Goal: Task Accomplishment & Management: Complete application form

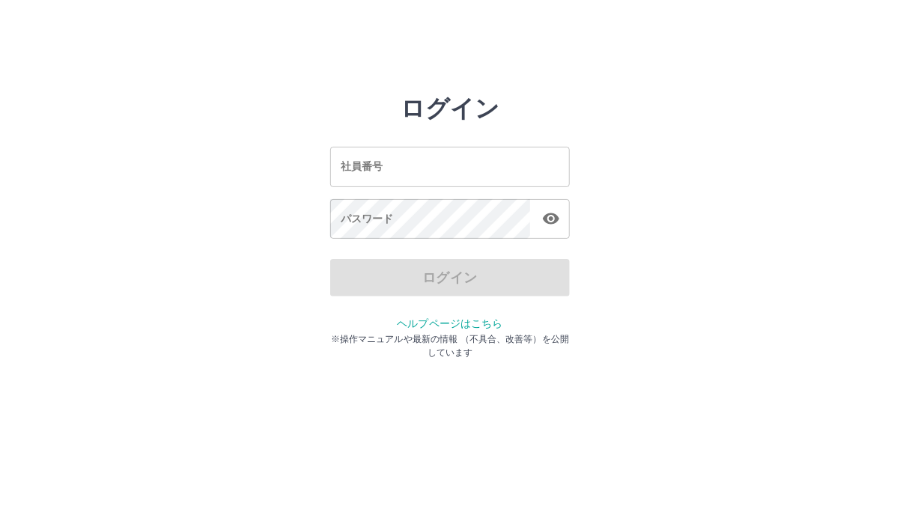
click at [435, 170] on input "社員番号" at bounding box center [450, 167] width 240 height 40
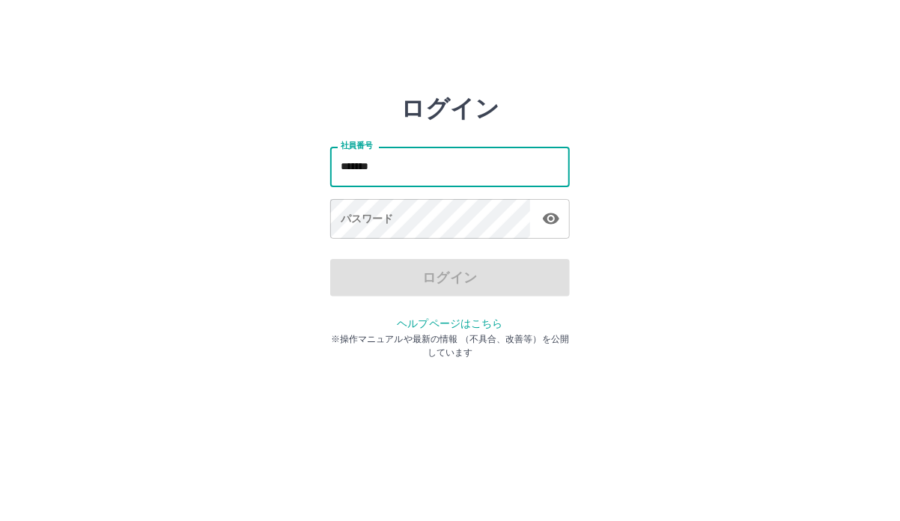
type input "*******"
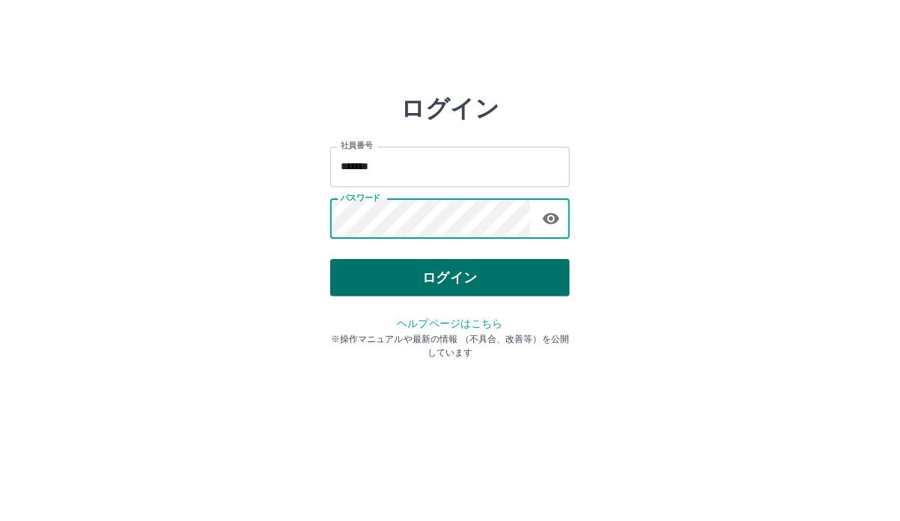
click at [482, 292] on button "ログイン" at bounding box center [450, 277] width 240 height 37
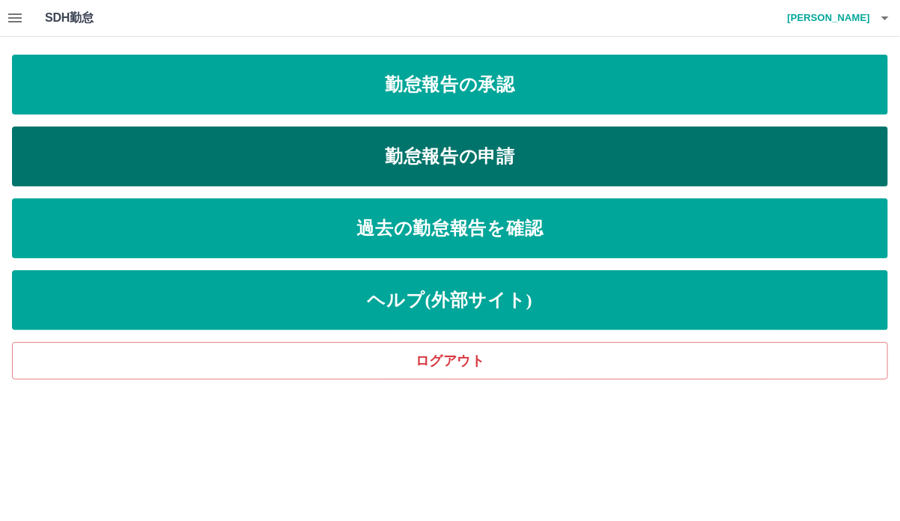
click at [508, 153] on link "勤怠報告の申請" at bounding box center [450, 156] width 876 height 60
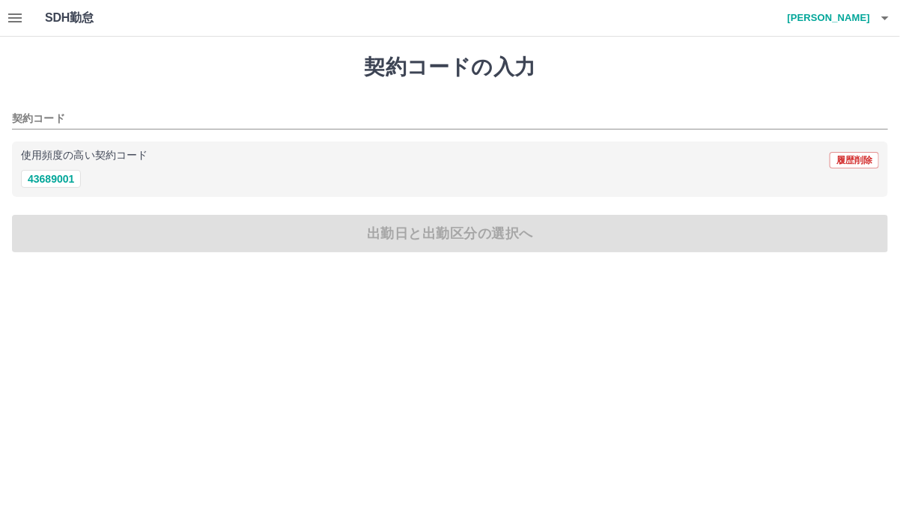
click at [7, 19] on icon "button" at bounding box center [15, 18] width 18 height 18
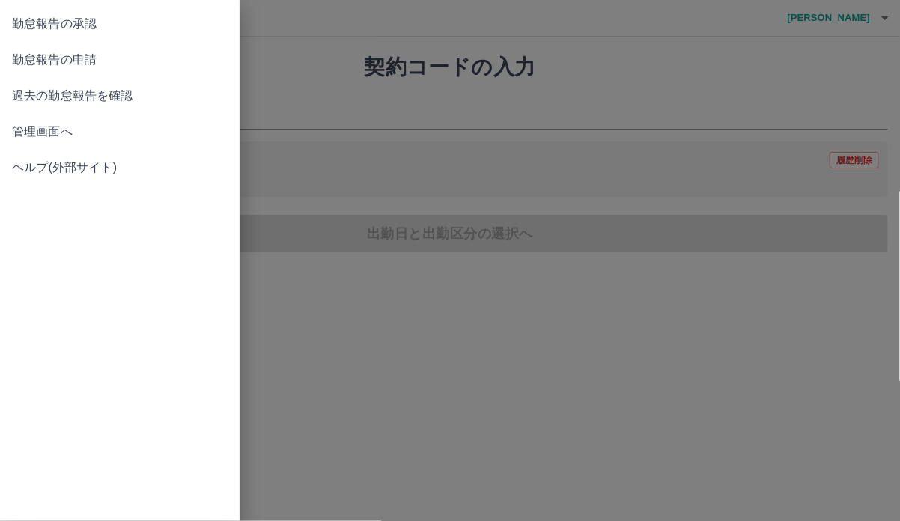
click at [54, 105] on span "過去の勤怠報告を確認" at bounding box center [120, 96] width 216 height 18
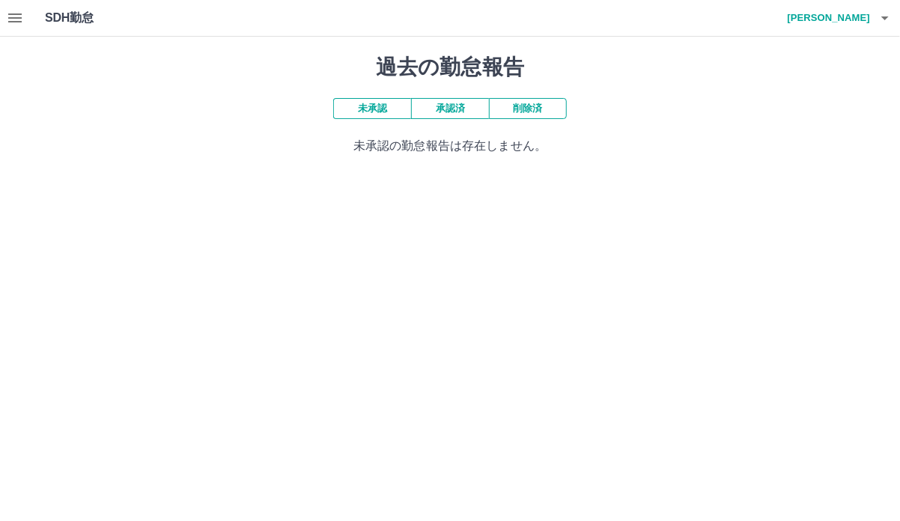
click at [445, 116] on button "承認済" at bounding box center [450, 108] width 78 height 21
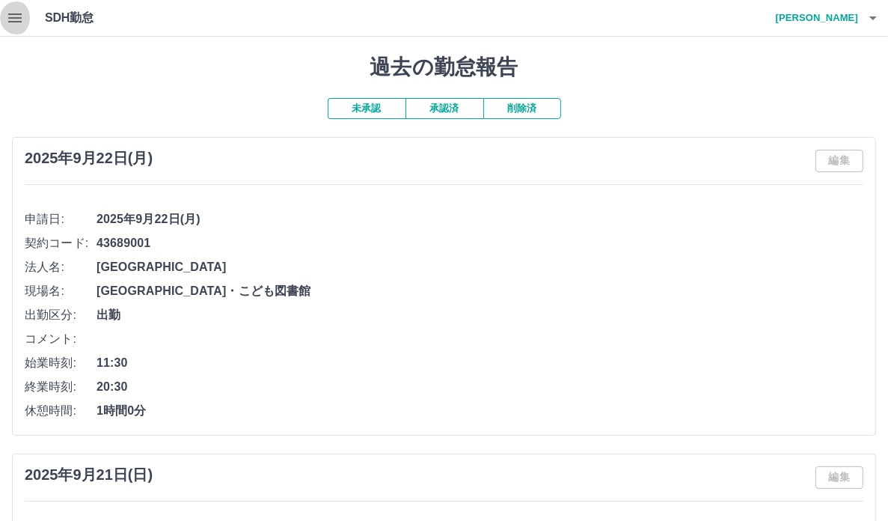
click at [13, 20] on icon "button" at bounding box center [15, 18] width 18 height 18
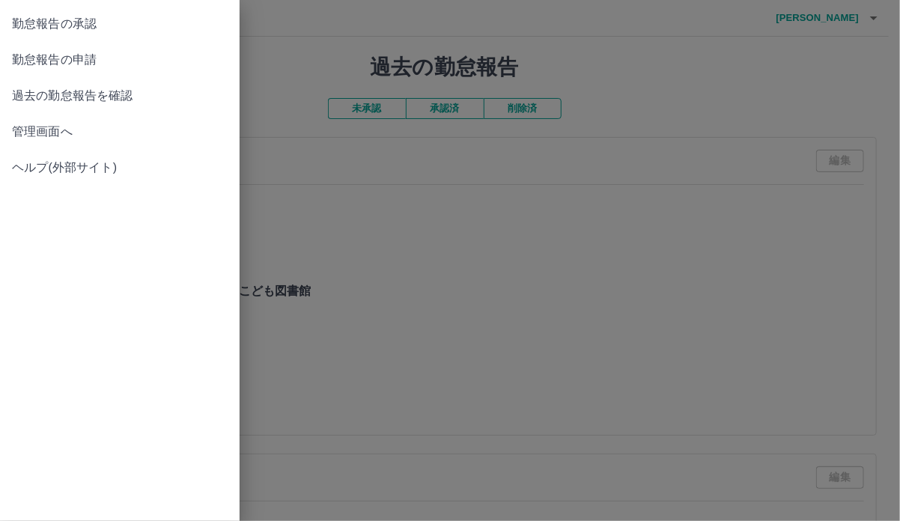
click at [39, 61] on span "勤怠報告の申請" at bounding box center [120, 60] width 216 height 18
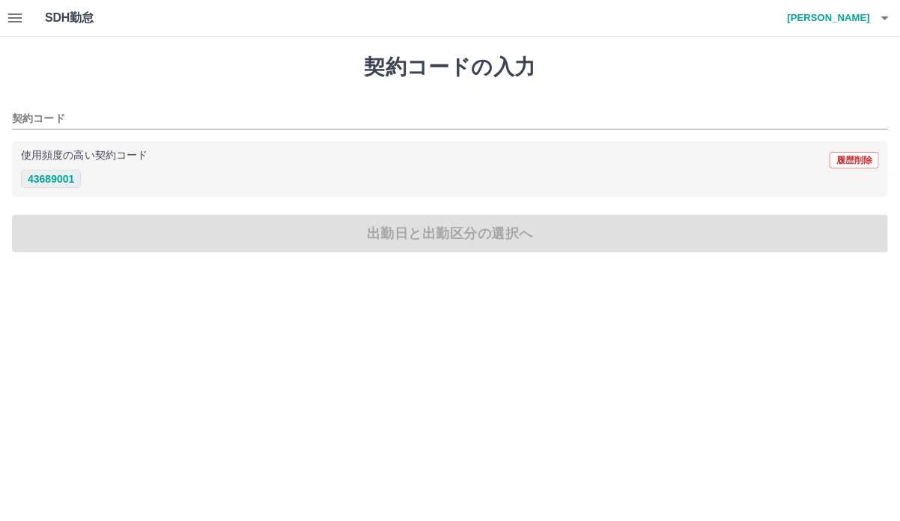
click at [74, 175] on button "43689001" at bounding box center [51, 179] width 60 height 18
type input "********"
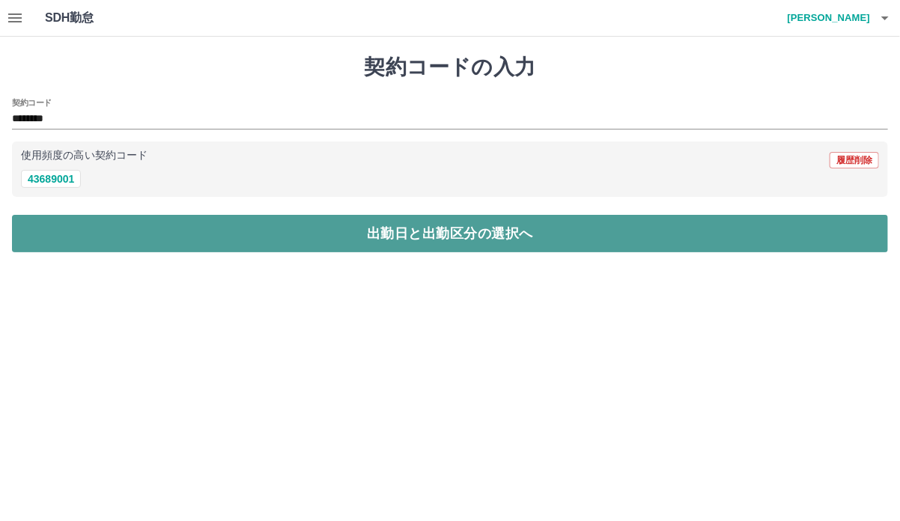
click at [138, 230] on button "出勤日と出勤区分の選択へ" at bounding box center [450, 233] width 876 height 37
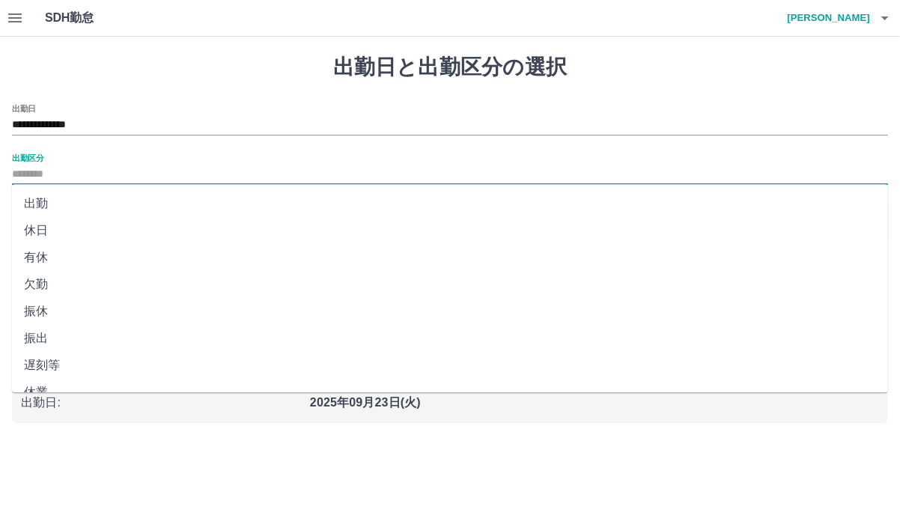
click at [49, 169] on input "出勤区分" at bounding box center [450, 174] width 876 height 19
click at [49, 198] on li "出勤" at bounding box center [450, 203] width 876 height 27
type input "**"
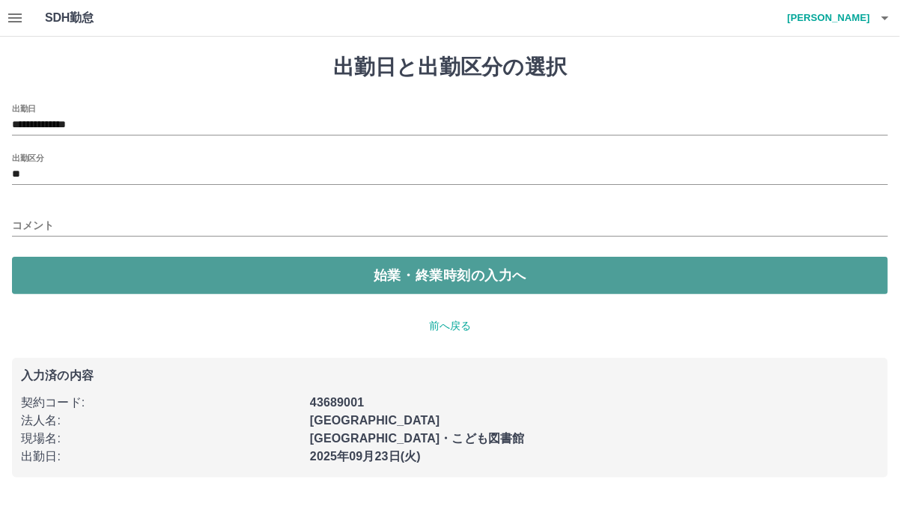
click at [112, 271] on button "始業・終業時刻の入力へ" at bounding box center [450, 275] width 876 height 37
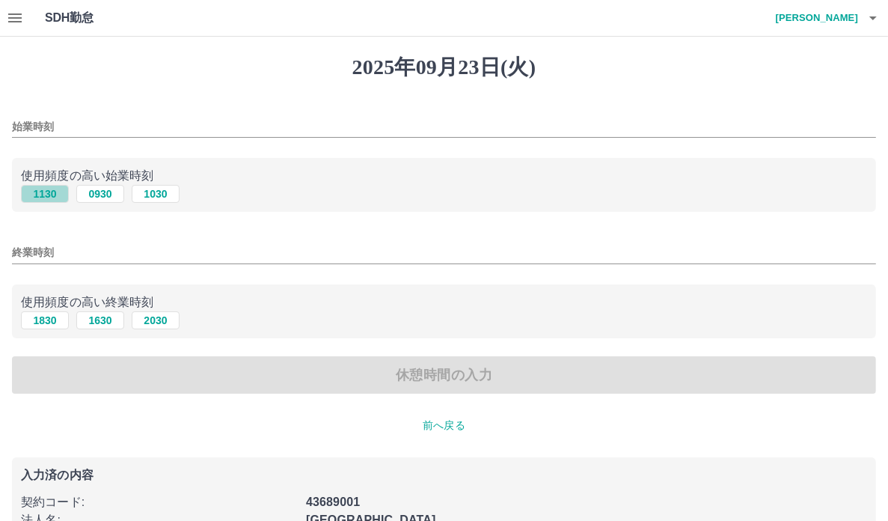
click at [51, 199] on button "1130" at bounding box center [45, 194] width 48 height 18
type input "****"
click at [162, 329] on button "2030" at bounding box center [156, 320] width 48 height 18
type input "****"
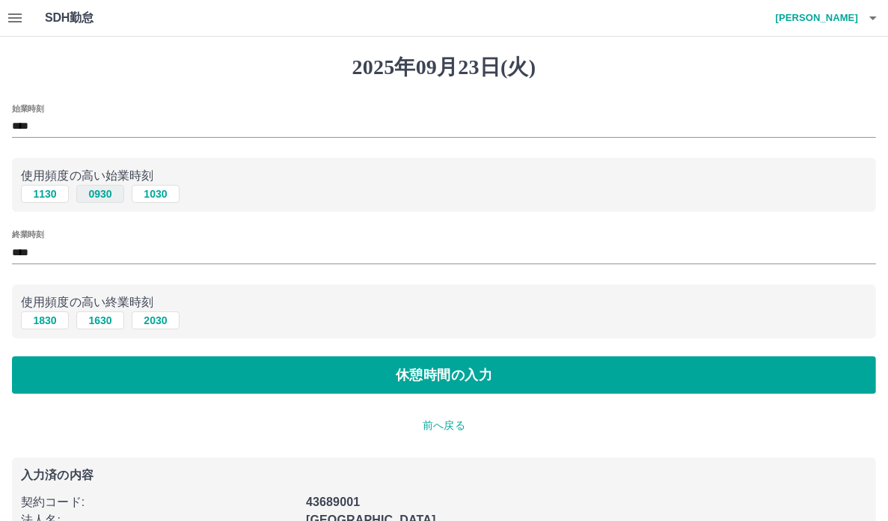
click at [94, 201] on button "0930" at bounding box center [100, 194] width 48 height 18
type input "****"
click at [57, 329] on button "1830" at bounding box center [45, 320] width 48 height 18
type input "****"
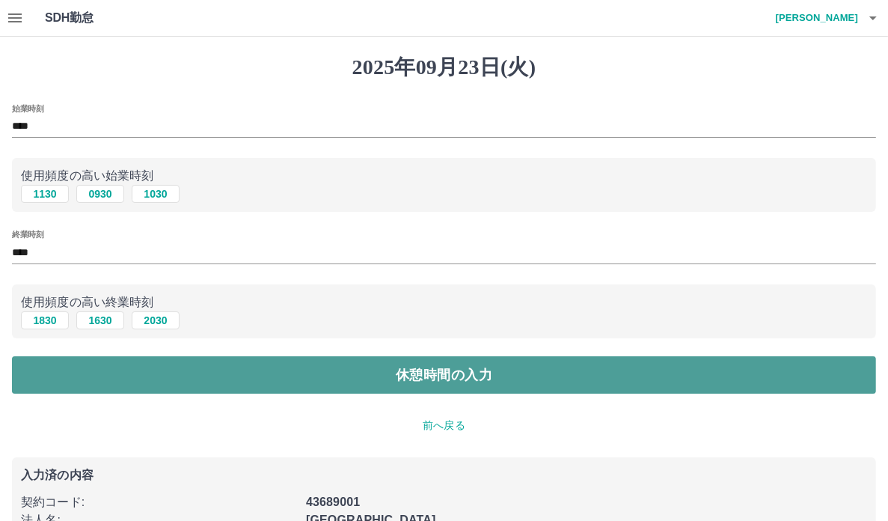
click at [332, 383] on button "休憩時間の入力" at bounding box center [444, 374] width 864 height 37
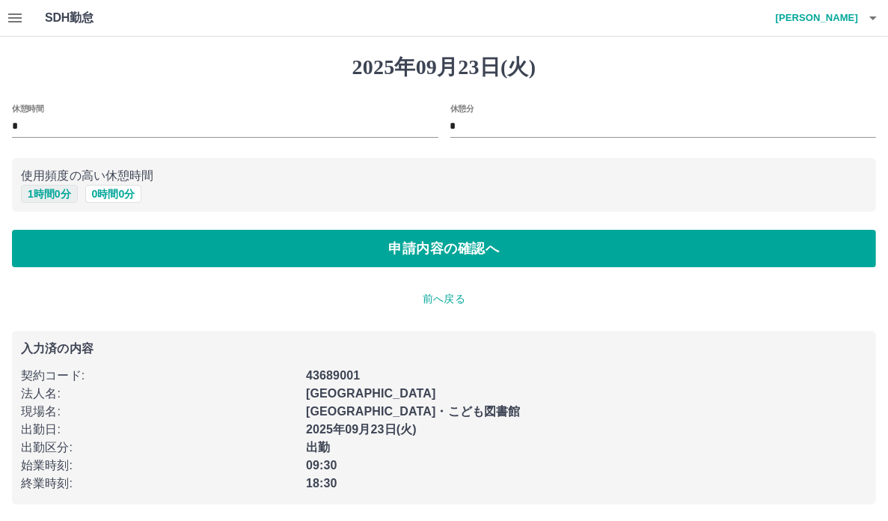
click at [56, 200] on button "1 時間 0 分" at bounding box center [49, 194] width 57 height 18
type input "*"
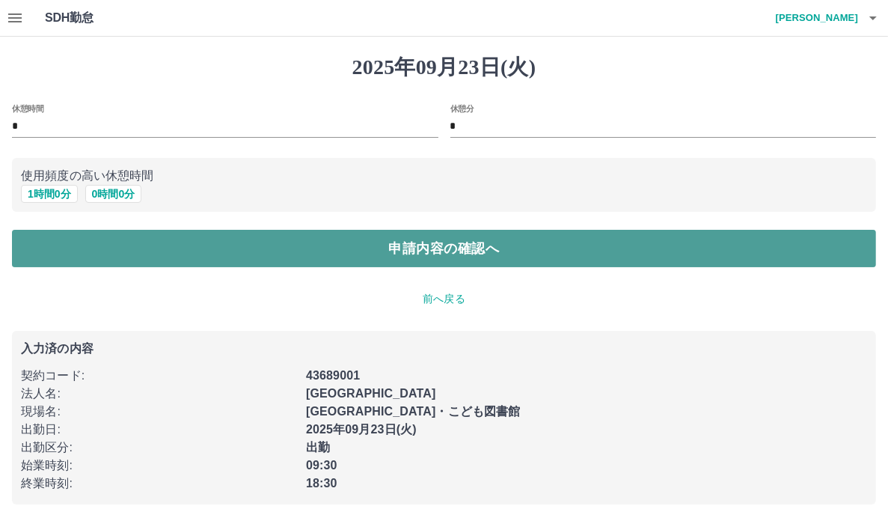
click at [123, 248] on button "申請内容の確認へ" at bounding box center [444, 248] width 864 height 37
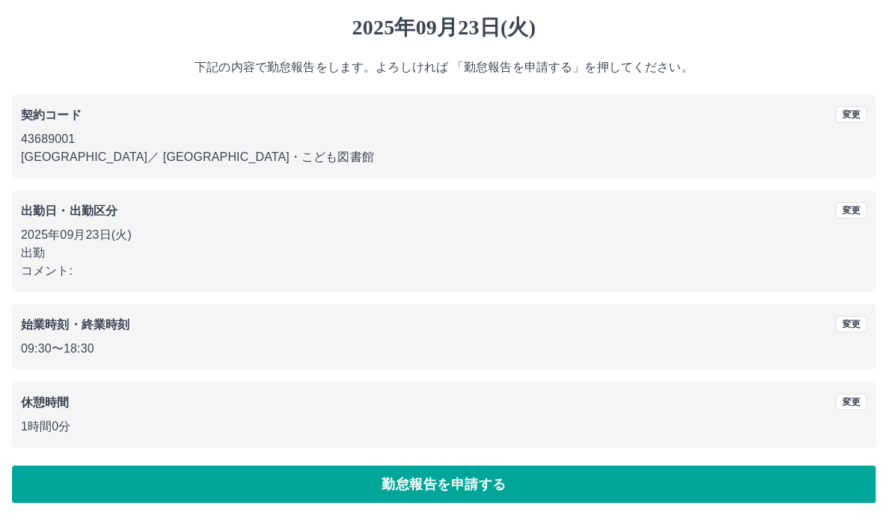
scroll to position [66, 0]
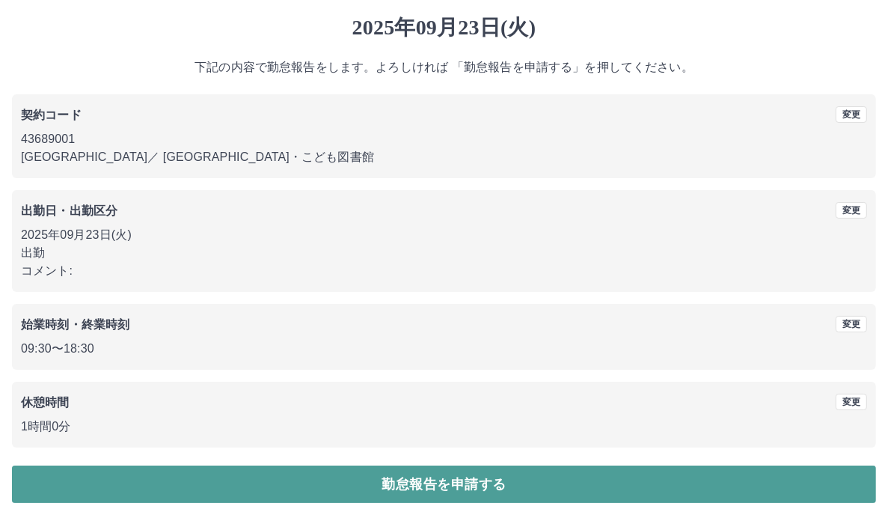
click at [488, 489] on button "勤怠報告を申請する" at bounding box center [444, 484] width 864 height 37
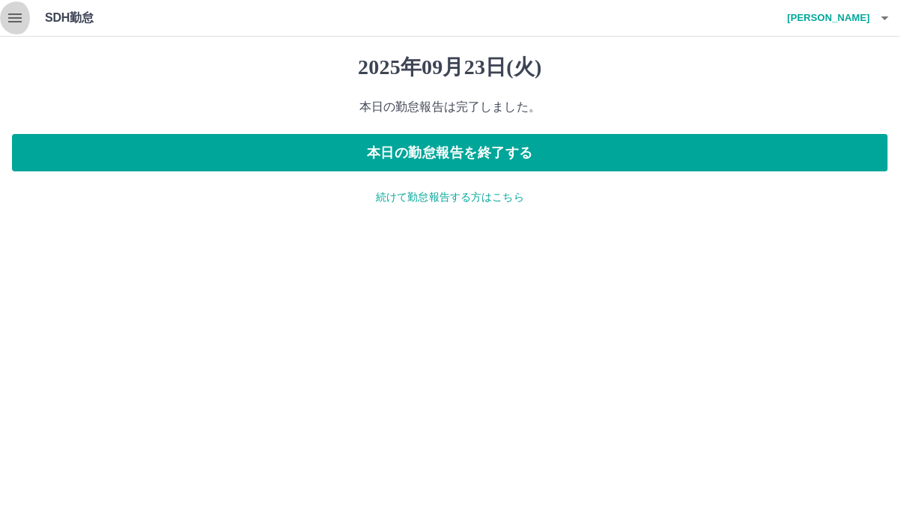
click at [13, 22] on icon "button" at bounding box center [14, 17] width 13 height 9
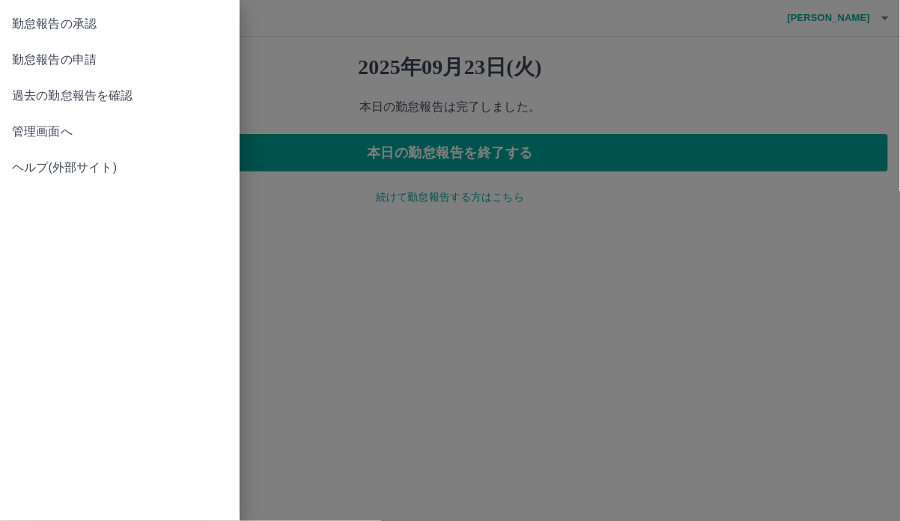
click at [93, 25] on span "勤怠報告の承認" at bounding box center [120, 24] width 216 height 18
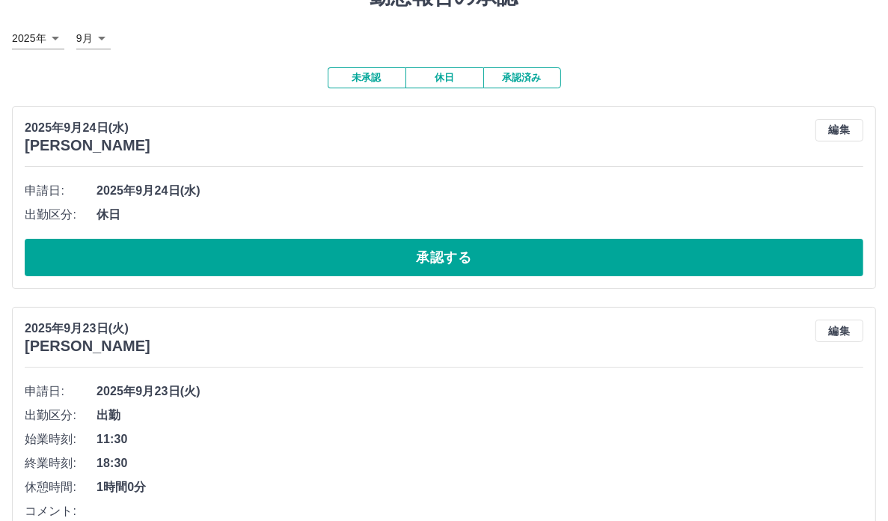
scroll to position [75, 0]
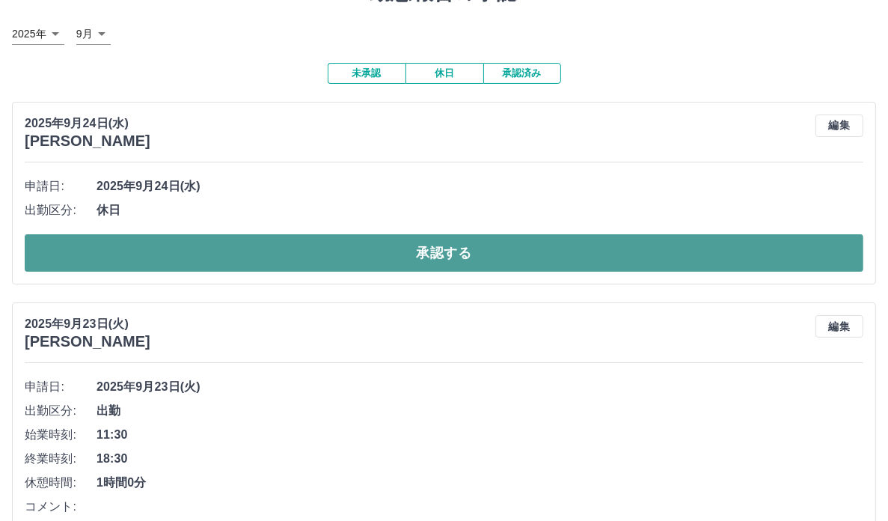
click at [471, 266] on button "承認する" at bounding box center [444, 252] width 839 height 37
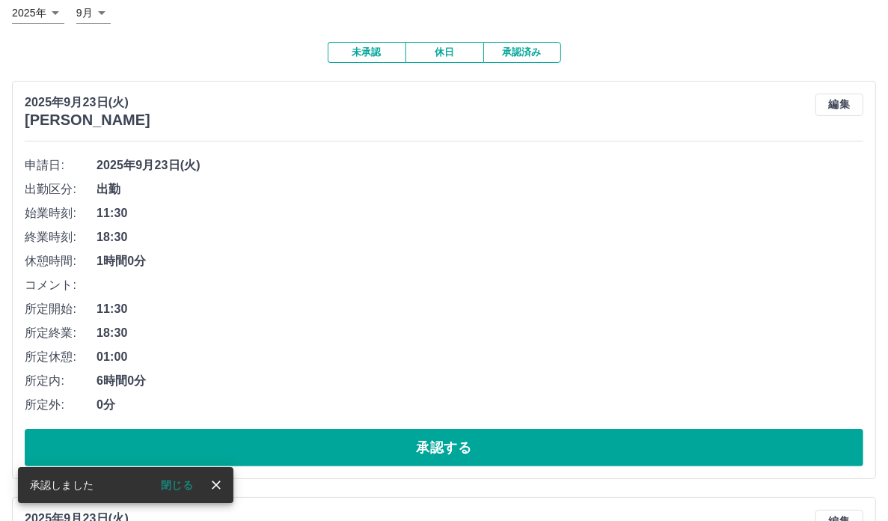
scroll to position [299, 0]
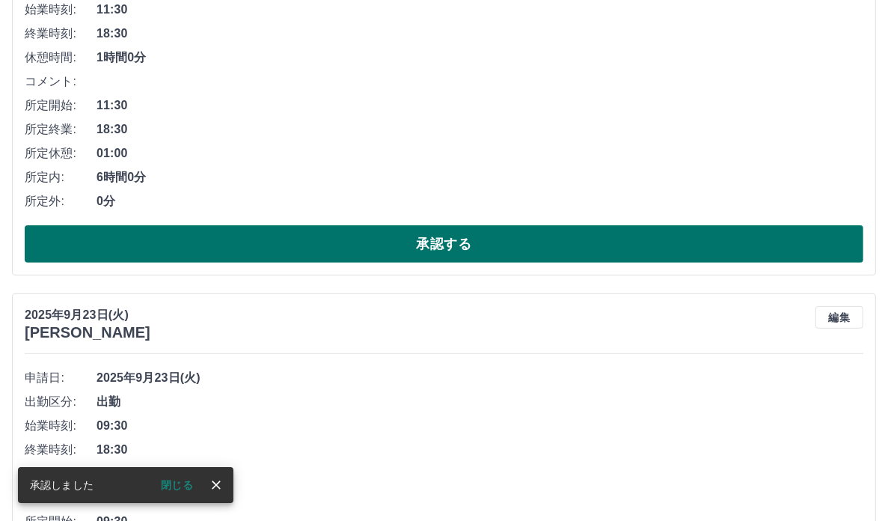
click at [470, 263] on button "承認する" at bounding box center [444, 243] width 839 height 37
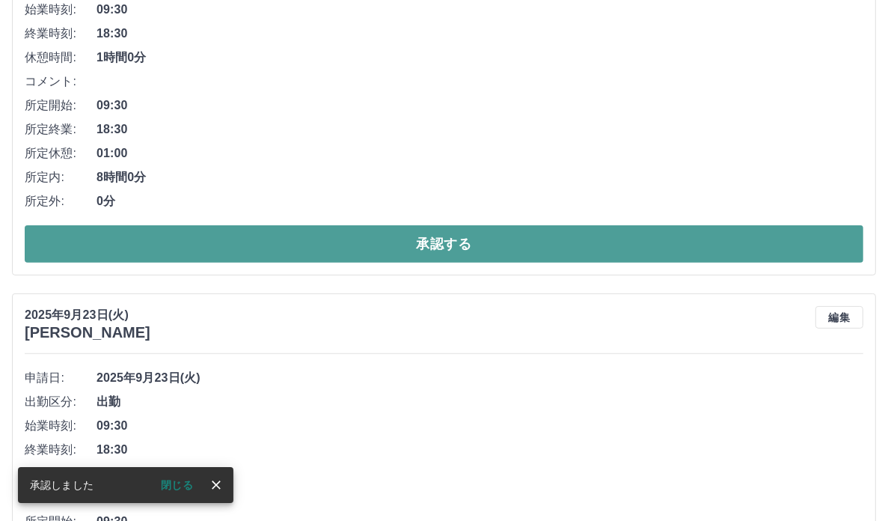
click at [476, 263] on button "承認する" at bounding box center [444, 243] width 839 height 37
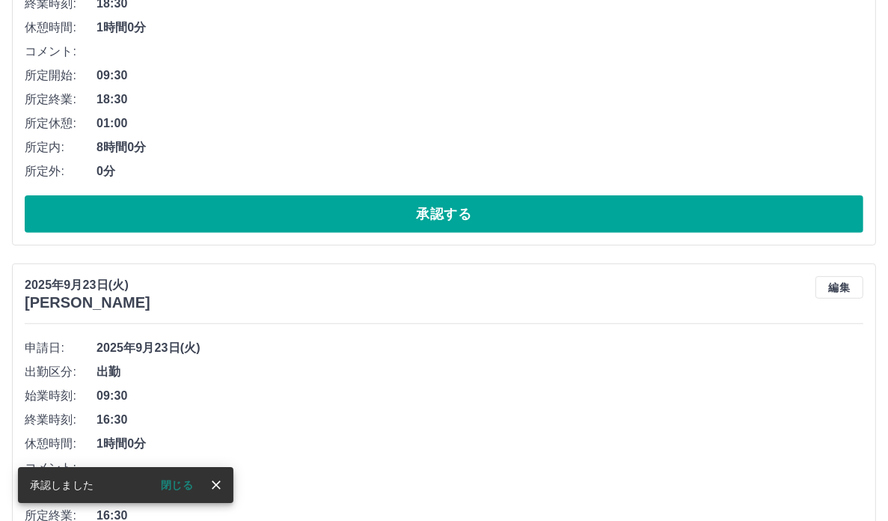
scroll to position [449, 0]
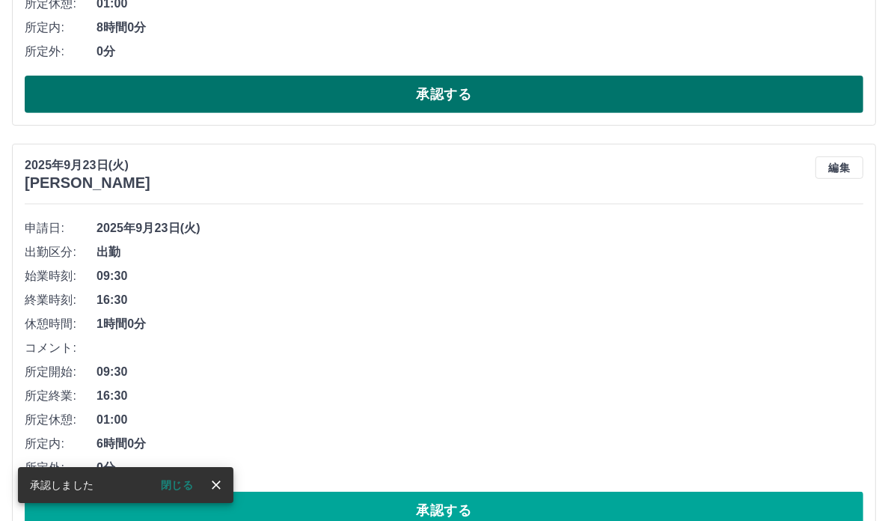
click at [491, 113] on button "承認する" at bounding box center [444, 94] width 839 height 37
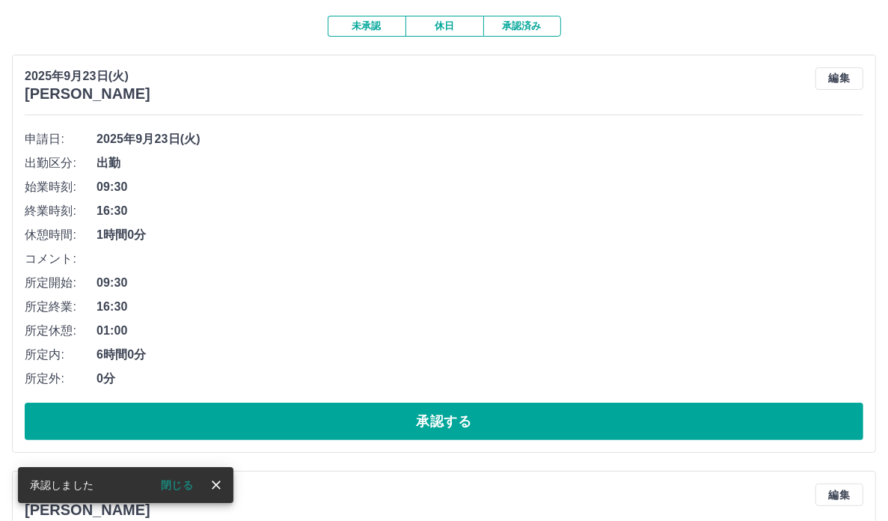
scroll to position [305, 0]
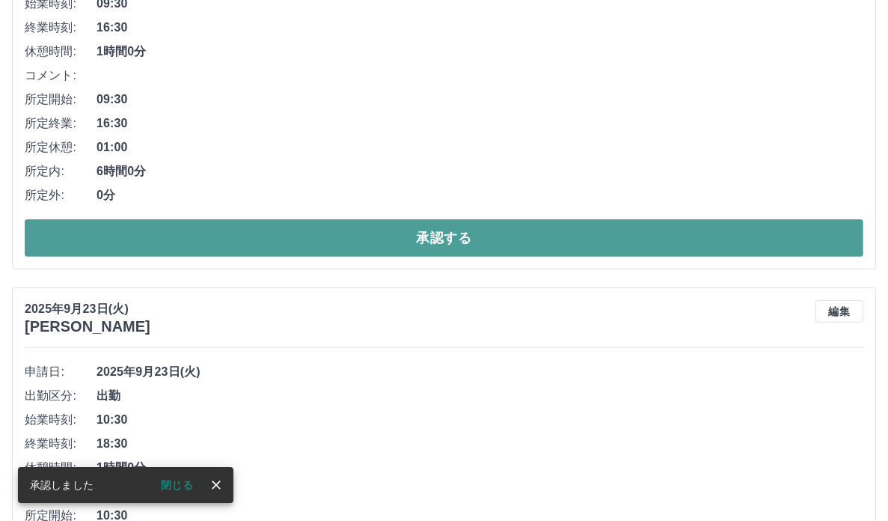
click at [528, 257] on button "承認する" at bounding box center [444, 237] width 839 height 37
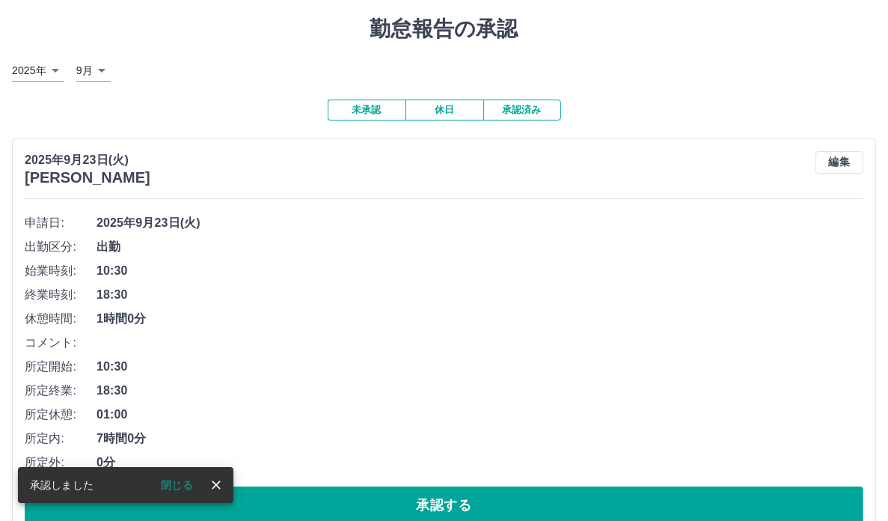
scroll to position [225, 0]
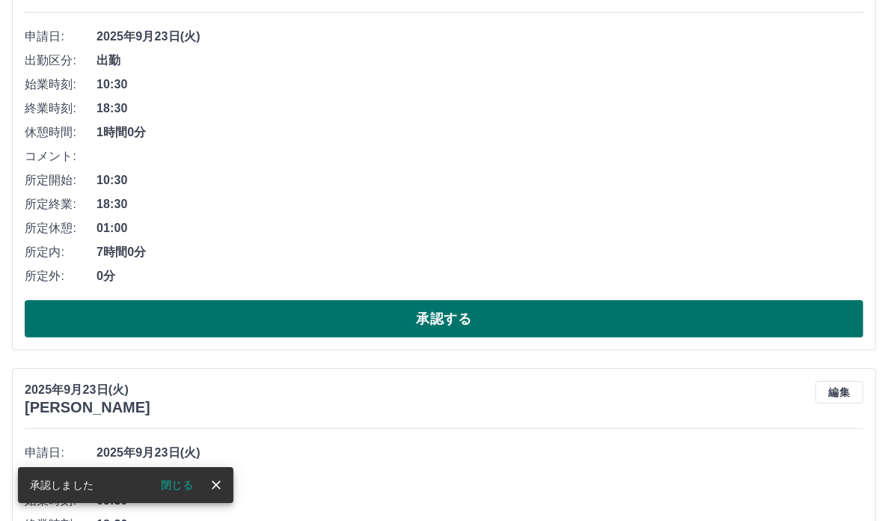
click at [479, 338] on button "承認する" at bounding box center [444, 318] width 839 height 37
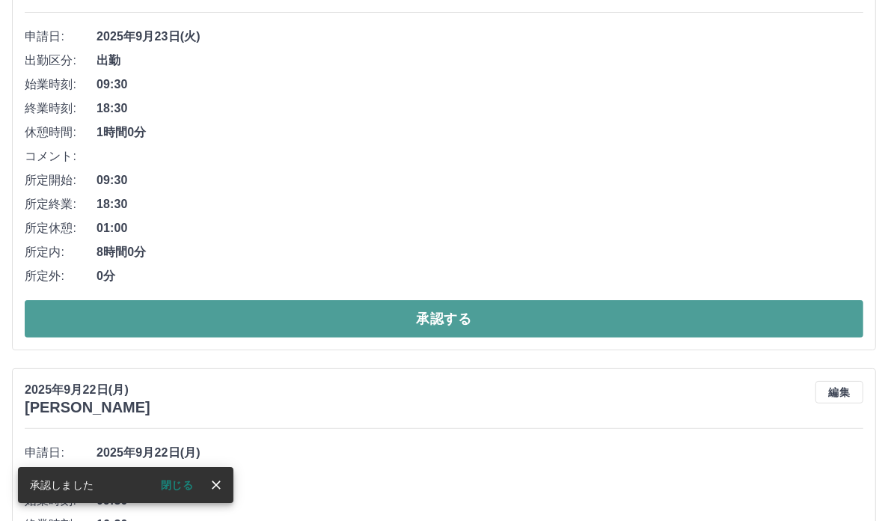
click at [480, 338] on button "承認する" at bounding box center [444, 318] width 839 height 37
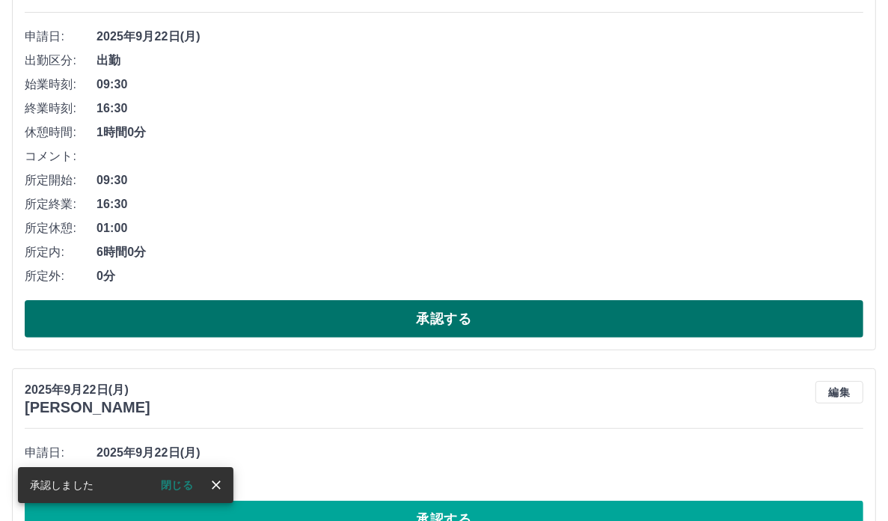
click at [498, 338] on button "承認する" at bounding box center [444, 318] width 839 height 37
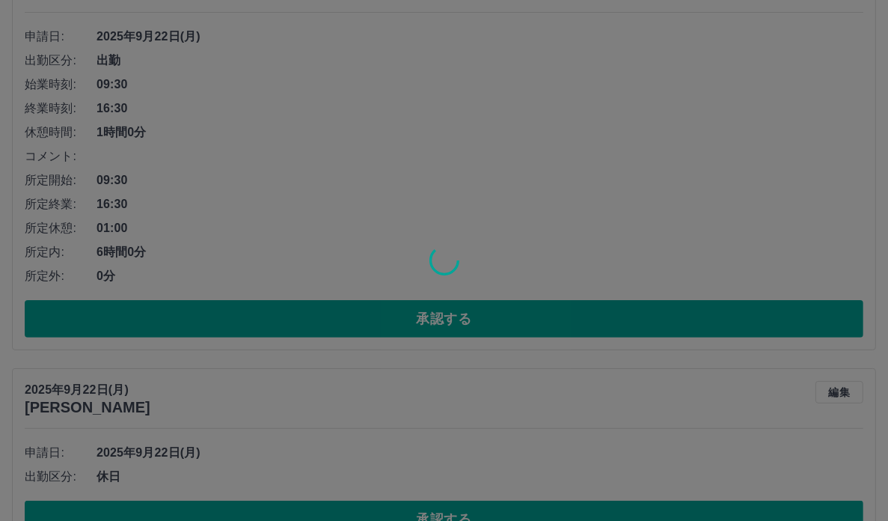
scroll to position [0, 0]
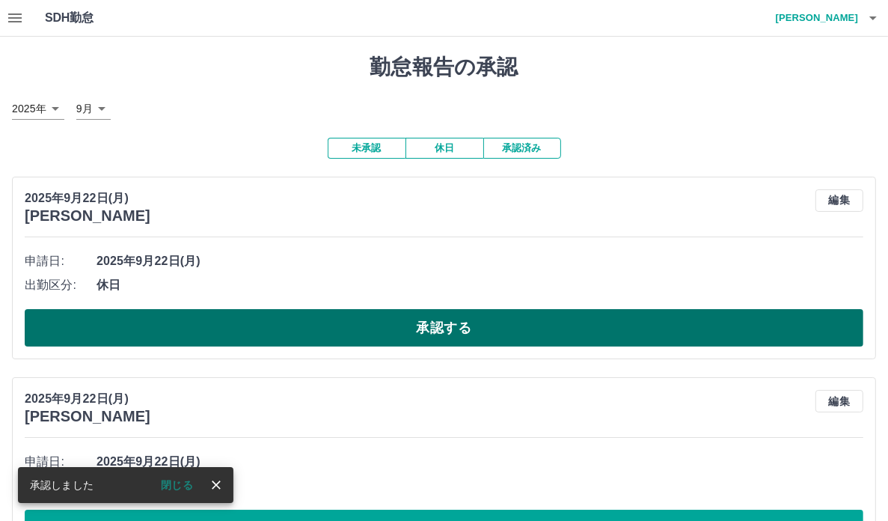
click at [495, 346] on button "承認する" at bounding box center [444, 327] width 839 height 37
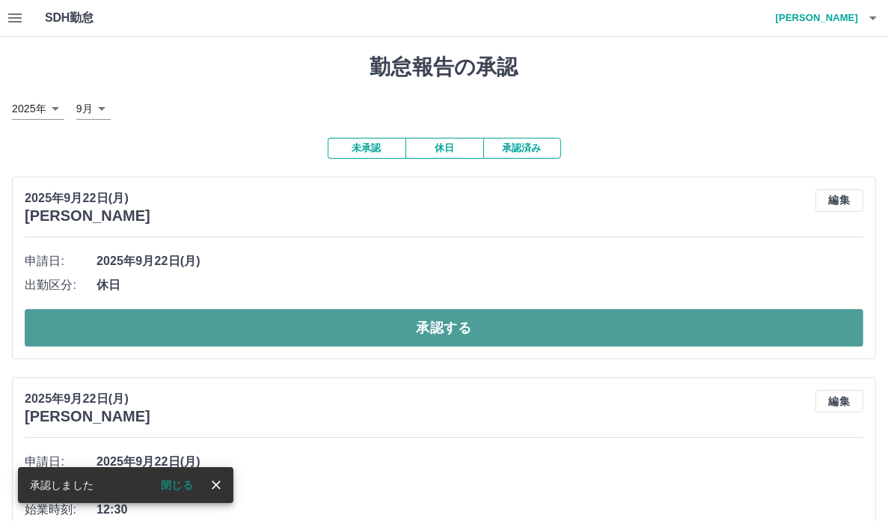
click at [491, 347] on button "承認する" at bounding box center [444, 327] width 839 height 37
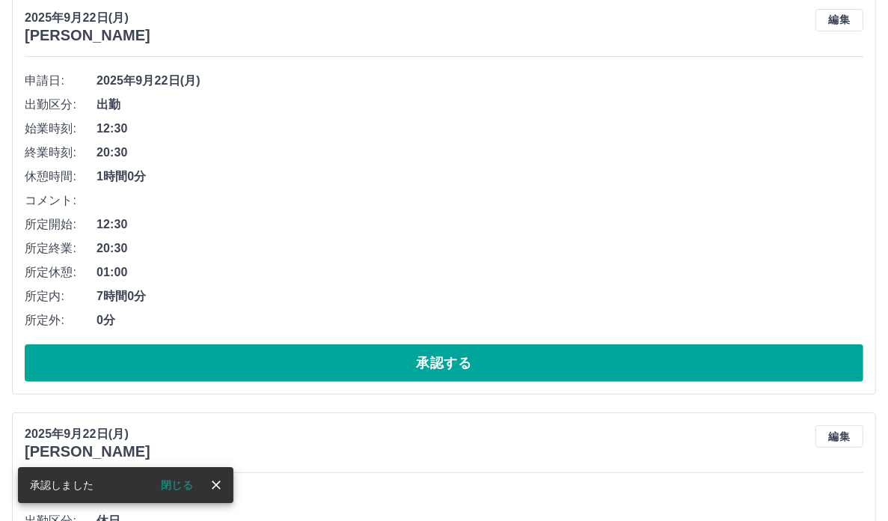
scroll to position [225, 0]
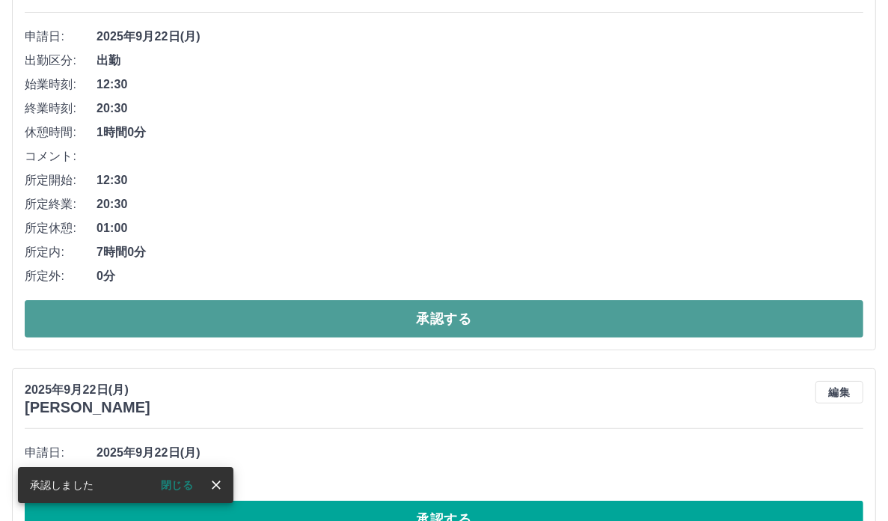
click at [507, 338] on button "承認する" at bounding box center [444, 318] width 839 height 37
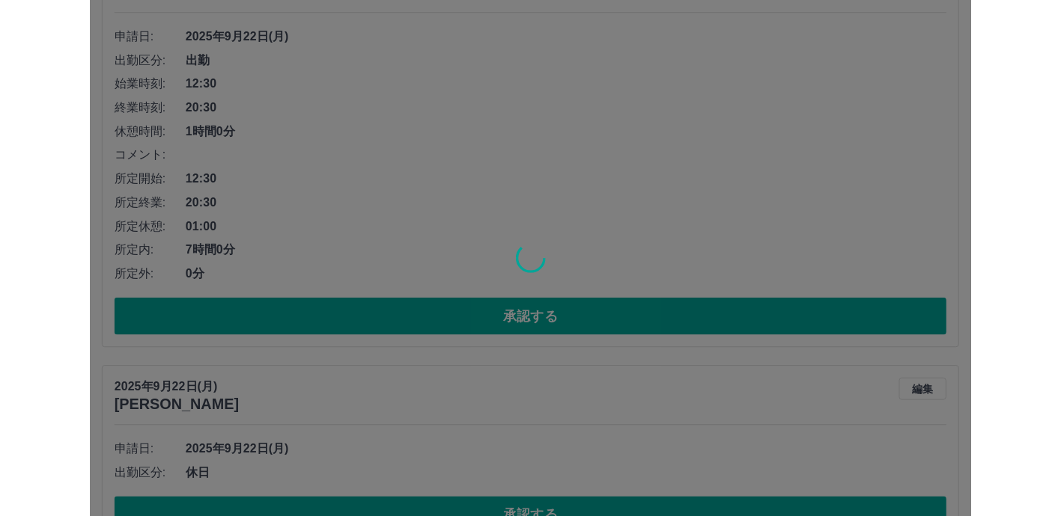
scroll to position [0, 0]
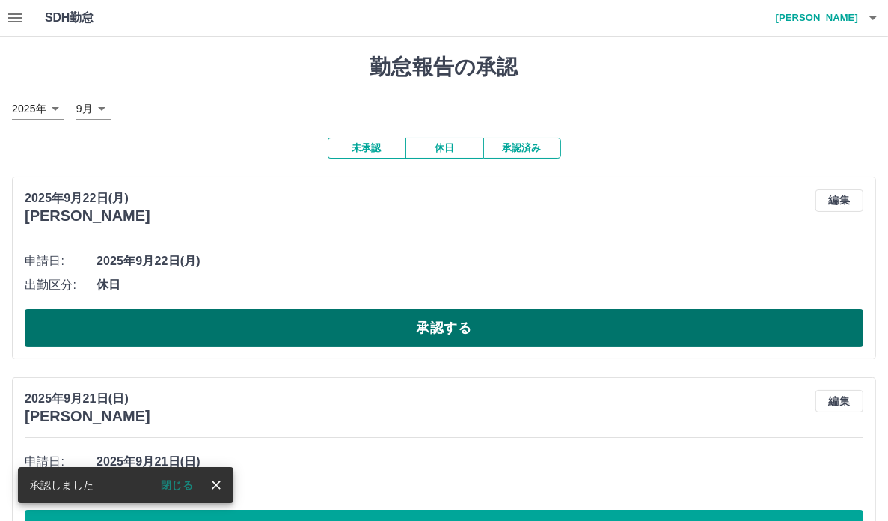
click at [467, 335] on button "承認する" at bounding box center [444, 327] width 839 height 37
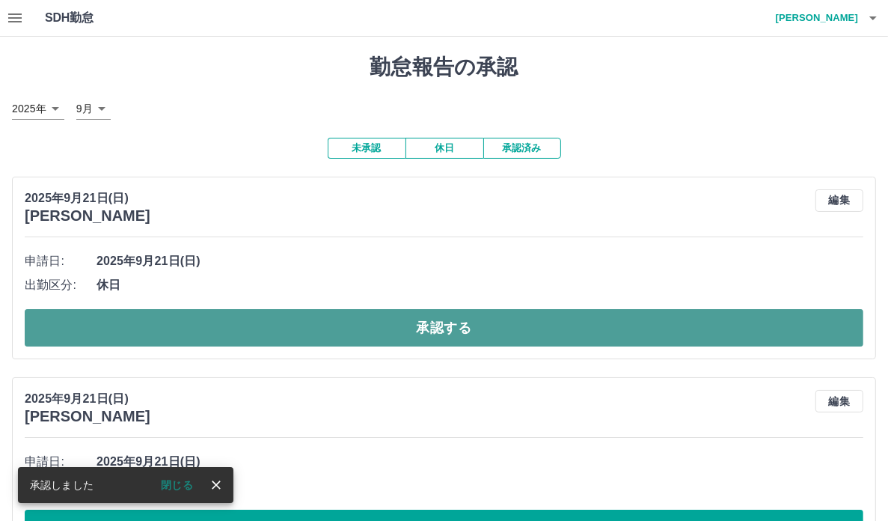
click at [525, 337] on button "承認する" at bounding box center [444, 327] width 839 height 37
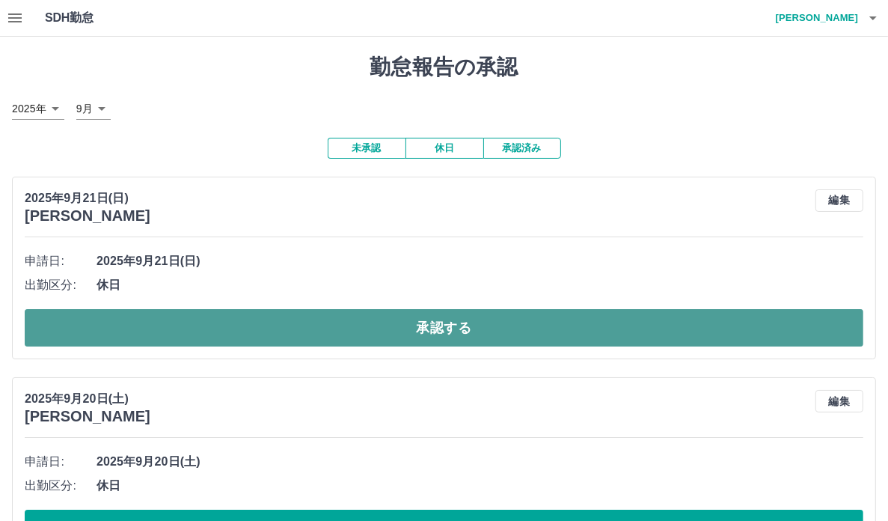
click at [528, 337] on button "承認する" at bounding box center [444, 327] width 839 height 37
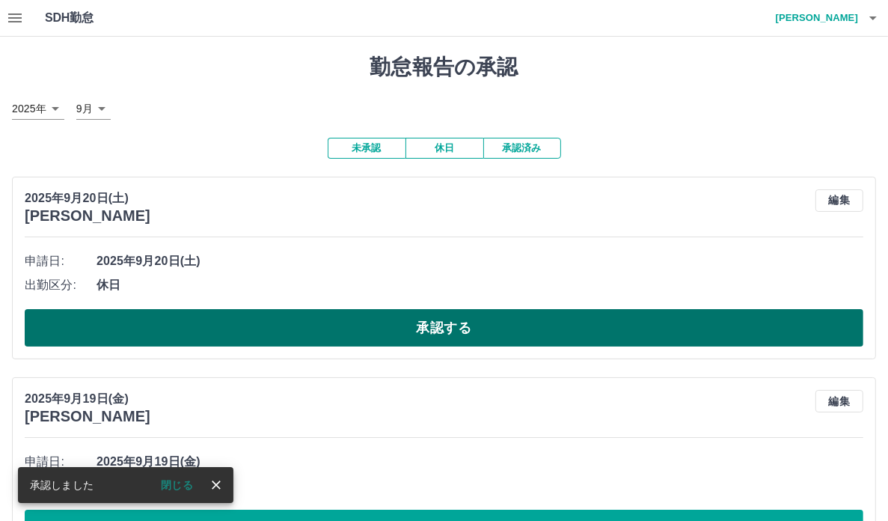
click at [528, 337] on button "承認する" at bounding box center [444, 327] width 839 height 37
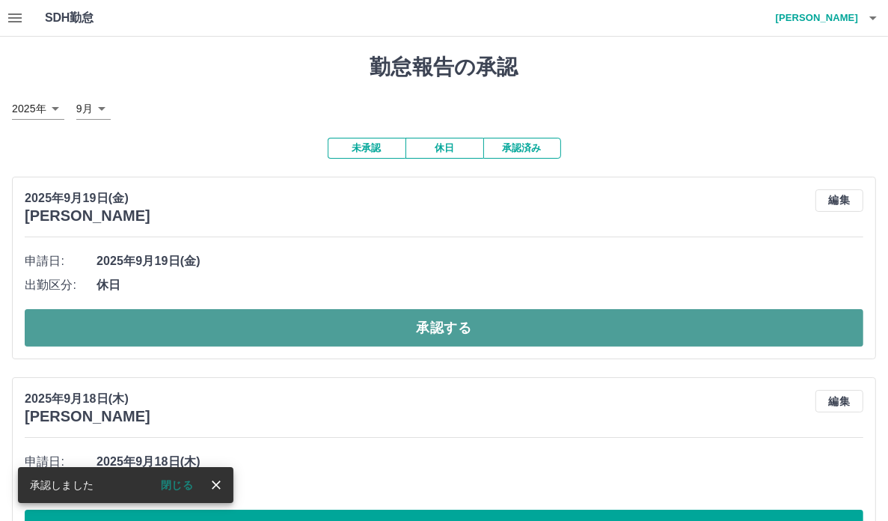
click at [531, 341] on button "承認する" at bounding box center [444, 327] width 839 height 37
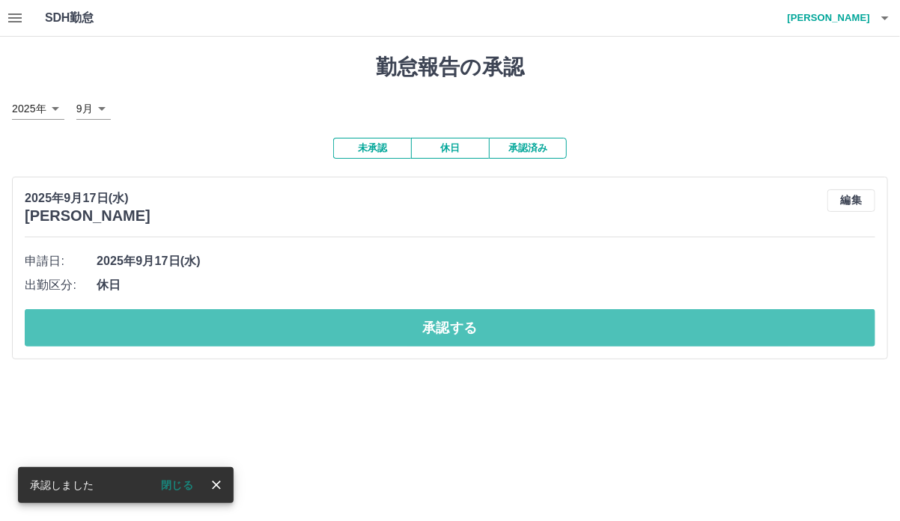
click at [529, 342] on button "承認する" at bounding box center [450, 327] width 850 height 37
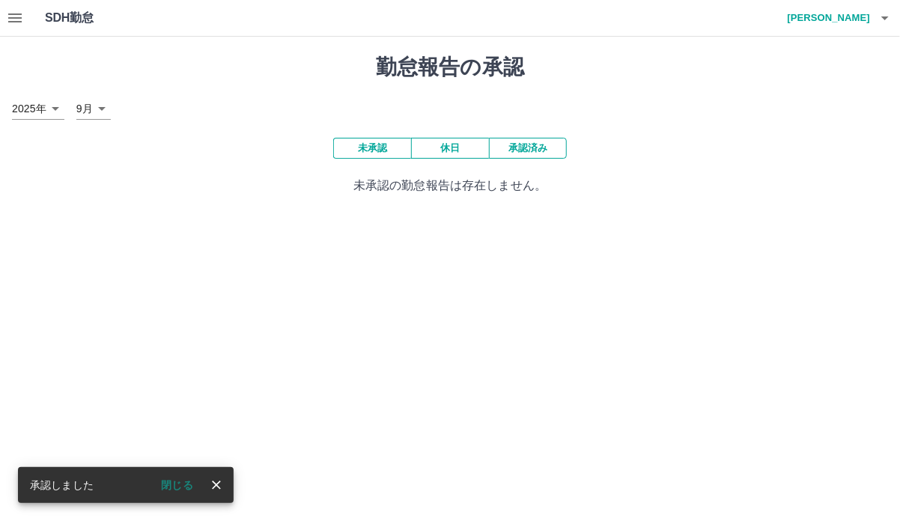
click at [148, 213] on div "勤怠報告の承認 [DATE] **** 9月 * 未承認 休日 承認済み 未承認の勤怠報告は存在しません。" at bounding box center [450, 125] width 900 height 176
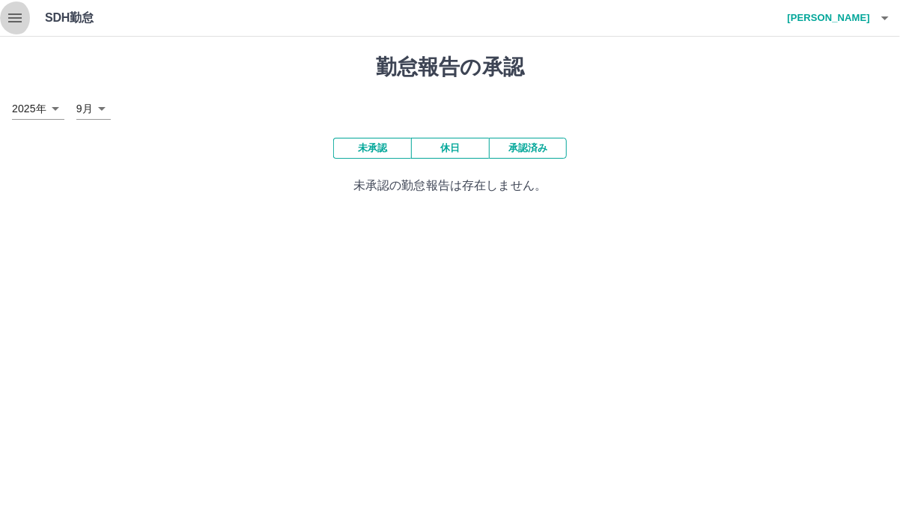
click at [8, 22] on icon "button" at bounding box center [15, 18] width 18 height 18
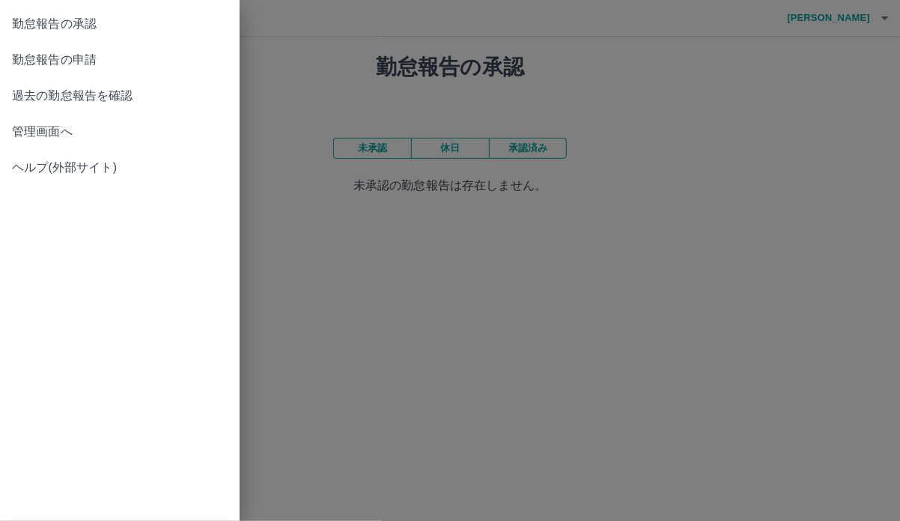
drag, startPoint x: 693, startPoint y: 156, endPoint x: 701, endPoint y: 155, distance: 7.5
click at [694, 156] on div at bounding box center [450, 260] width 900 height 521
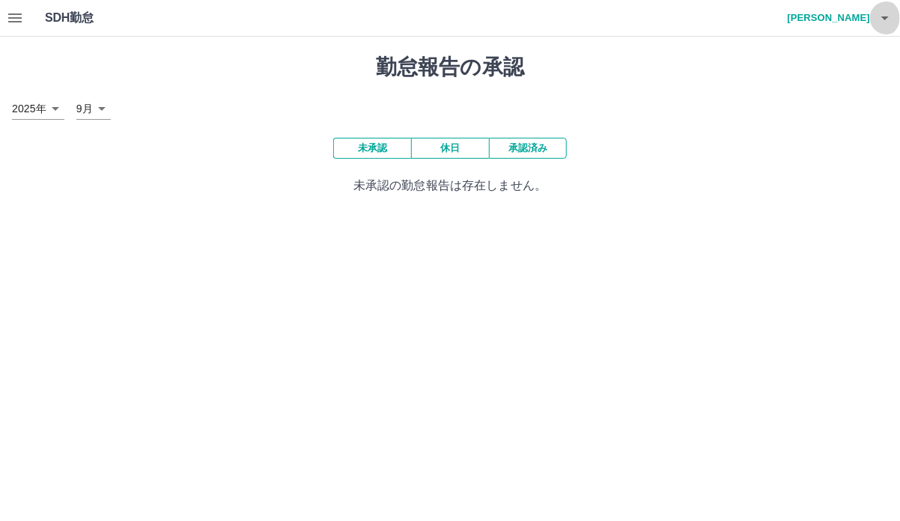
click at [882, 22] on icon "button" at bounding box center [885, 18] width 18 height 18
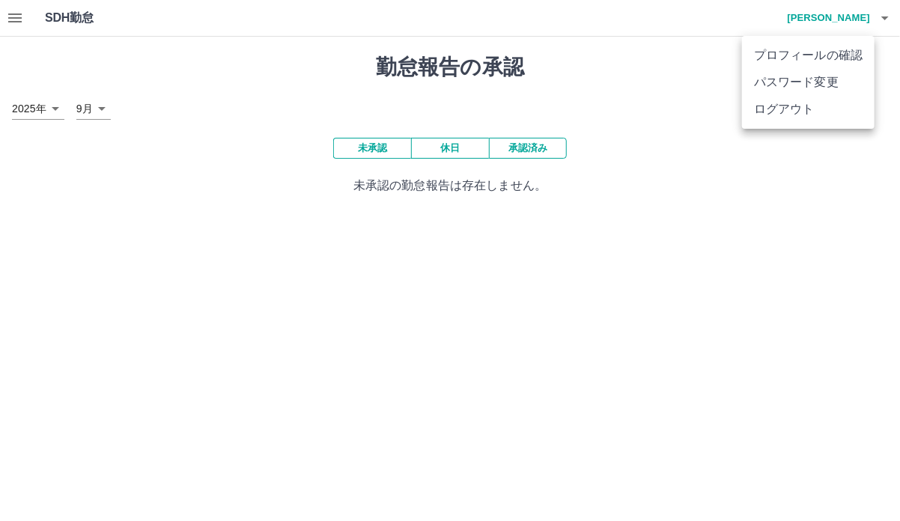
drag, startPoint x: 782, startPoint y: 232, endPoint x: 456, endPoint y: 234, distance: 326.3
click at [782, 233] on div at bounding box center [450, 260] width 900 height 521
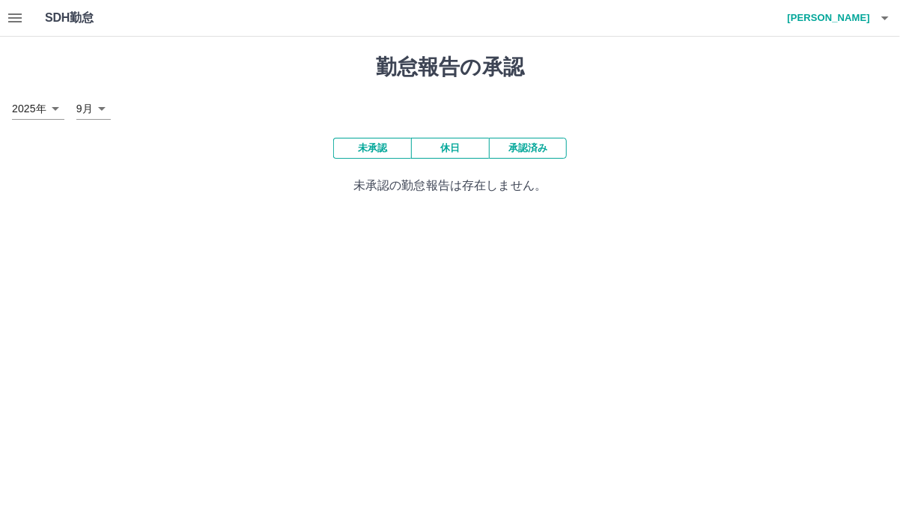
click at [24, 21] on icon "button" at bounding box center [15, 18] width 18 height 18
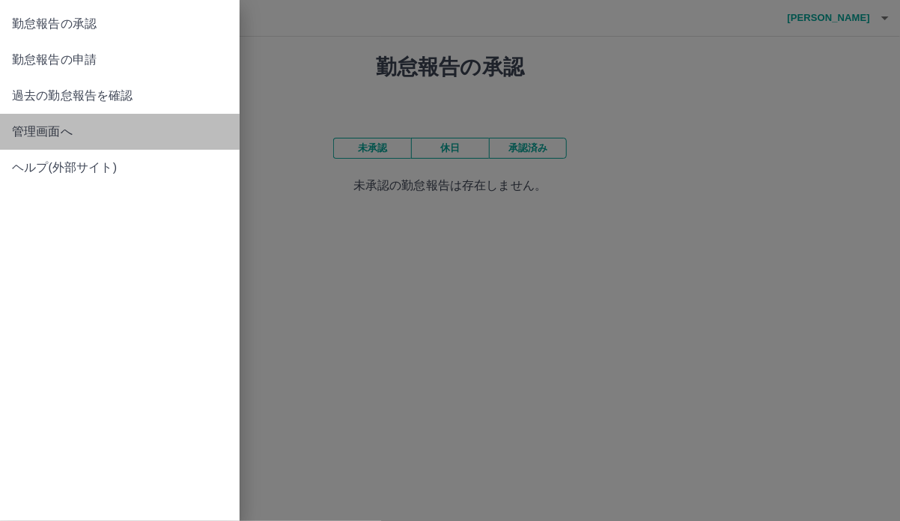
click at [28, 141] on span "管理画面へ" at bounding box center [120, 132] width 216 height 18
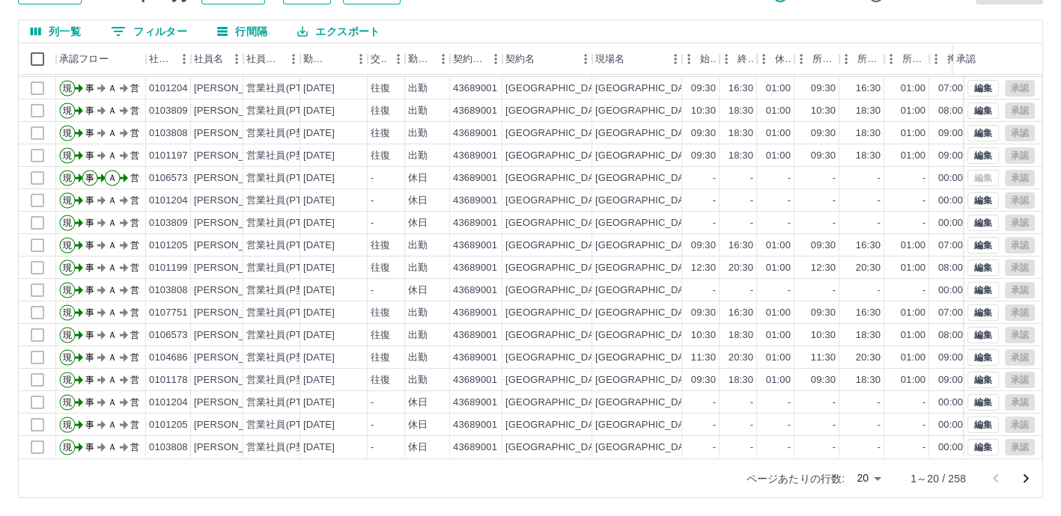
scroll to position [76, 0]
click at [899, 481] on icon "次のページへ" at bounding box center [1025, 479] width 18 height 18
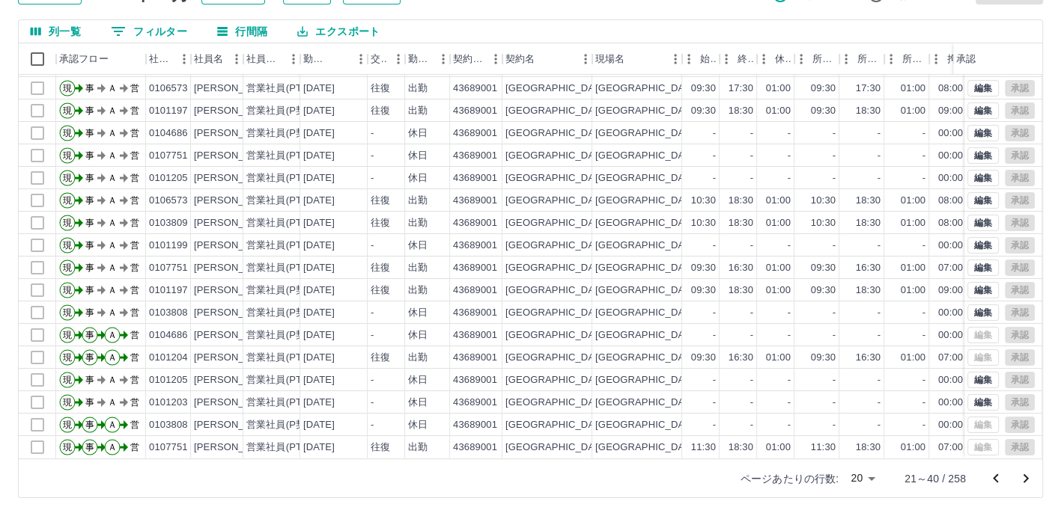
click at [899, 481] on icon "次のページへ" at bounding box center [1025, 479] width 5 height 9
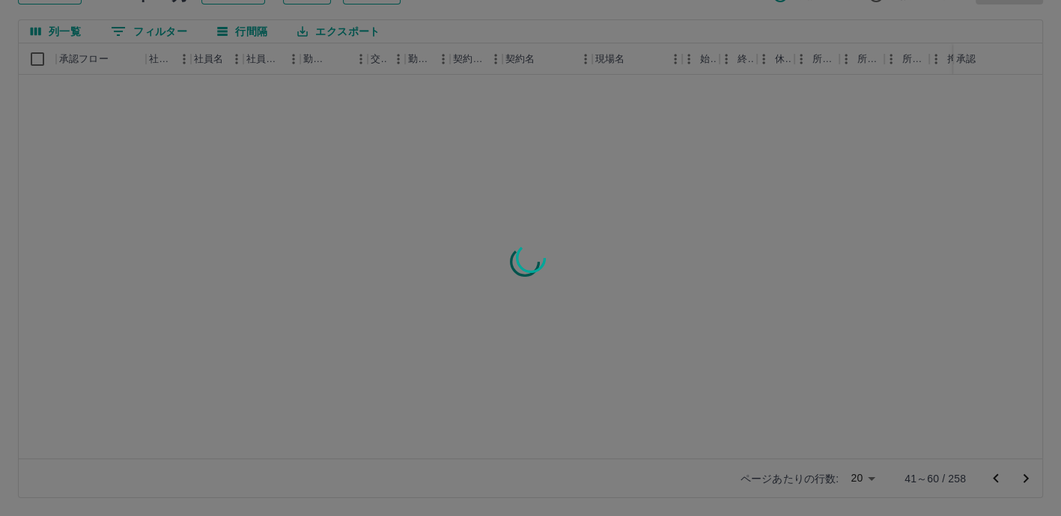
scroll to position [0, 0]
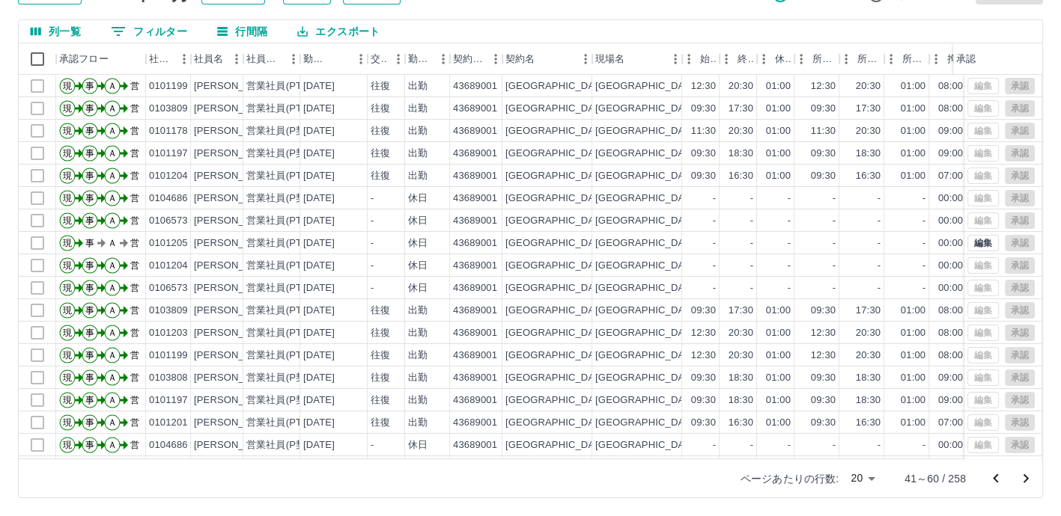
click at [859, 479] on body "SDH勤怠 [PERSON_NAME] 勤務実績承認 前月 [DATE] 次月 今月 月選択 承認モード 削除モード 一括承認 列一覧 0 フィルター 行間隔…" at bounding box center [530, 200] width 1061 height 632
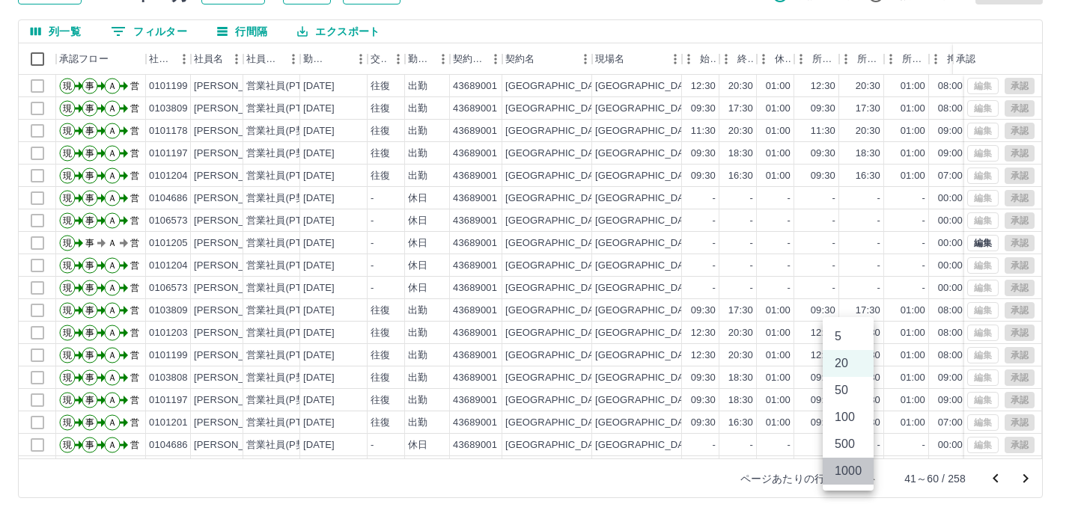
click at [853, 481] on li "1000" at bounding box center [848, 471] width 51 height 27
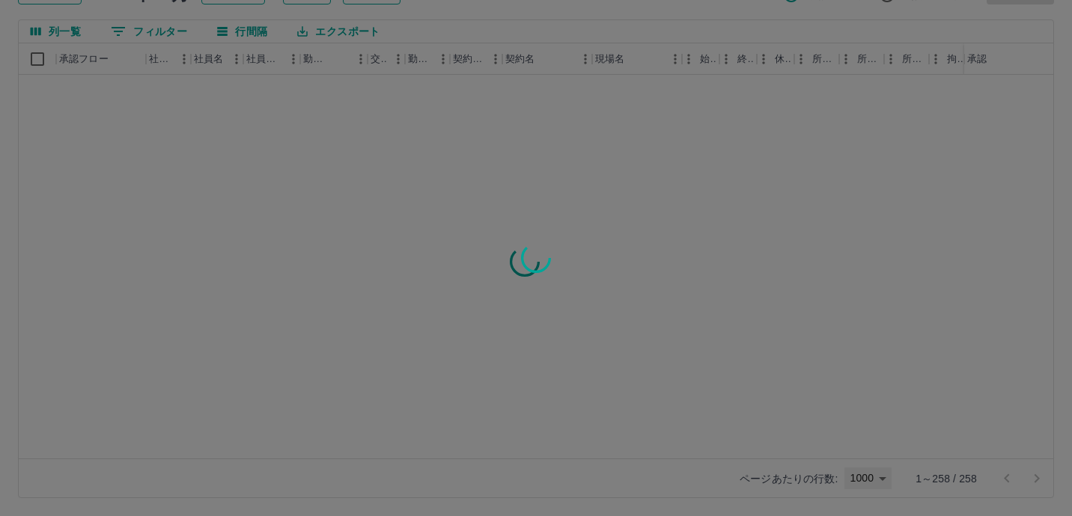
type input "****"
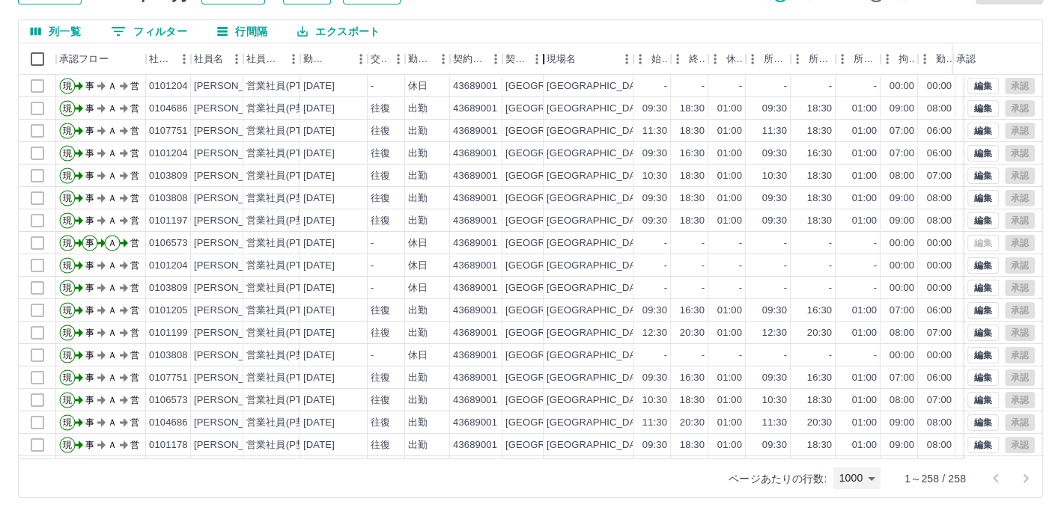
drag, startPoint x: 594, startPoint y: 64, endPoint x: 545, endPoint y: 64, distance: 48.6
click at [545, 64] on div "契約名" at bounding box center [543, 58] width 18 height 31
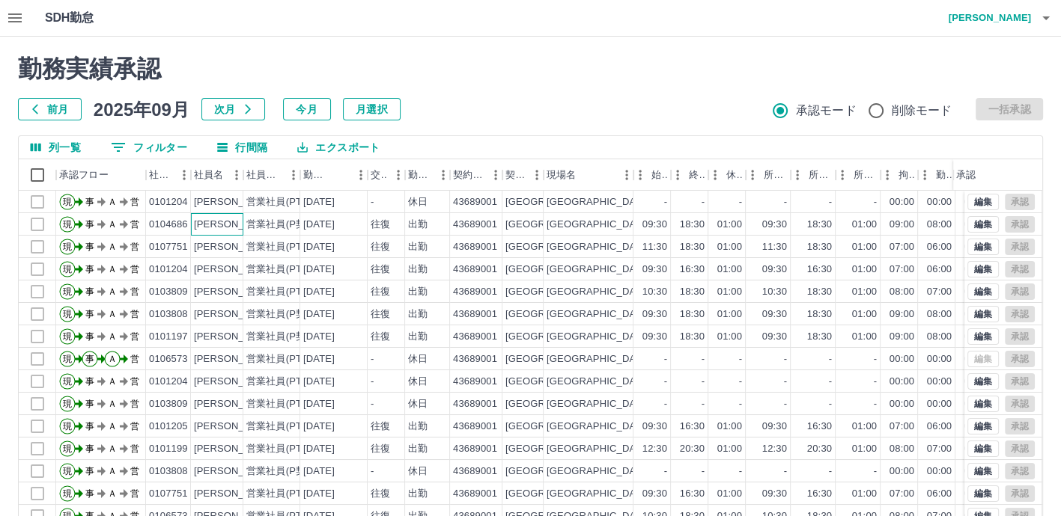
click at [242, 228] on div "[PERSON_NAME]" at bounding box center [217, 224] width 52 height 22
click at [240, 248] on div "[PERSON_NAME]" at bounding box center [235, 247] width 82 height 14
click at [238, 263] on div "[PERSON_NAME]" at bounding box center [235, 270] width 82 height 14
drag, startPoint x: 341, startPoint y: 224, endPoint x: 431, endPoint y: 277, distance: 104.4
click at [335, 224] on div "[DATE]" at bounding box center [318, 225] width 31 height 14
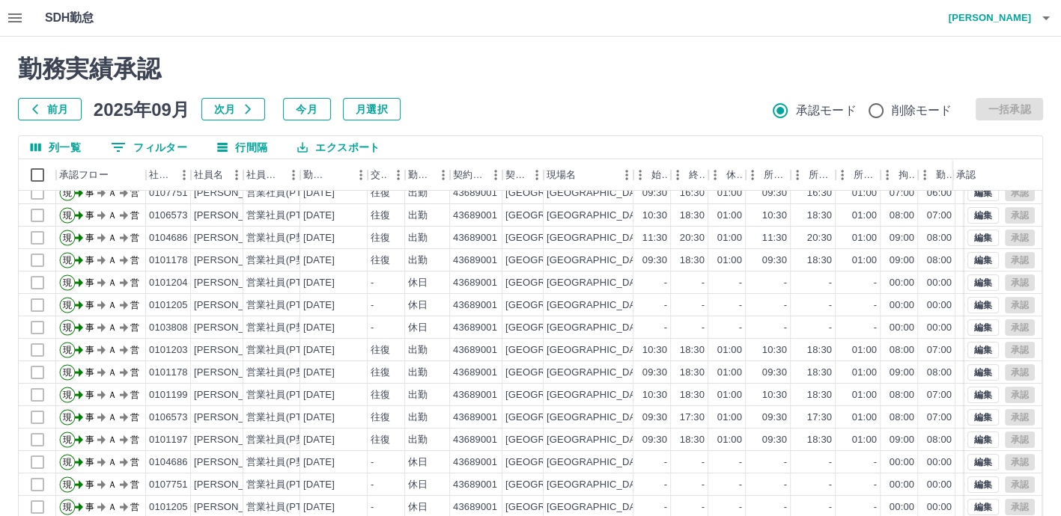
scroll to position [323, 0]
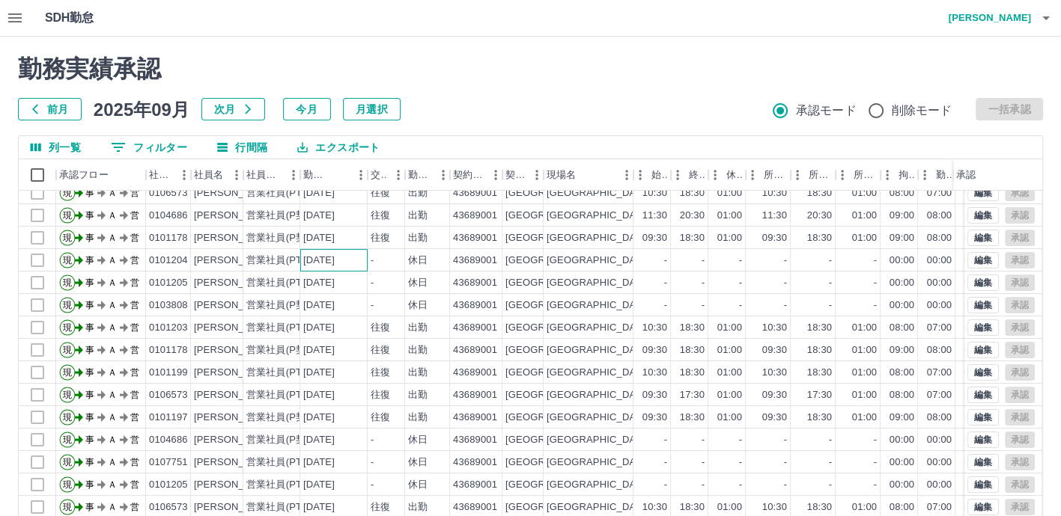
click at [335, 263] on div "[DATE]" at bounding box center [318, 261] width 31 height 14
click at [335, 284] on div "[DATE]" at bounding box center [318, 283] width 31 height 14
click at [338, 296] on div "[DATE]" at bounding box center [333, 305] width 67 height 22
click at [334, 329] on div "[DATE]" at bounding box center [318, 328] width 31 height 14
click at [332, 345] on div "[DATE]" at bounding box center [318, 351] width 31 height 14
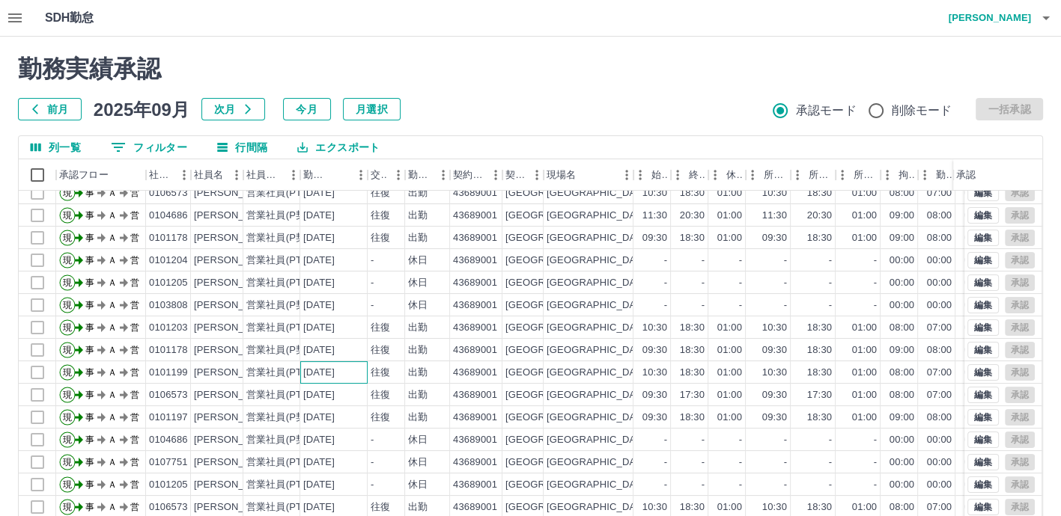
click at [333, 375] on div "[DATE]" at bounding box center [318, 373] width 31 height 14
click at [329, 391] on div "[DATE]" at bounding box center [318, 395] width 31 height 14
click at [329, 420] on div "[DATE]" at bounding box center [318, 418] width 31 height 14
click at [335, 442] on div "[DATE]" at bounding box center [318, 440] width 31 height 14
click at [334, 454] on div "[DATE]" at bounding box center [333, 462] width 67 height 22
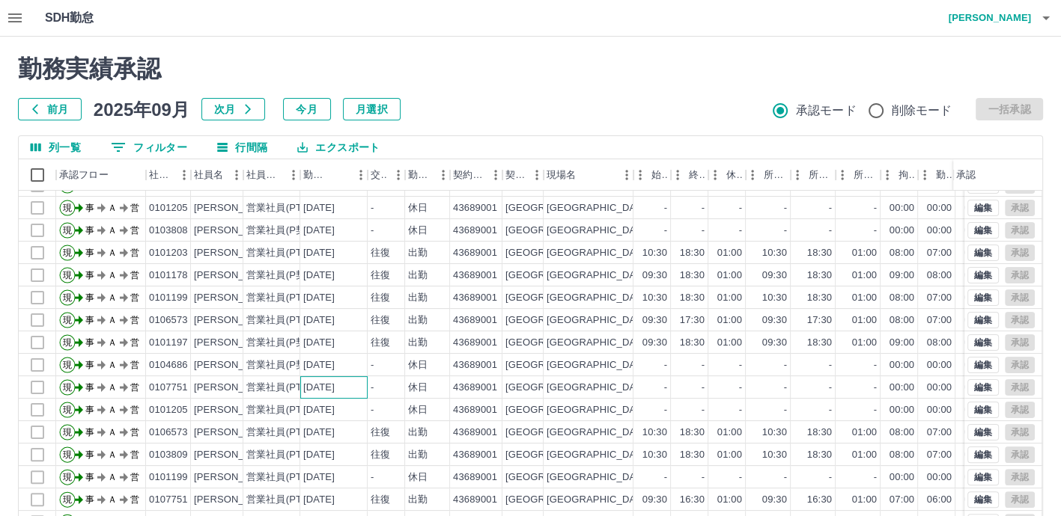
scroll to position [473, 0]
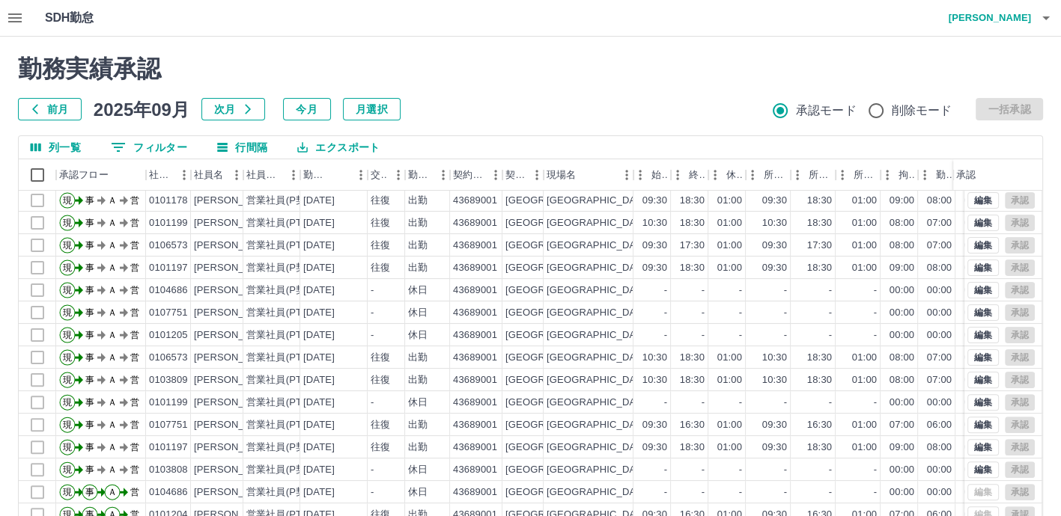
click at [18, 22] on icon "button" at bounding box center [14, 17] width 13 height 9
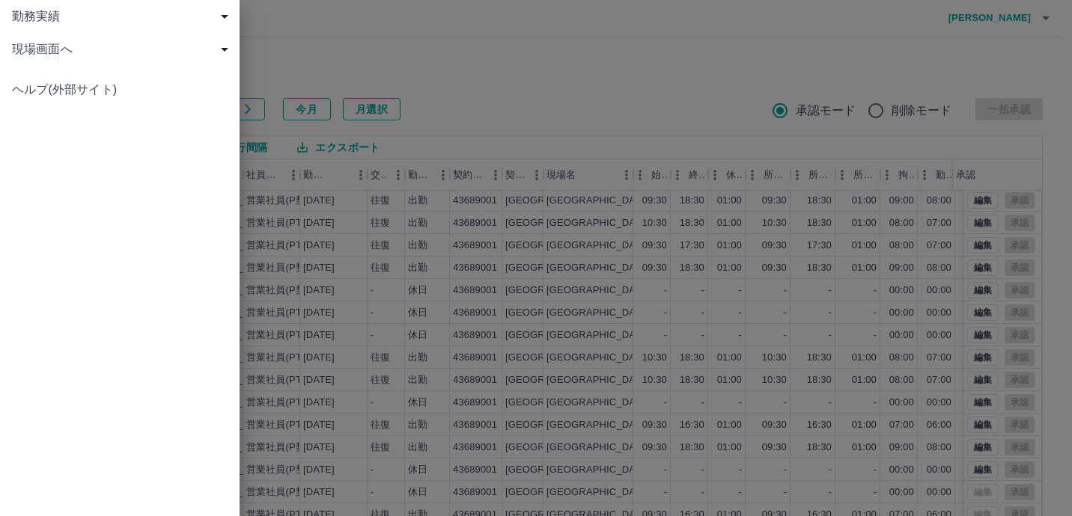
click at [112, 22] on span "勤務実績" at bounding box center [123, 16] width 222 height 18
click at [94, 113] on span "現場画面へ" at bounding box center [123, 115] width 222 height 18
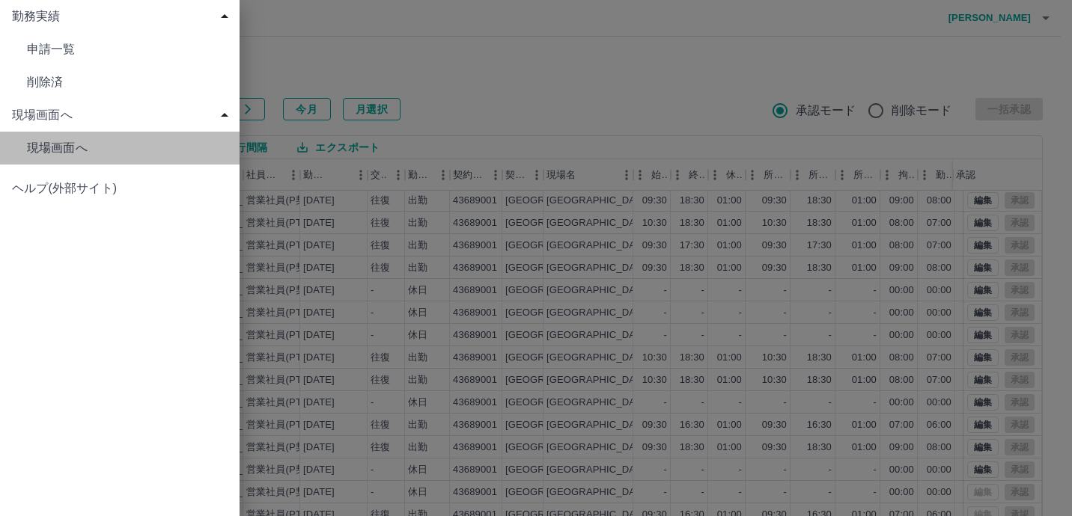
click at [151, 146] on span "現場画面へ" at bounding box center [127, 148] width 201 height 18
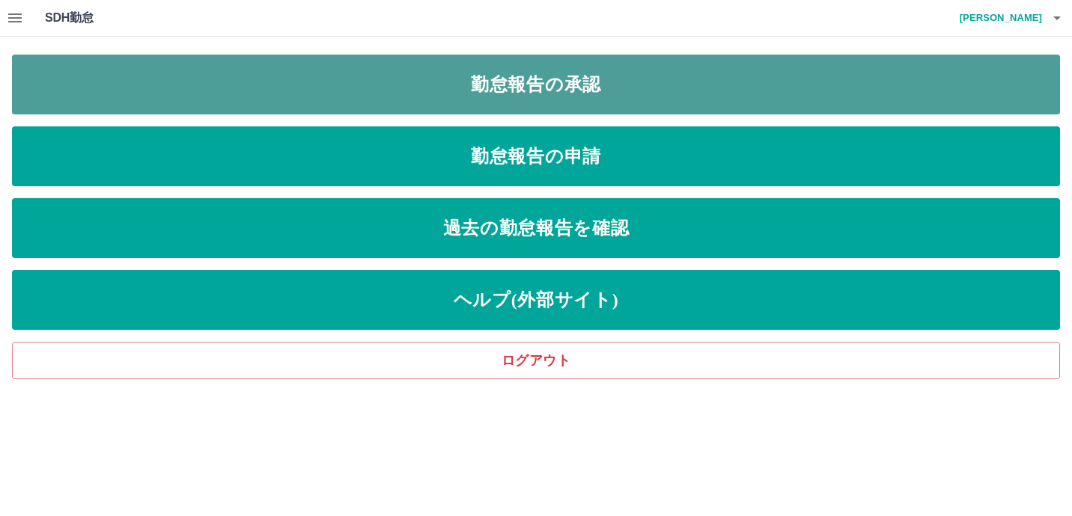
click at [564, 108] on link "勤怠報告の承認" at bounding box center [536, 85] width 1048 height 60
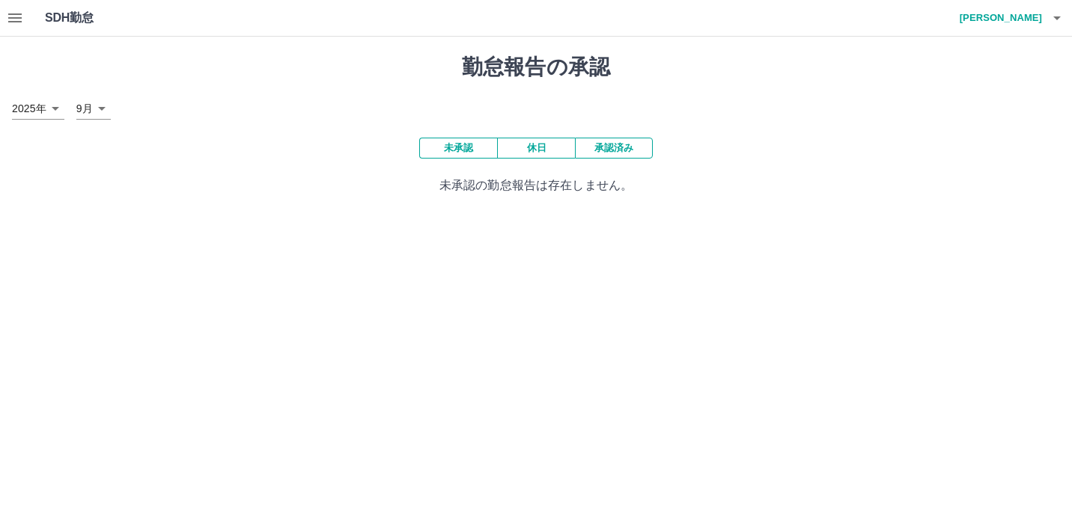
click at [542, 153] on button "休日" at bounding box center [536, 148] width 78 height 21
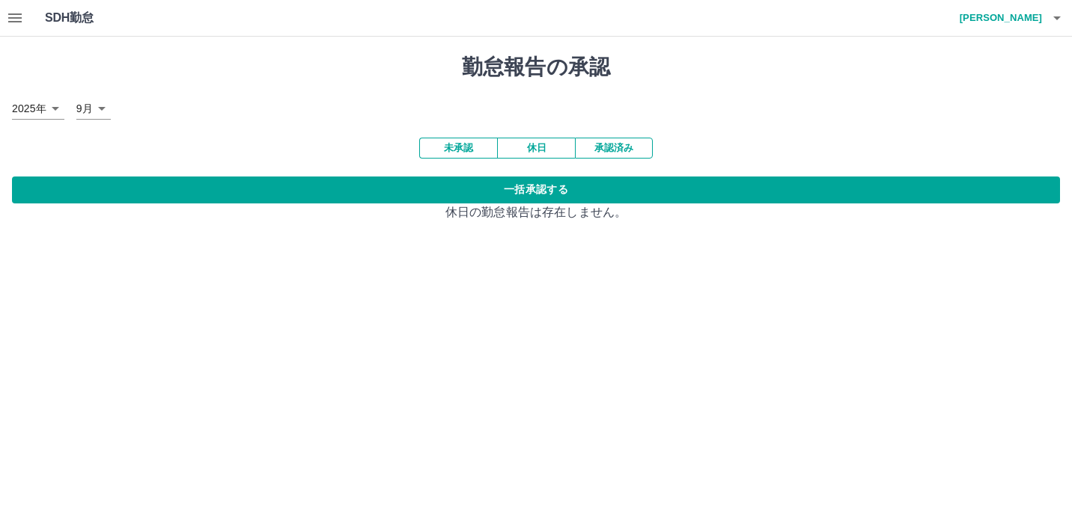
click at [469, 148] on button "未承認" at bounding box center [458, 148] width 78 height 21
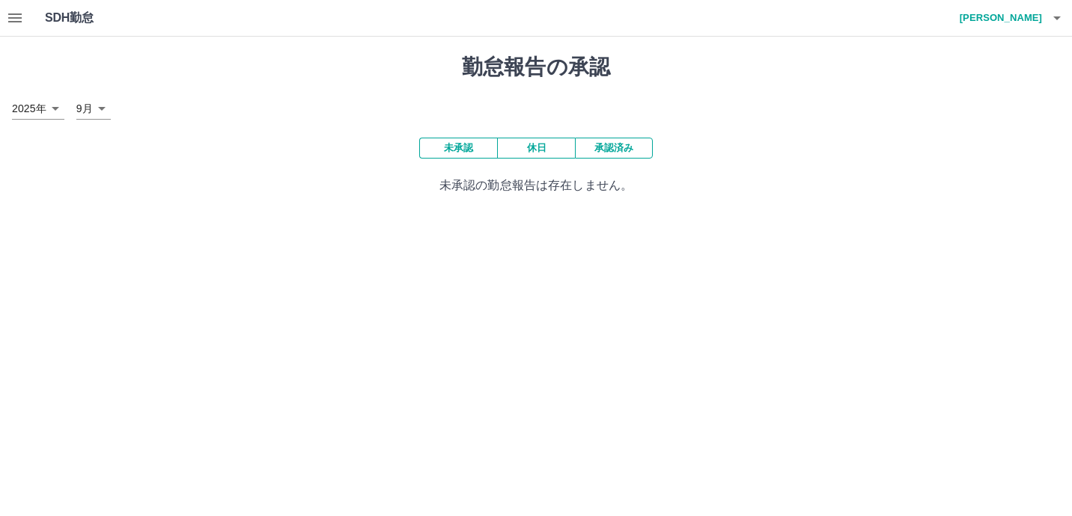
click at [620, 152] on button "承認済み" at bounding box center [614, 148] width 78 height 21
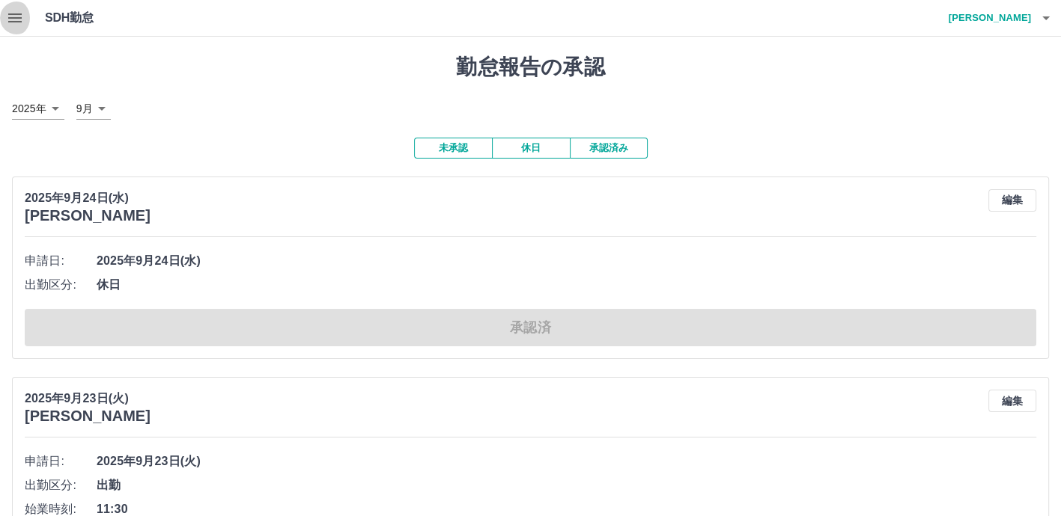
click at [21, 22] on icon "button" at bounding box center [14, 17] width 13 height 9
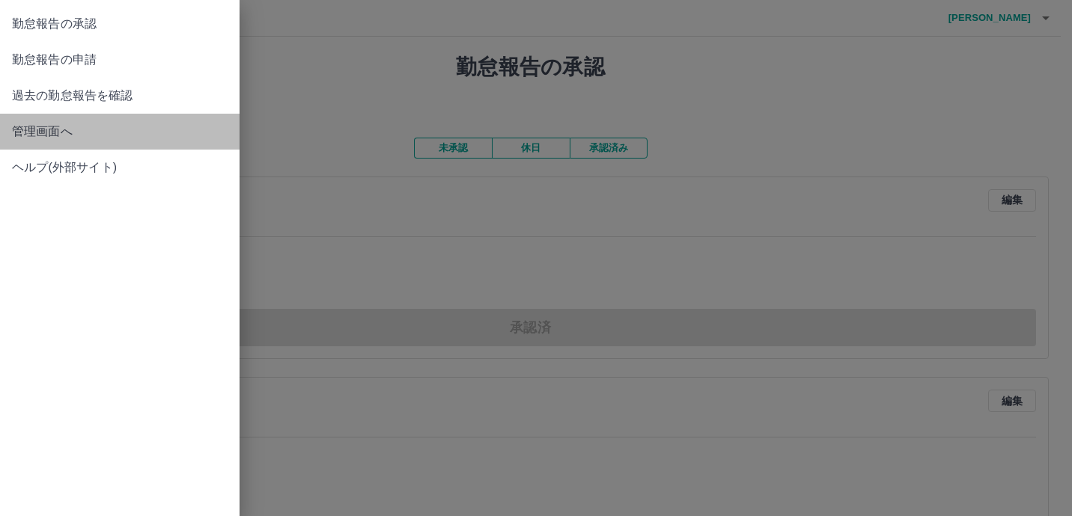
click at [55, 137] on span "管理画面へ" at bounding box center [120, 132] width 216 height 18
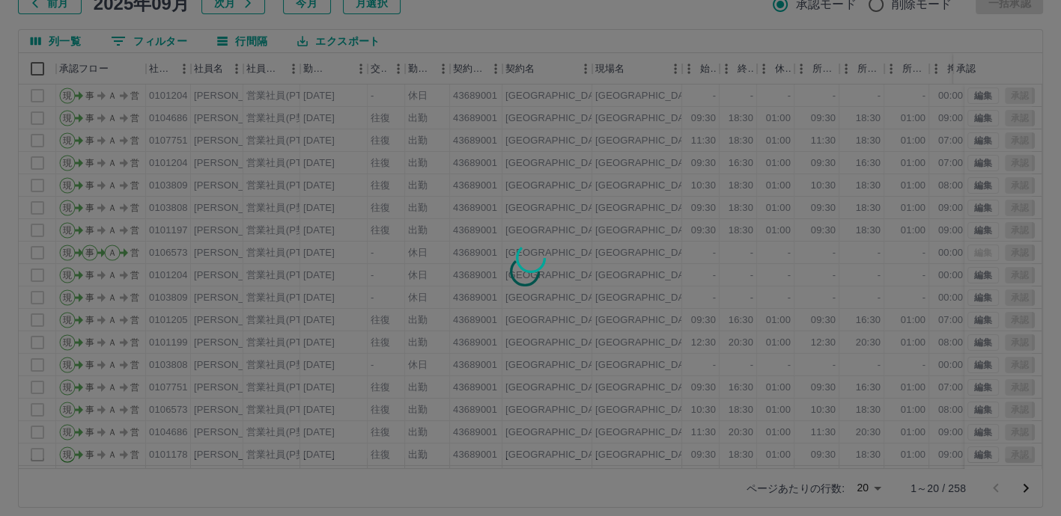
scroll to position [117, 0]
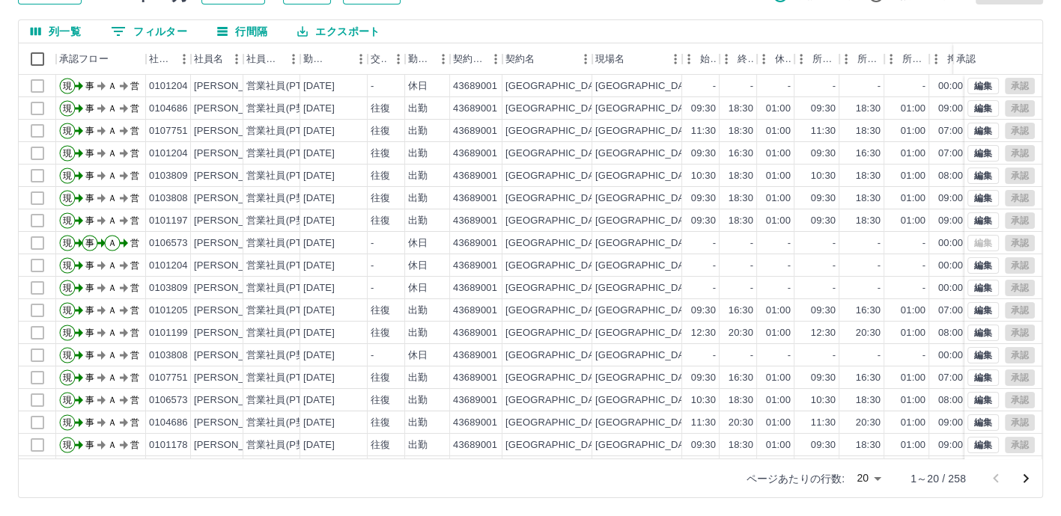
click at [864, 479] on body "SDH勤怠 [PERSON_NAME] 勤務実績承認 前月 [DATE] 次月 今月 月選択 承認モード 削除モード 一括承認 列一覧 0 フィルター 行間隔…" at bounding box center [530, 200] width 1061 height 632
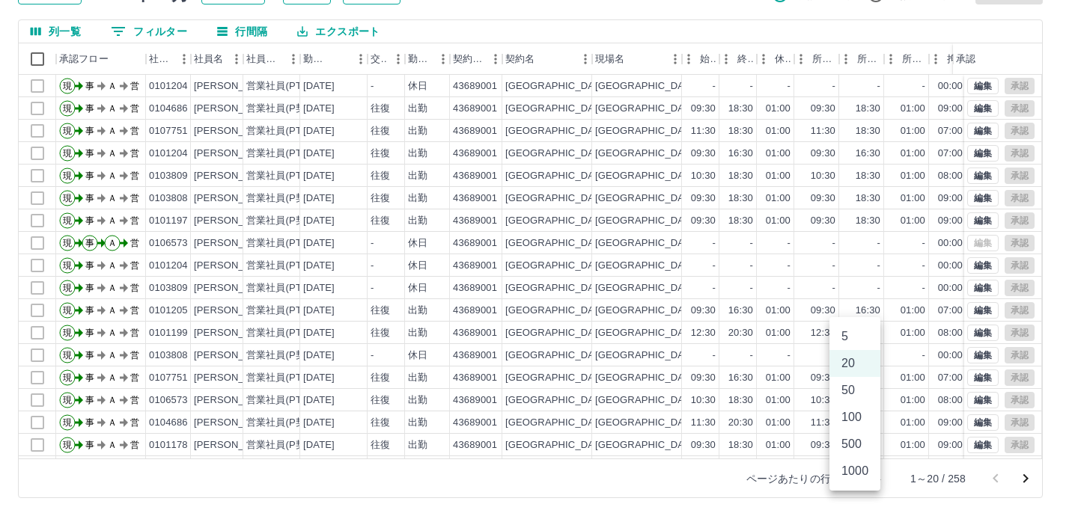
click at [855, 454] on li "500" at bounding box center [854, 444] width 51 height 27
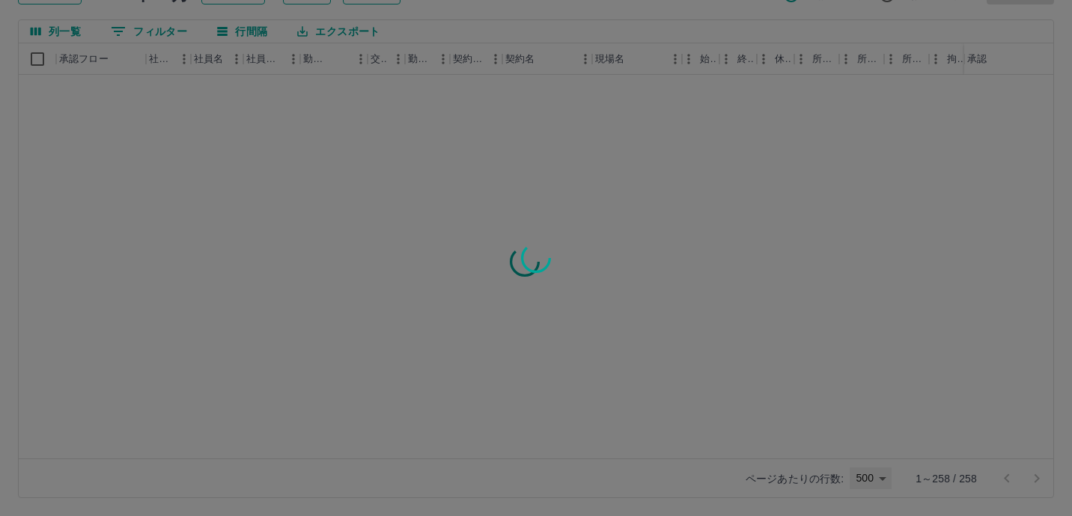
type input "***"
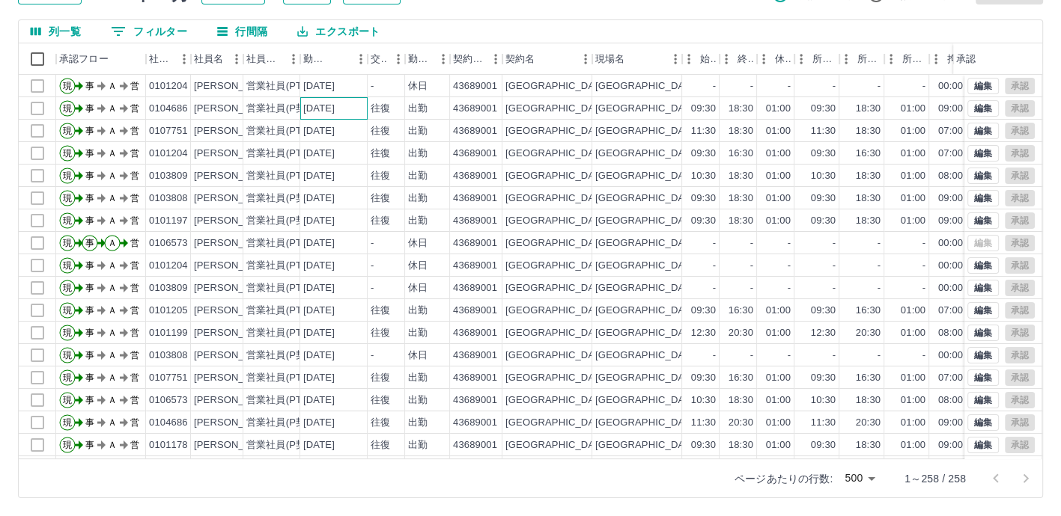
click at [335, 112] on div "[DATE]" at bounding box center [318, 109] width 31 height 14
click at [335, 134] on div "[DATE]" at bounding box center [318, 131] width 31 height 14
click at [335, 149] on div "[DATE]" at bounding box center [318, 154] width 31 height 14
click at [348, 168] on div "[DATE]" at bounding box center [333, 176] width 67 height 22
click at [335, 198] on div "[DATE]" at bounding box center [318, 199] width 31 height 14
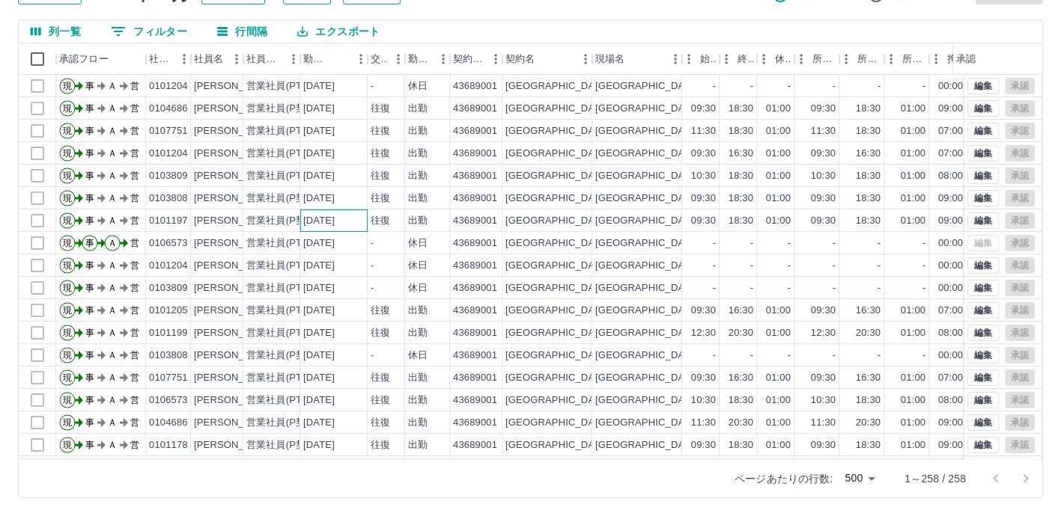
click at [329, 217] on div "[DATE]" at bounding box center [318, 221] width 31 height 14
click at [321, 242] on div "[DATE]" at bounding box center [318, 244] width 31 height 14
click at [221, 269] on div "[PERSON_NAME]" at bounding box center [235, 266] width 82 height 14
click at [219, 287] on div "[PERSON_NAME]" at bounding box center [235, 288] width 82 height 14
click at [231, 311] on div "[PERSON_NAME]" at bounding box center [235, 311] width 82 height 14
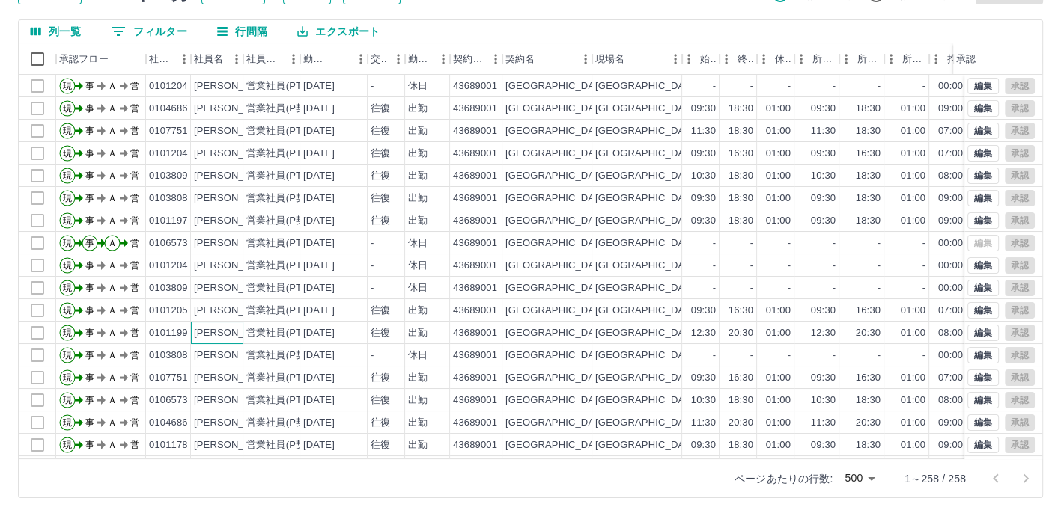
click at [231, 329] on div "[PERSON_NAME]" at bounding box center [235, 333] width 82 height 14
click at [228, 350] on div "[PERSON_NAME]" at bounding box center [235, 356] width 82 height 14
click at [225, 381] on div "[PERSON_NAME]" at bounding box center [235, 378] width 82 height 14
click at [223, 400] on div "[PERSON_NAME]" at bounding box center [235, 401] width 82 height 14
click at [241, 425] on div "[PERSON_NAME]" at bounding box center [235, 423] width 82 height 14
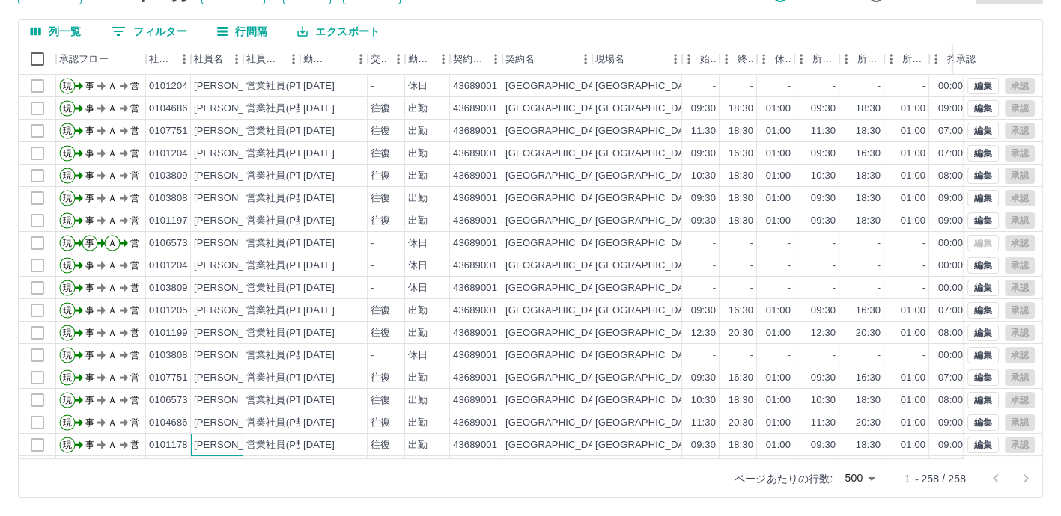
drag, startPoint x: 241, startPoint y: 439, endPoint x: 250, endPoint y: 430, distance: 13.2
click at [240, 439] on div "[PERSON_NAME]" at bounding box center [235, 446] width 82 height 14
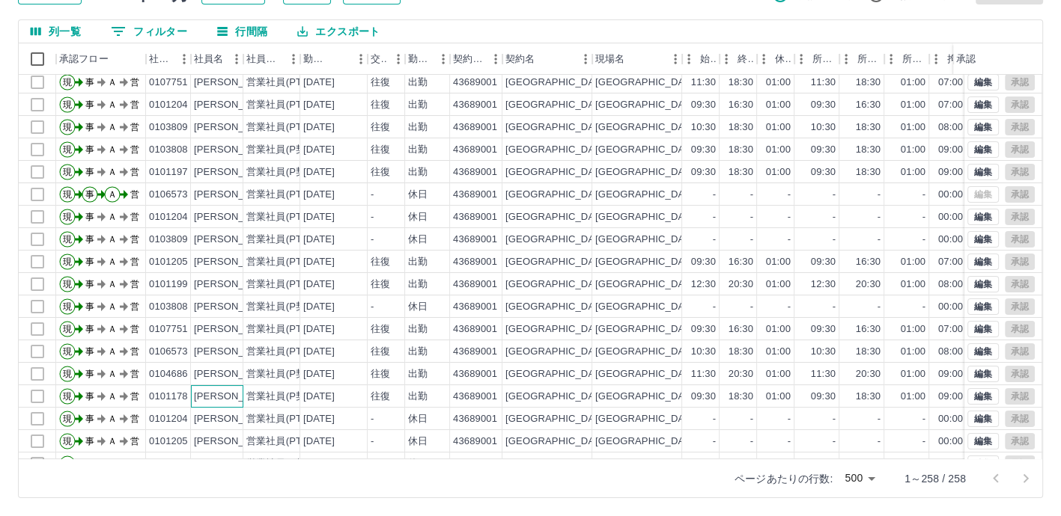
scroll to position [75, 0]
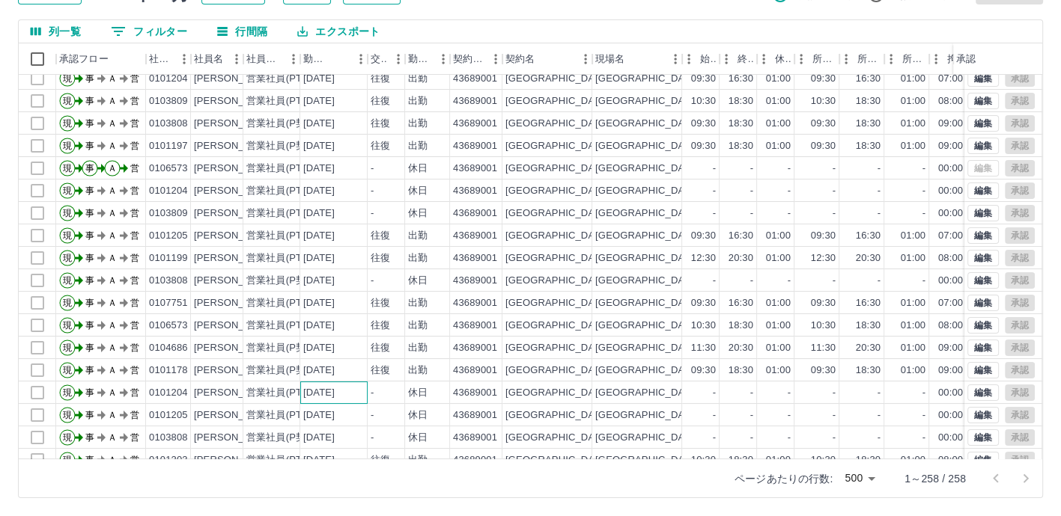
click at [335, 394] on div "[DATE]" at bounding box center [318, 393] width 31 height 14
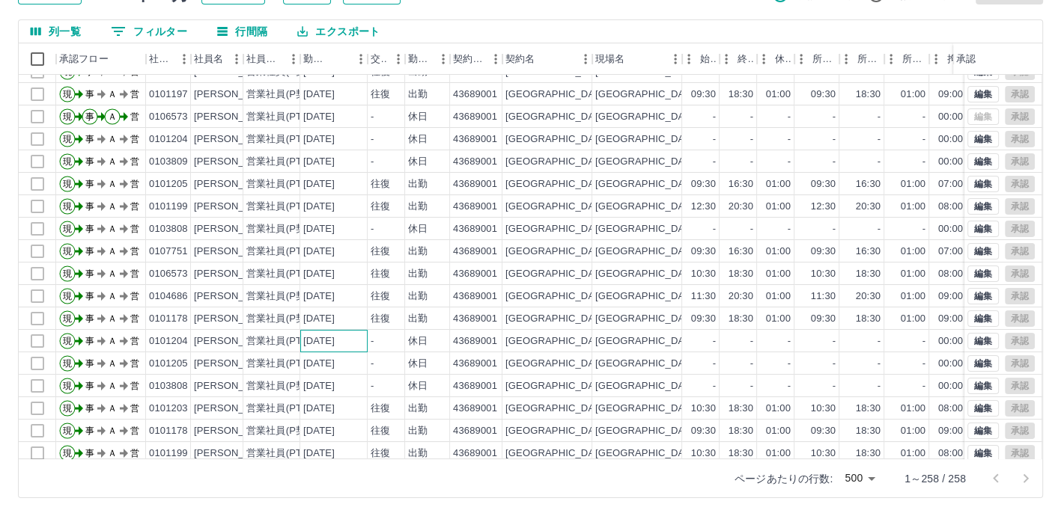
scroll to position [225, 0]
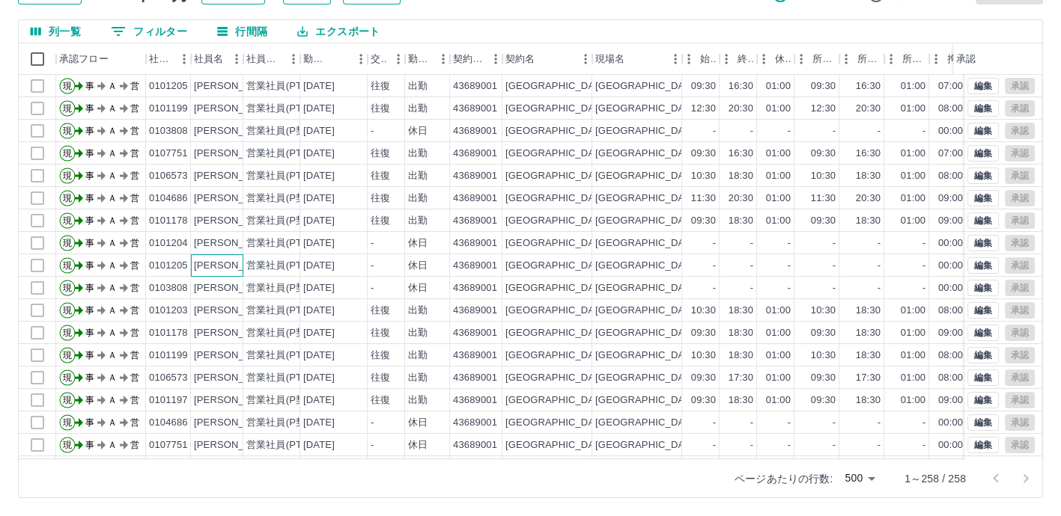
click at [232, 266] on div "[PERSON_NAME]" at bounding box center [235, 266] width 82 height 14
click at [232, 290] on div "[PERSON_NAME]" at bounding box center [235, 288] width 82 height 14
click at [231, 309] on div "[PERSON_NAME]" at bounding box center [235, 311] width 82 height 14
click at [231, 335] on div "[PERSON_NAME]" at bounding box center [235, 333] width 82 height 14
click at [230, 353] on div "[PERSON_NAME]" at bounding box center [235, 356] width 82 height 14
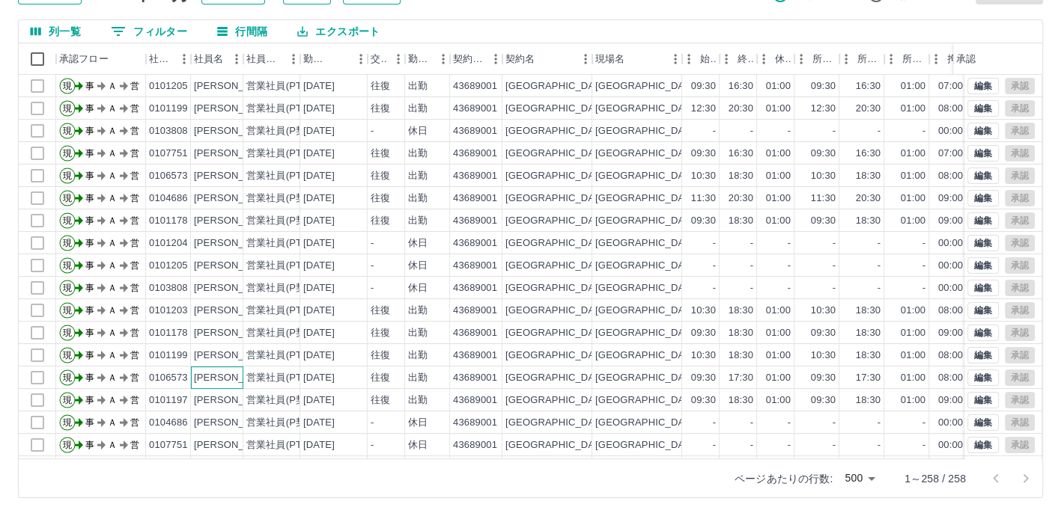
click at [229, 372] on div "[PERSON_NAME]" at bounding box center [235, 378] width 82 height 14
click at [230, 395] on div "[PERSON_NAME]" at bounding box center [235, 401] width 82 height 14
click at [228, 419] on div "[PERSON_NAME]" at bounding box center [235, 423] width 82 height 14
click at [228, 439] on div "現 事 Ａ 営 0106573 宮下　陽菜 営業社員(PT契約) [DATE] - 休日 43689001 [GEOGRAPHIC_DATA] [GEOGRA…" at bounding box center [633, 265] width 1229 height 516
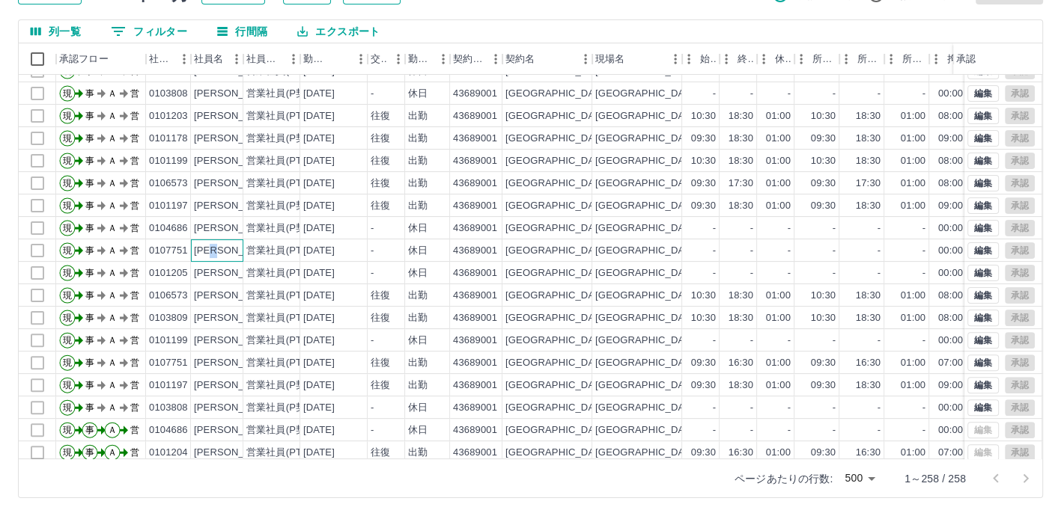
scroll to position [465, 0]
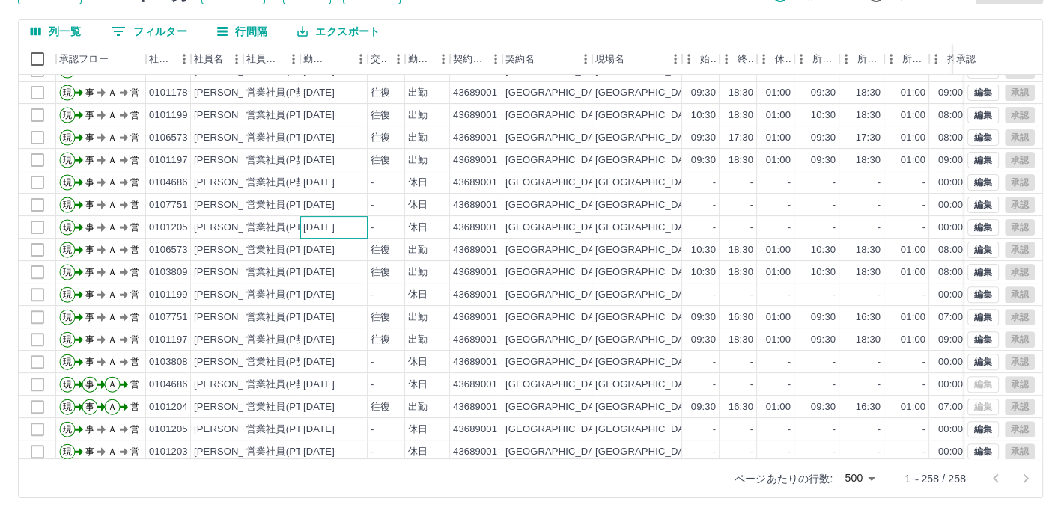
click at [335, 230] on div "[DATE]" at bounding box center [318, 228] width 31 height 14
click at [335, 252] on div "[DATE]" at bounding box center [318, 250] width 31 height 14
click at [335, 272] on div "[DATE]" at bounding box center [318, 273] width 31 height 14
click at [335, 293] on div "[DATE]" at bounding box center [318, 295] width 31 height 14
click at [335, 320] on div "[DATE]" at bounding box center [318, 318] width 31 height 14
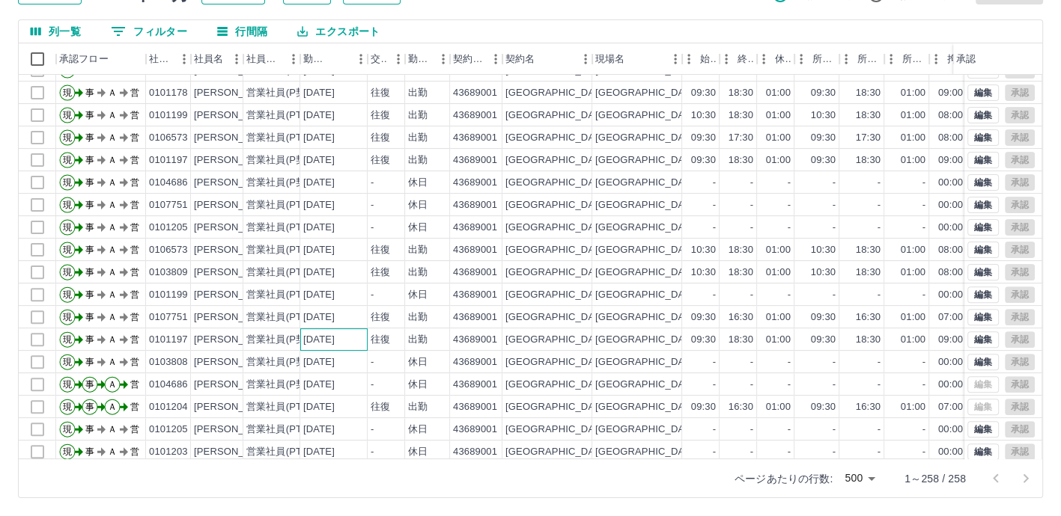
click at [335, 335] on div "[DATE]" at bounding box center [318, 340] width 31 height 14
click at [335, 356] on div "[DATE]" at bounding box center [318, 363] width 31 height 14
click at [335, 378] on div "[DATE]" at bounding box center [318, 385] width 31 height 14
click at [335, 400] on div "[DATE]" at bounding box center [318, 407] width 31 height 14
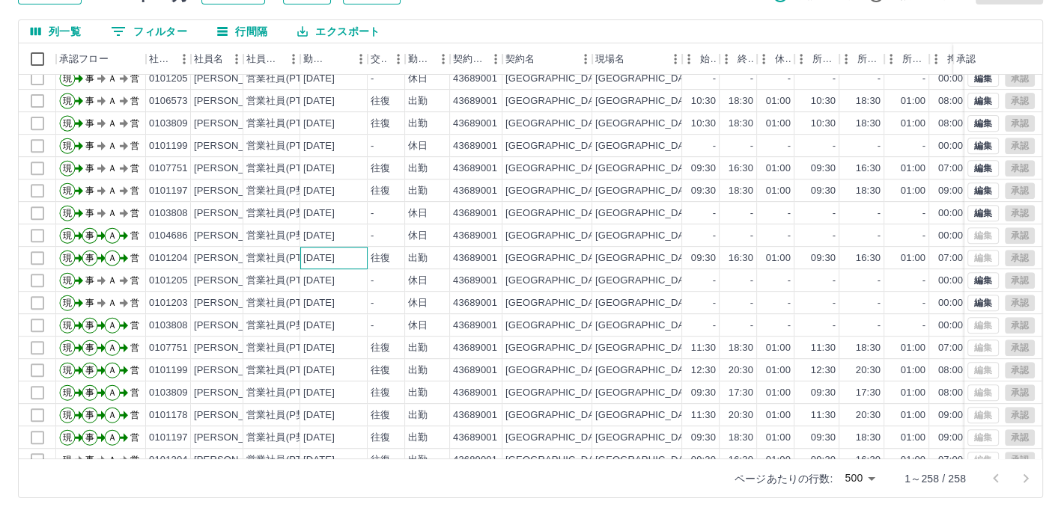
scroll to position [614, 0]
click at [257, 281] on div "営業社員(PT契約)" at bounding box center [285, 280] width 79 height 14
click at [263, 308] on div "営業社員(PT契約)" at bounding box center [271, 302] width 57 height 22
click at [305, 327] on div "[DATE]" at bounding box center [318, 325] width 31 height 14
click at [306, 342] on div "[DATE]" at bounding box center [318, 348] width 31 height 14
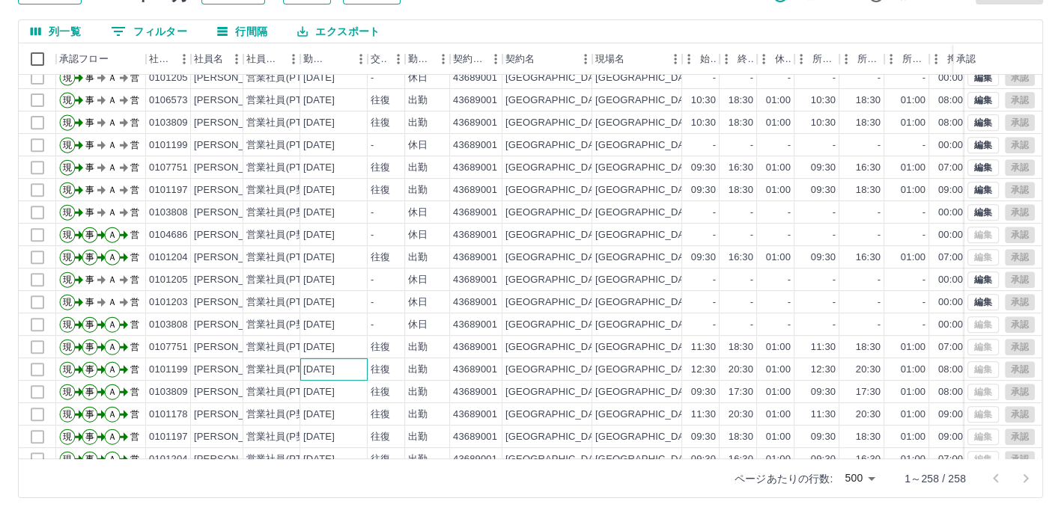
click at [311, 363] on div "[DATE]" at bounding box center [318, 370] width 31 height 14
drag, startPoint x: 313, startPoint y: 385, endPoint x: 314, endPoint y: 407, distance: 22.5
click at [313, 385] on div "[DATE]" at bounding box center [318, 392] width 31 height 14
drag, startPoint x: 314, startPoint y: 415, endPoint x: 315, endPoint y: 432, distance: 17.3
click at [314, 415] on div "[DATE]" at bounding box center [318, 415] width 31 height 14
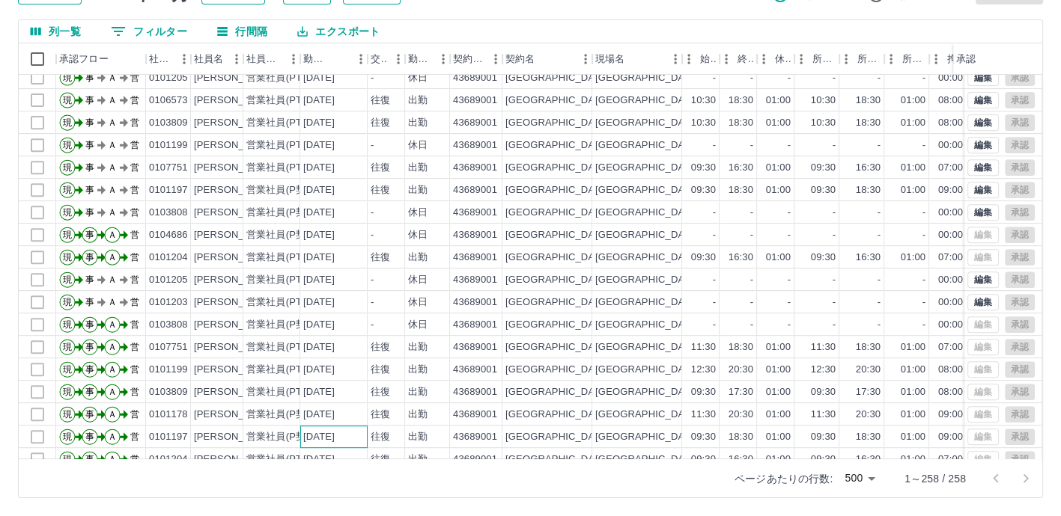
click at [316, 435] on div "[DATE]" at bounding box center [318, 437] width 31 height 14
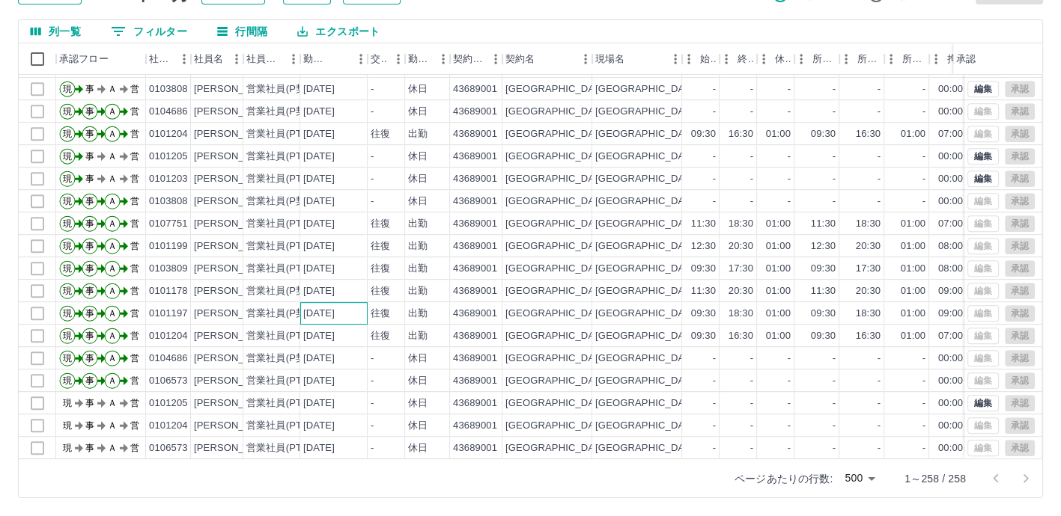
scroll to position [764, 0]
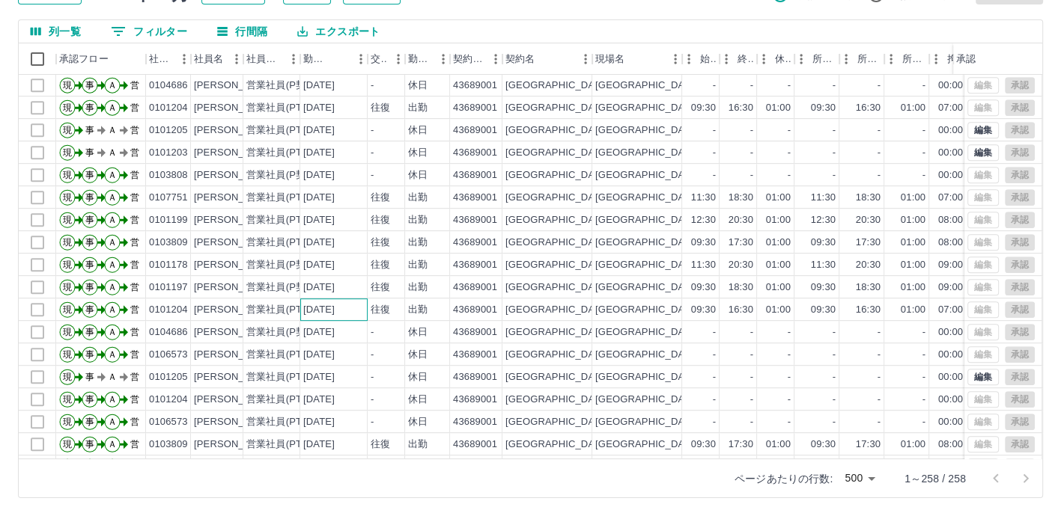
click at [324, 311] on div "[DATE]" at bounding box center [318, 310] width 31 height 14
click at [325, 330] on div "[DATE]" at bounding box center [318, 333] width 31 height 14
click at [324, 351] on div "[DATE]" at bounding box center [318, 355] width 31 height 14
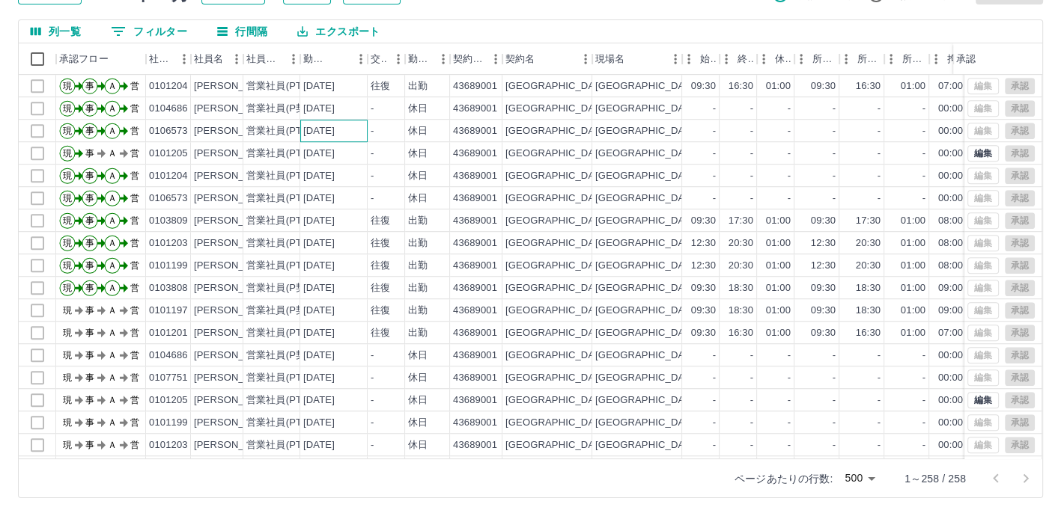
scroll to position [989, 0]
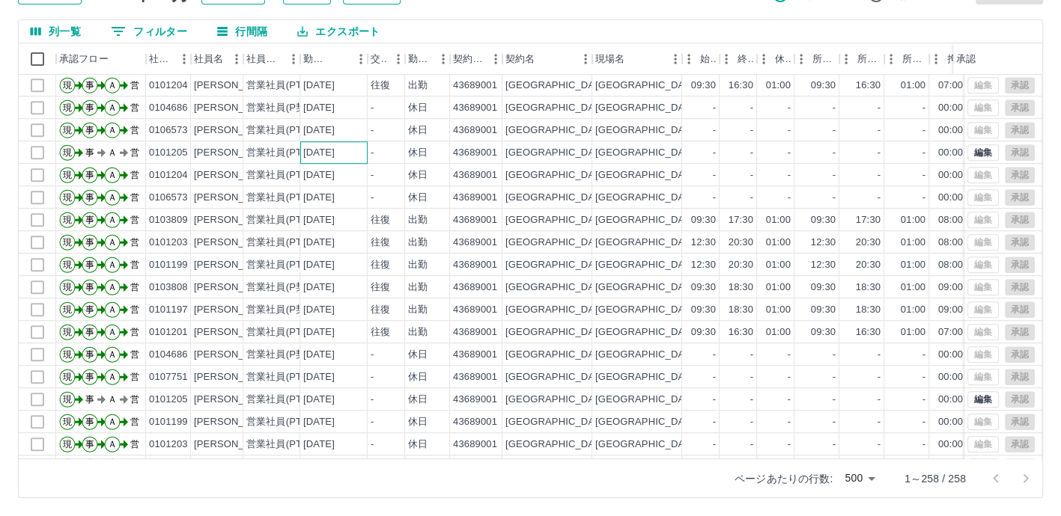
click at [327, 156] on div "[DATE]" at bounding box center [318, 153] width 31 height 14
click at [335, 175] on div "[DATE]" at bounding box center [318, 175] width 31 height 14
click at [335, 196] on div "[DATE]" at bounding box center [318, 198] width 31 height 14
drag, startPoint x: 342, startPoint y: 217, endPoint x: 342, endPoint y: 226, distance: 9.0
click at [335, 218] on div "[DATE]" at bounding box center [318, 220] width 31 height 14
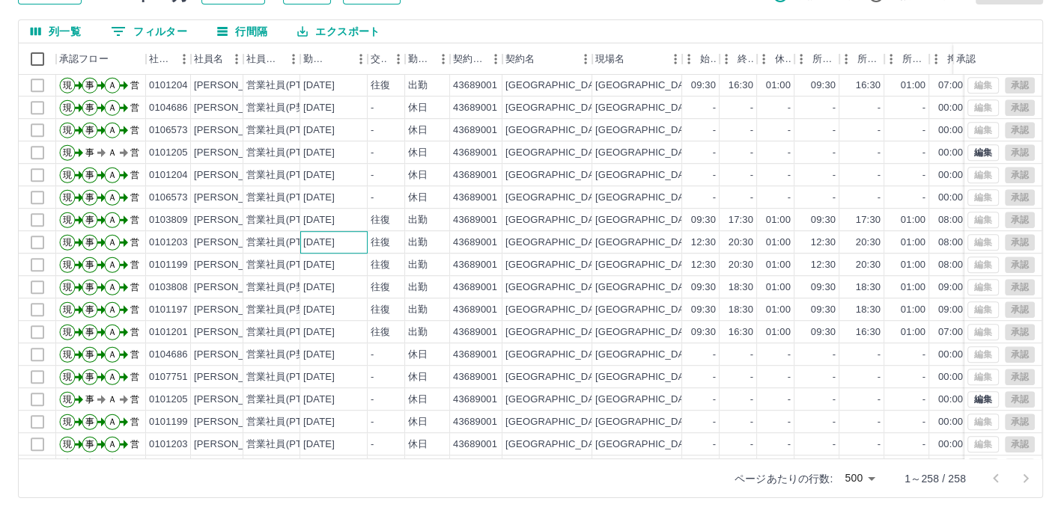
drag, startPoint x: 341, startPoint y: 239, endPoint x: 338, endPoint y: 250, distance: 11.4
click at [335, 239] on div "[DATE]" at bounding box center [318, 243] width 31 height 14
click at [335, 260] on div "[DATE]" at bounding box center [318, 265] width 31 height 14
click at [335, 281] on div "[DATE]" at bounding box center [318, 288] width 31 height 14
click at [335, 309] on div "[DATE]" at bounding box center [318, 310] width 31 height 14
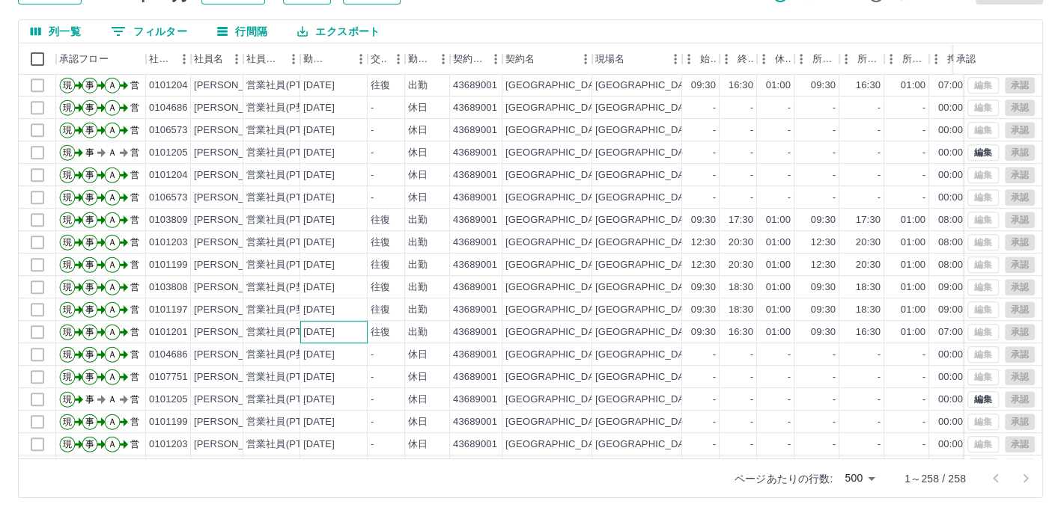
click at [335, 326] on div "[DATE]" at bounding box center [318, 333] width 31 height 14
click at [338, 345] on div "[DATE]" at bounding box center [333, 355] width 67 height 22
click at [338, 367] on div "[DATE]" at bounding box center [333, 377] width 67 height 22
click at [240, 146] on div "[PERSON_NAME]" at bounding box center [235, 153] width 82 height 14
click at [237, 176] on div "[PERSON_NAME]" at bounding box center [235, 175] width 82 height 14
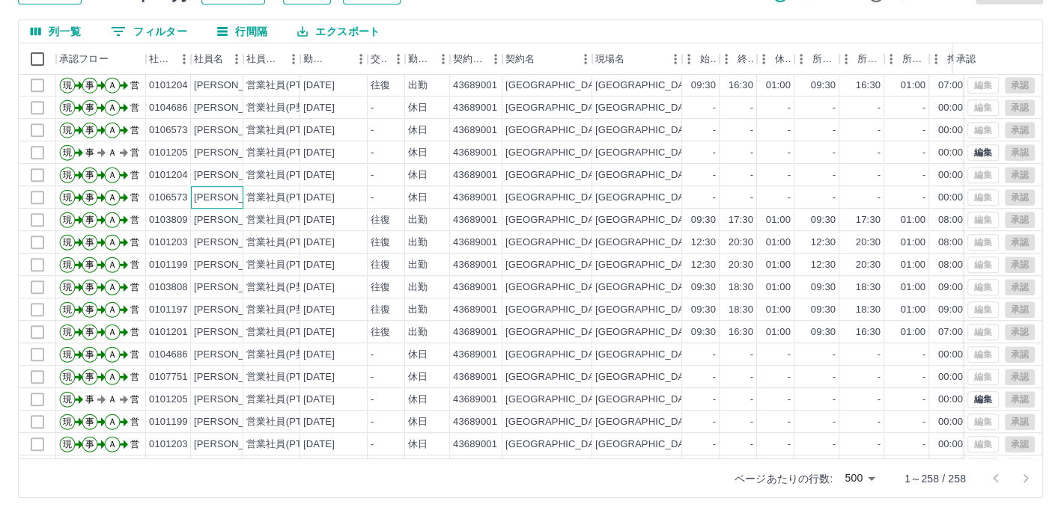
click at [238, 197] on div "[PERSON_NAME]" at bounding box center [235, 198] width 82 height 14
click at [238, 215] on div "[PERSON_NAME]" at bounding box center [235, 220] width 82 height 14
click at [237, 237] on div "[PERSON_NAME]" at bounding box center [235, 243] width 82 height 14
click at [237, 258] on div "[PERSON_NAME]" at bounding box center [235, 265] width 82 height 14
click at [239, 284] on div "[PERSON_NAME]" at bounding box center [235, 288] width 82 height 14
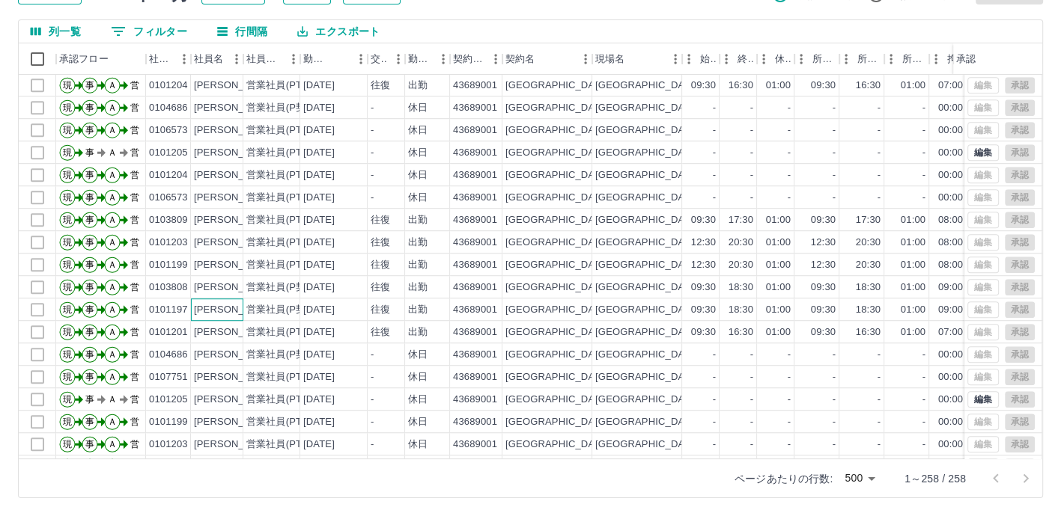
click at [237, 305] on div "[PERSON_NAME]" at bounding box center [235, 310] width 82 height 14
click at [237, 326] on div "[PERSON_NAME]子" at bounding box center [239, 333] width 91 height 14
click at [237, 348] on div "[PERSON_NAME]" at bounding box center [235, 355] width 82 height 14
click at [219, 376] on div "[PERSON_NAME]" at bounding box center [235, 377] width 82 height 14
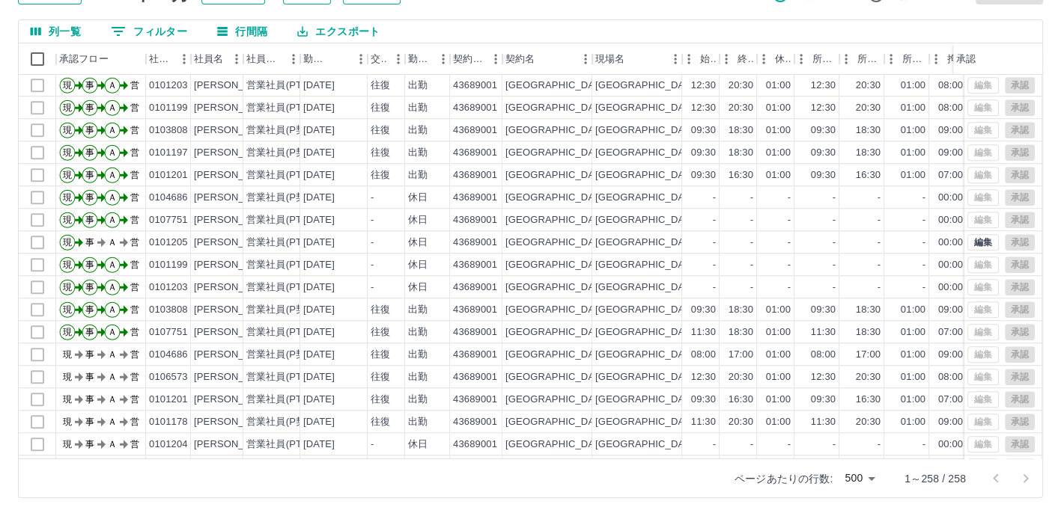
scroll to position [1198, 0]
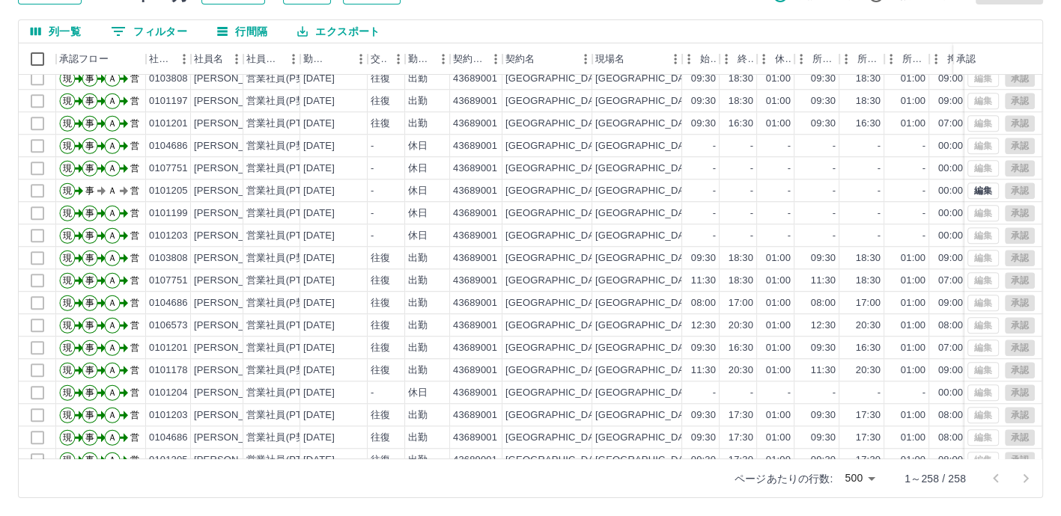
click at [398, 62] on div "交通費" at bounding box center [405, 58] width 18 height 31
click at [224, 31] on icon "行間隔" at bounding box center [222, 31] width 10 height 9
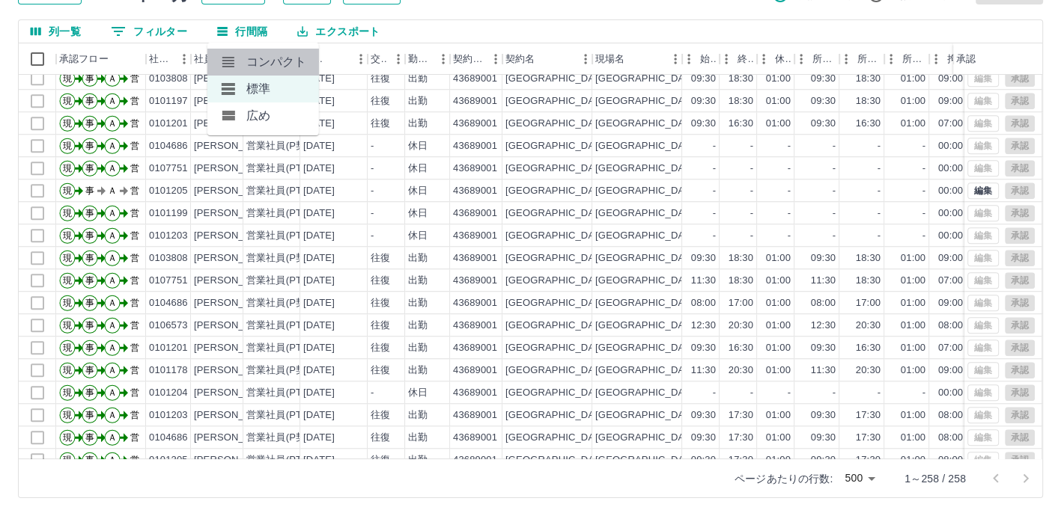
click at [237, 58] on icon at bounding box center [228, 62] width 18 height 18
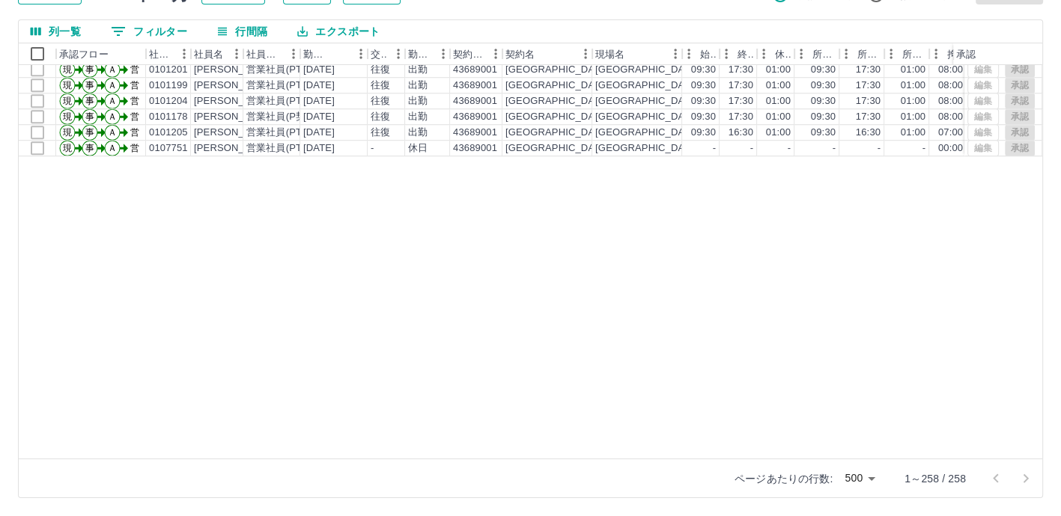
scroll to position [823, 0]
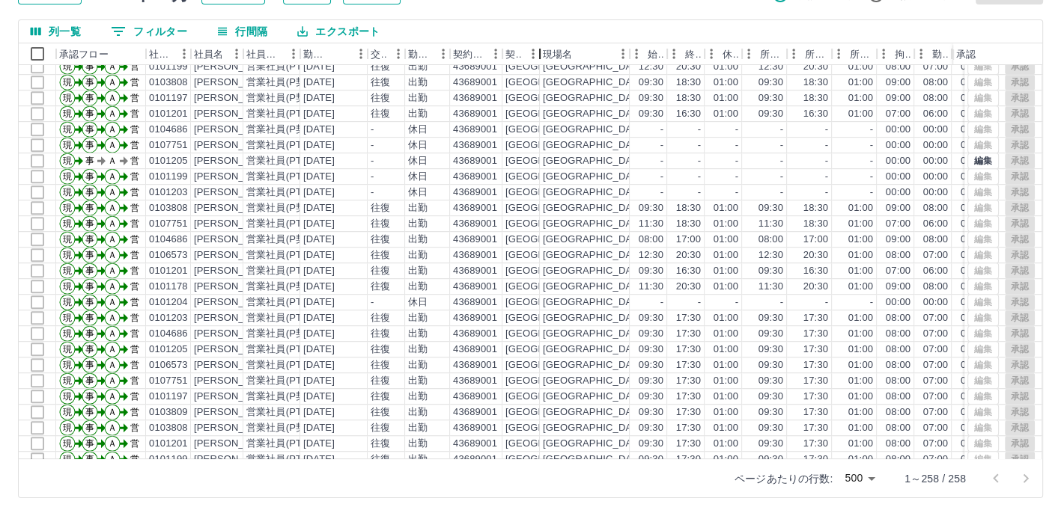
drag, startPoint x: 591, startPoint y: 58, endPoint x: 533, endPoint y: 57, distance: 57.6
click at [533, 57] on div "契約名" at bounding box center [540, 54] width 18 height 22
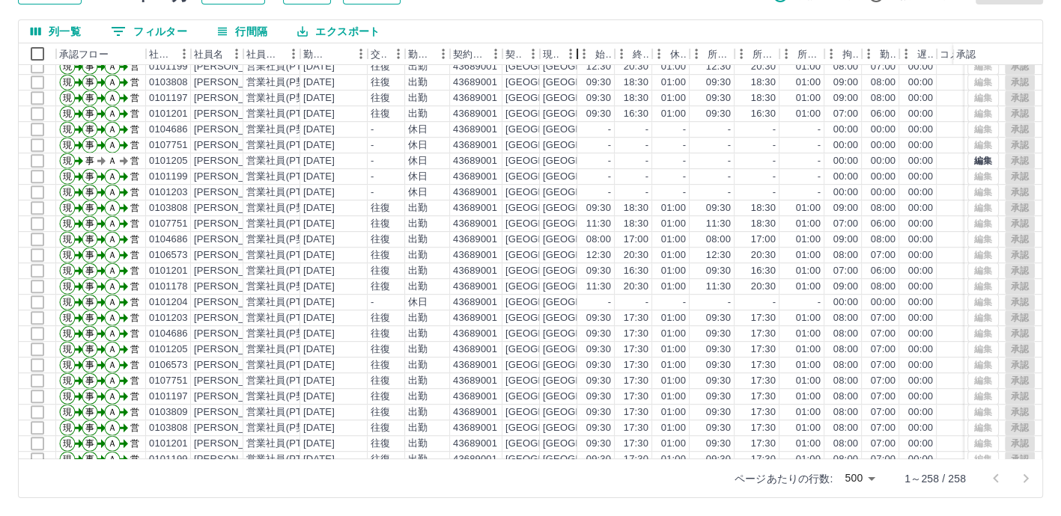
drag, startPoint x: 632, startPoint y: 59, endPoint x: 569, endPoint y: 58, distance: 63.6
click at [569, 58] on div "現場名" at bounding box center [577, 54] width 18 height 22
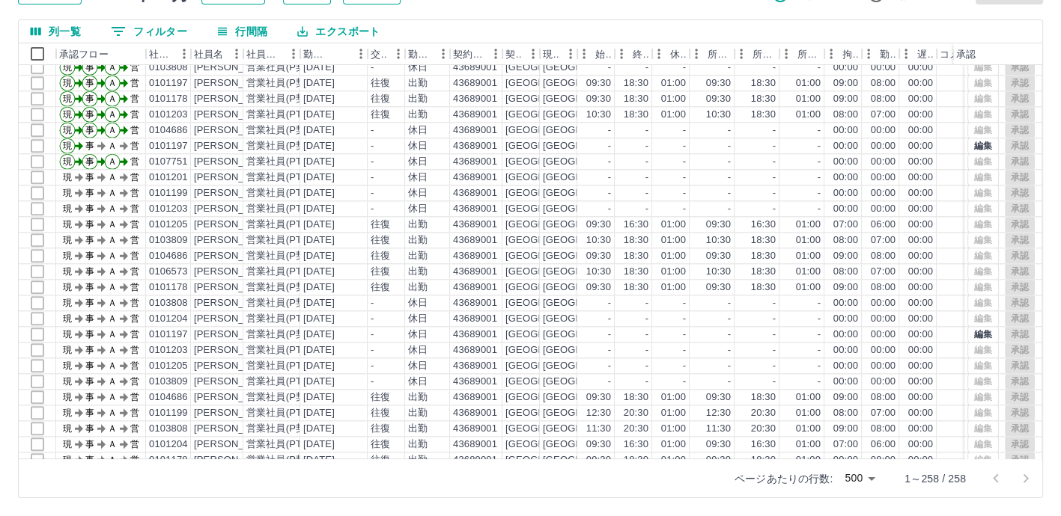
scroll to position [1572, 0]
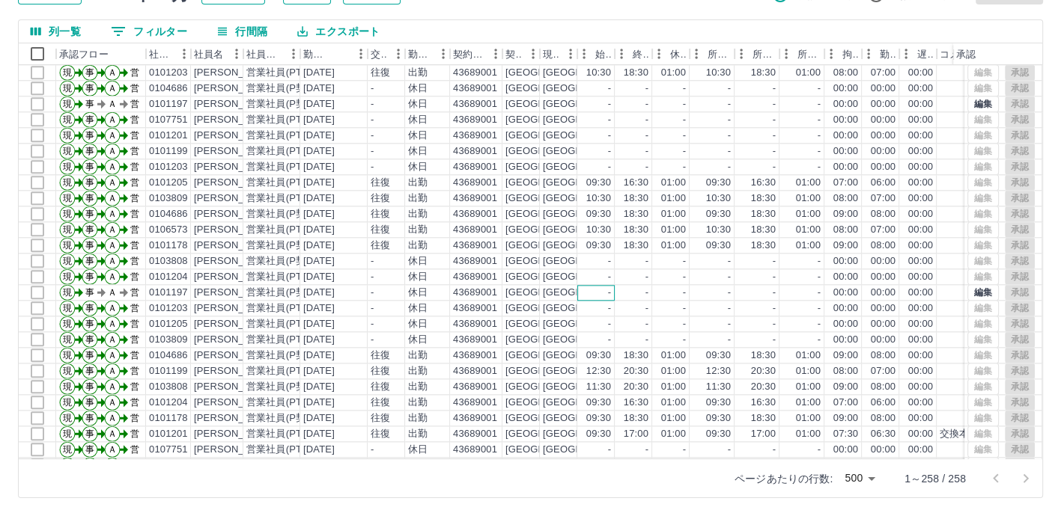
click at [611, 293] on div "-" at bounding box center [595, 293] width 37 height 16
click at [899, 56] on div "承認" at bounding box center [965, 54] width 19 height 22
click at [899, 55] on div "承認" at bounding box center [965, 54] width 19 height 22
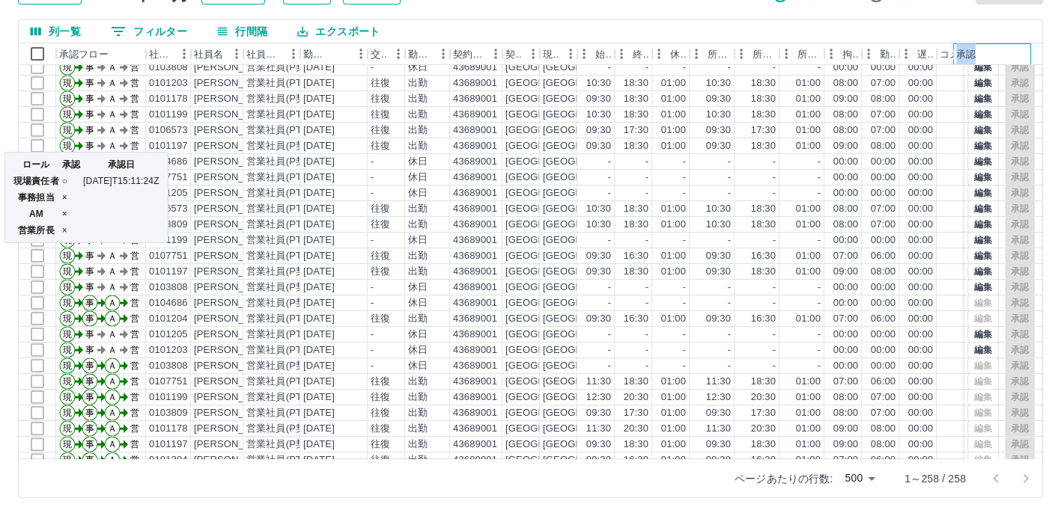
scroll to position [0, 0]
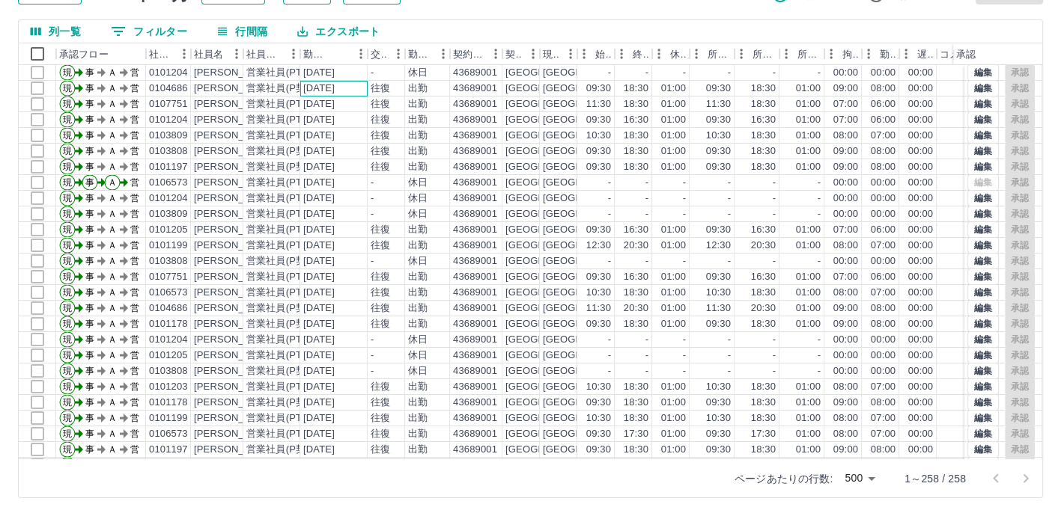
click at [357, 88] on div "[DATE]" at bounding box center [333, 89] width 67 height 16
click at [335, 105] on div "[DATE]" at bounding box center [318, 104] width 31 height 14
click at [229, 94] on div "[PERSON_NAME]" at bounding box center [235, 89] width 82 height 14
click at [228, 104] on div "[PERSON_NAME]" at bounding box center [235, 104] width 82 height 14
click at [228, 118] on div "[PERSON_NAME]" at bounding box center [235, 120] width 82 height 14
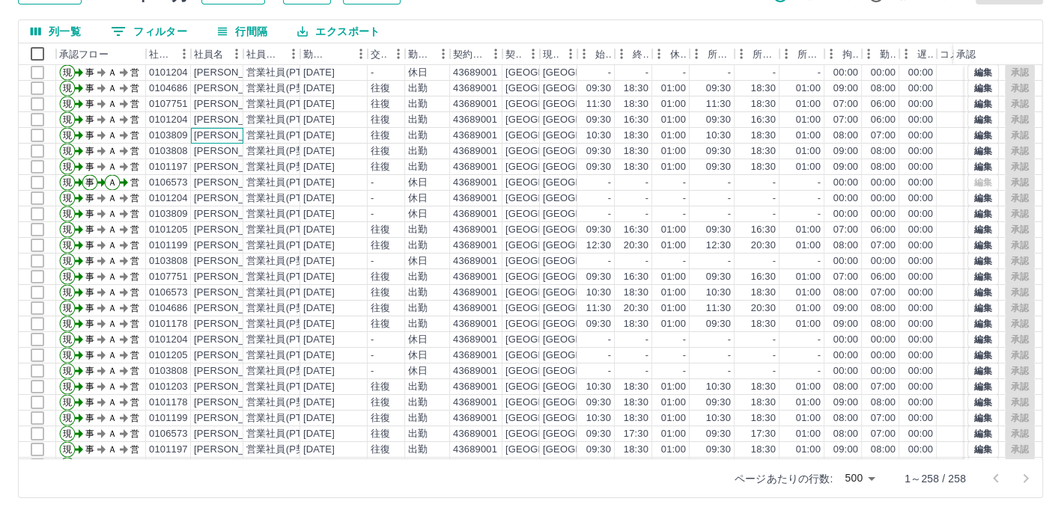
click at [231, 137] on div "[PERSON_NAME]" at bounding box center [235, 136] width 82 height 14
click at [229, 150] on div "[PERSON_NAME]" at bounding box center [235, 151] width 82 height 14
click at [230, 163] on div "[PERSON_NAME]" at bounding box center [235, 167] width 82 height 14
click at [229, 186] on div "[PERSON_NAME]" at bounding box center [235, 183] width 82 height 14
click at [228, 195] on div "[PERSON_NAME]" at bounding box center [235, 199] width 82 height 14
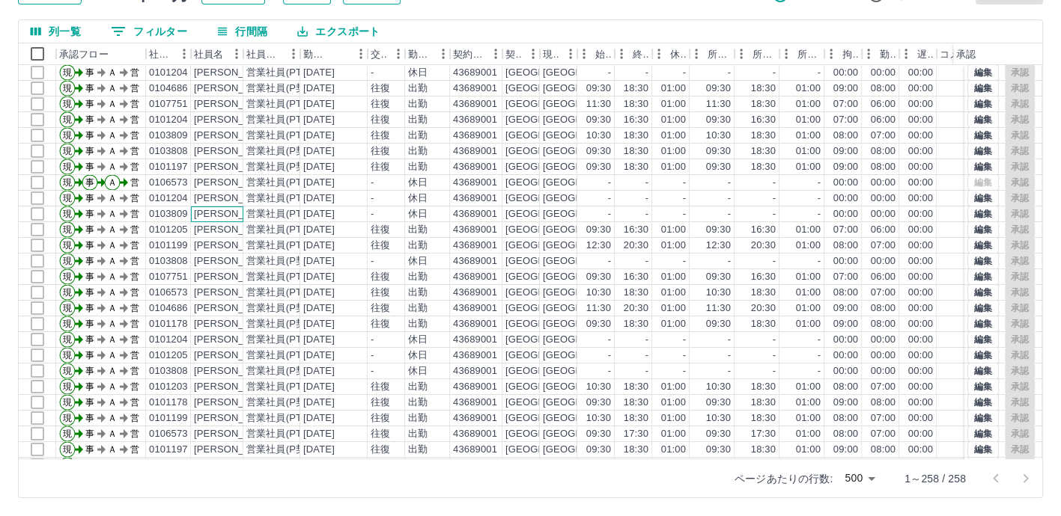
click at [228, 209] on div "[PERSON_NAME]" at bounding box center [235, 214] width 82 height 14
click at [228, 223] on div "[PERSON_NAME]" at bounding box center [235, 230] width 82 height 14
click at [227, 245] on div "[PERSON_NAME]" at bounding box center [235, 246] width 82 height 14
click at [228, 259] on div "[PERSON_NAME]" at bounding box center [235, 261] width 82 height 14
click at [228, 278] on div "[PERSON_NAME]" at bounding box center [235, 277] width 82 height 14
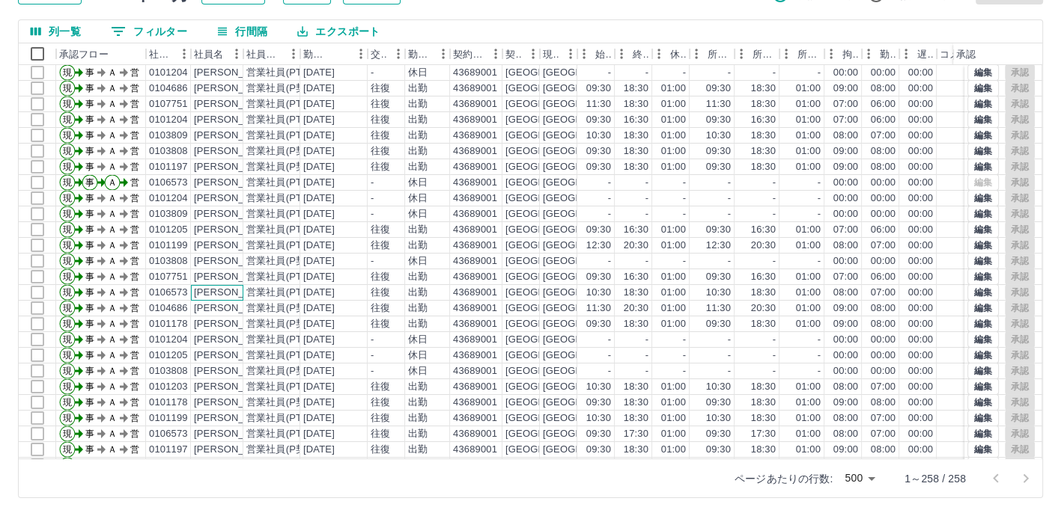
click at [228, 290] on div "[PERSON_NAME]" at bounding box center [235, 293] width 82 height 14
click at [226, 307] on div "[PERSON_NAME]" at bounding box center [235, 309] width 82 height 14
click at [225, 323] on div "[PERSON_NAME]" at bounding box center [235, 324] width 82 height 14
click at [335, 324] on div "[DATE]" at bounding box center [318, 324] width 31 height 14
click at [335, 310] on div "[DATE]" at bounding box center [318, 309] width 31 height 14
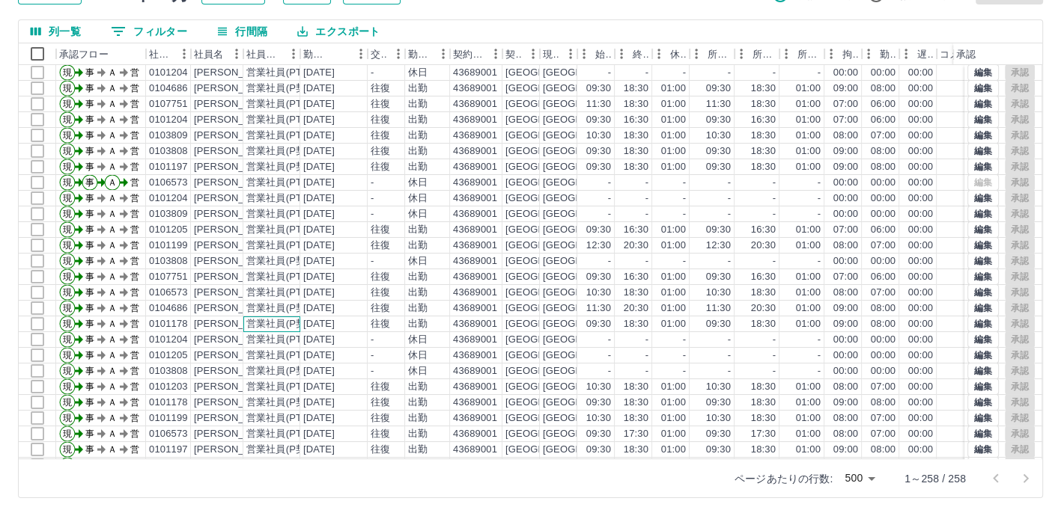
click at [253, 323] on div "営業社員(P契約)" at bounding box center [282, 324] width 73 height 14
click at [257, 308] on div "営業社員(P契約)" at bounding box center [282, 309] width 73 height 14
click at [231, 291] on div "[PERSON_NAME]" at bounding box center [235, 293] width 82 height 14
click at [228, 278] on div "[PERSON_NAME]" at bounding box center [235, 277] width 82 height 14
click at [229, 263] on div "[PERSON_NAME]" at bounding box center [235, 261] width 82 height 14
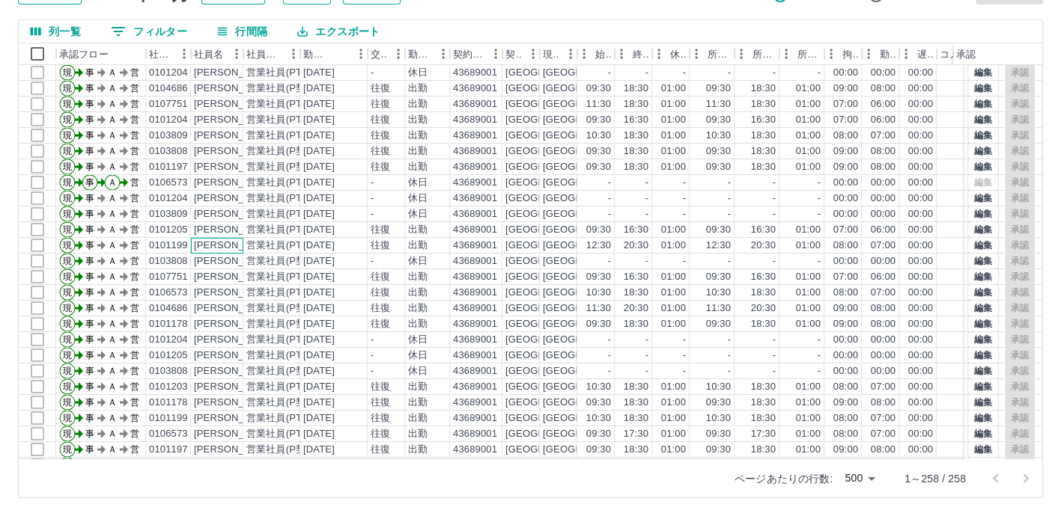
click at [234, 245] on div "[PERSON_NAME]" at bounding box center [235, 246] width 82 height 14
click at [234, 234] on div "[PERSON_NAME]" at bounding box center [235, 230] width 82 height 14
click at [234, 219] on div "[PERSON_NAME]" at bounding box center [235, 214] width 82 height 14
click at [231, 200] on div "[PERSON_NAME]" at bounding box center [235, 199] width 82 height 14
click at [233, 187] on div "[PERSON_NAME]" at bounding box center [235, 183] width 82 height 14
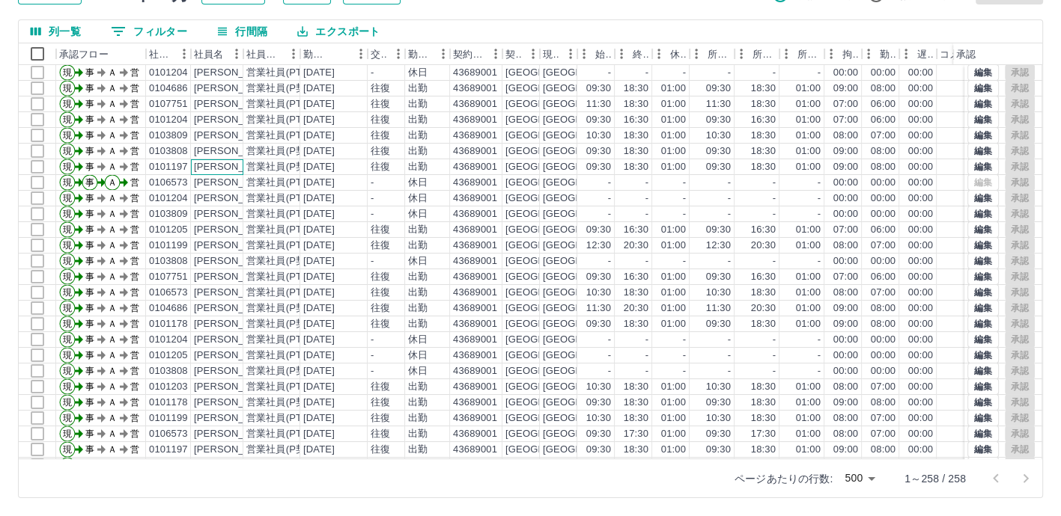
click at [235, 171] on div "[PERSON_NAME]" at bounding box center [235, 167] width 82 height 14
click at [228, 159] on div "[PERSON_NAME]" at bounding box center [217, 167] width 52 height 16
click at [230, 154] on div "[PERSON_NAME]" at bounding box center [235, 151] width 82 height 14
click at [233, 144] on div "[PERSON_NAME]" at bounding box center [217, 152] width 52 height 16
click at [237, 123] on div "[PERSON_NAME]" at bounding box center [235, 120] width 82 height 14
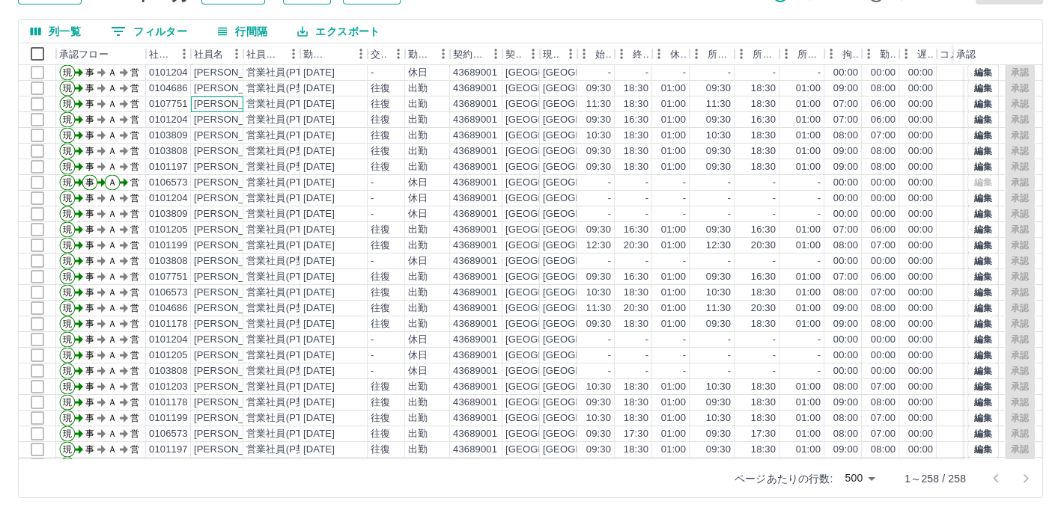
click at [237, 108] on div "[PERSON_NAME]" at bounding box center [235, 104] width 82 height 14
click at [239, 91] on div "[PERSON_NAME]" at bounding box center [235, 89] width 82 height 14
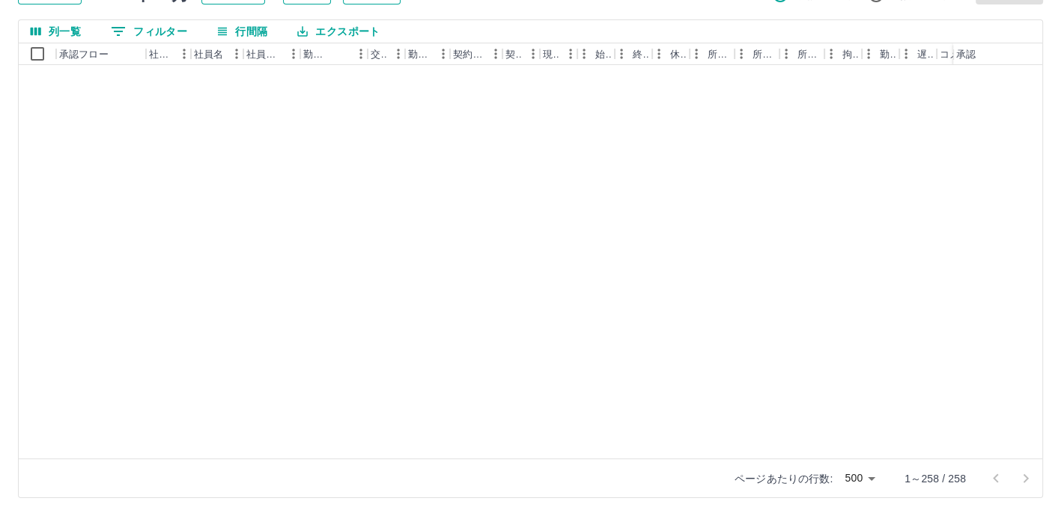
scroll to position [3672, 0]
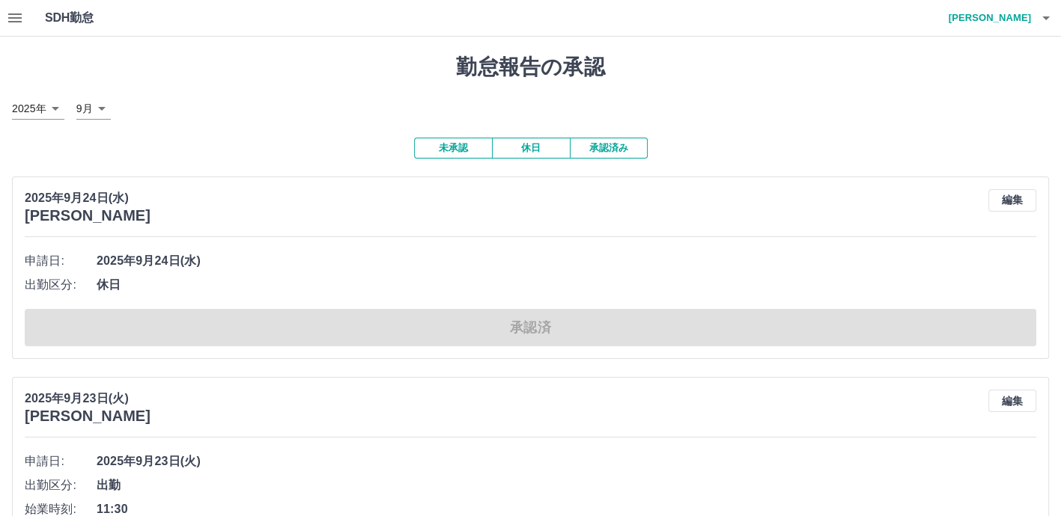
click at [9, 20] on icon "button" at bounding box center [15, 18] width 18 height 18
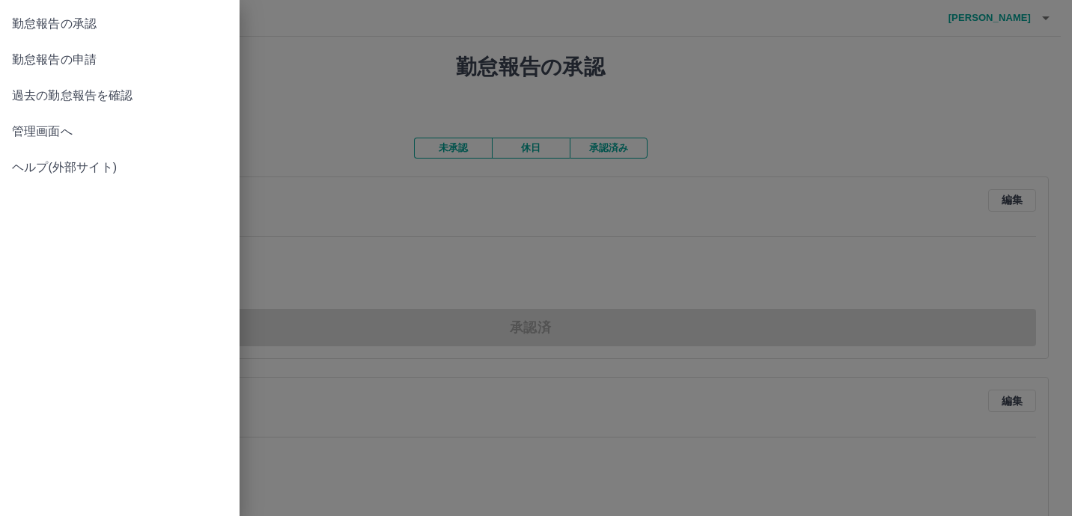
click at [66, 101] on span "過去の勤怠報告を確認" at bounding box center [120, 96] width 216 height 18
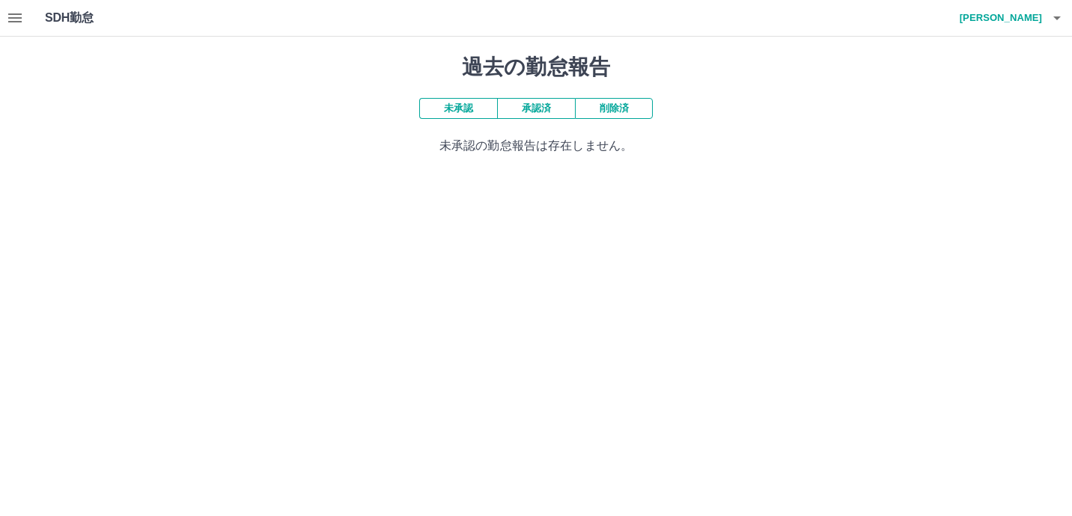
click at [530, 110] on button "承認済" at bounding box center [536, 108] width 78 height 21
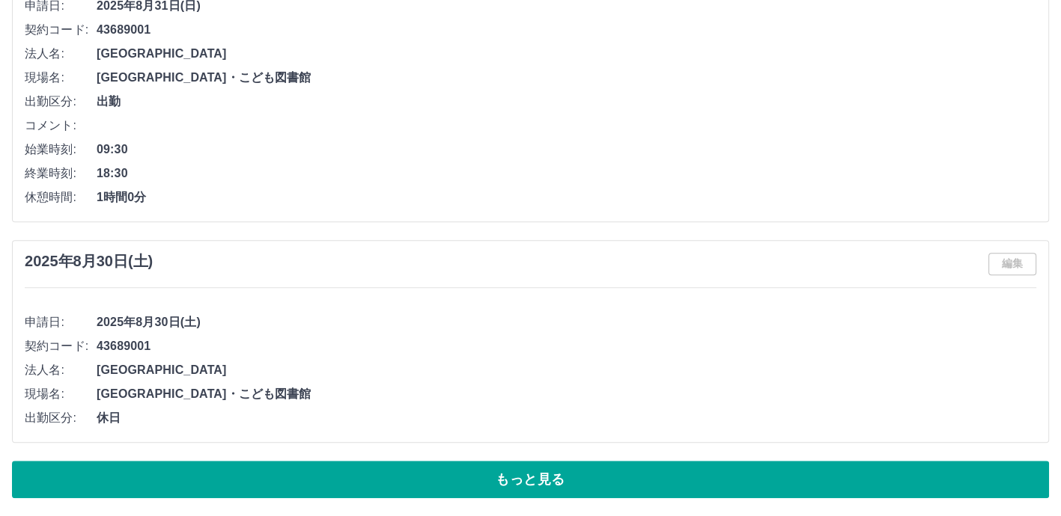
scroll to position [7440, 0]
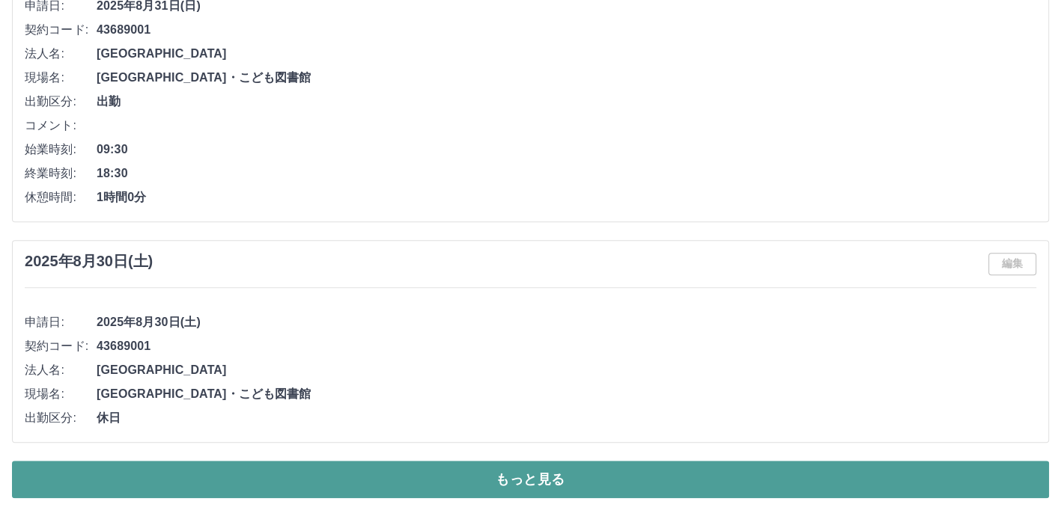
drag, startPoint x: 539, startPoint y: 477, endPoint x: 504, endPoint y: 442, distance: 48.7
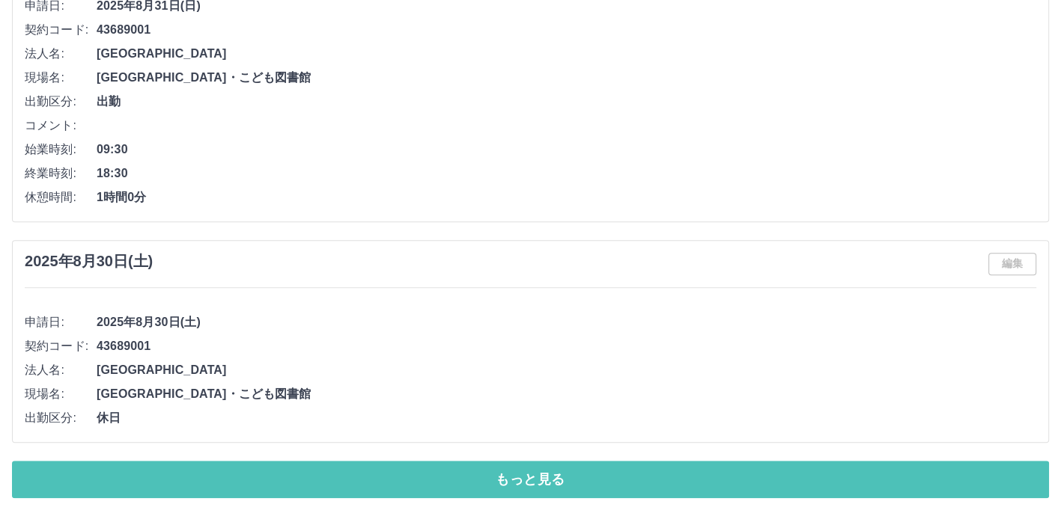
click at [539, 477] on button "もっと見る" at bounding box center [530, 479] width 1037 height 37
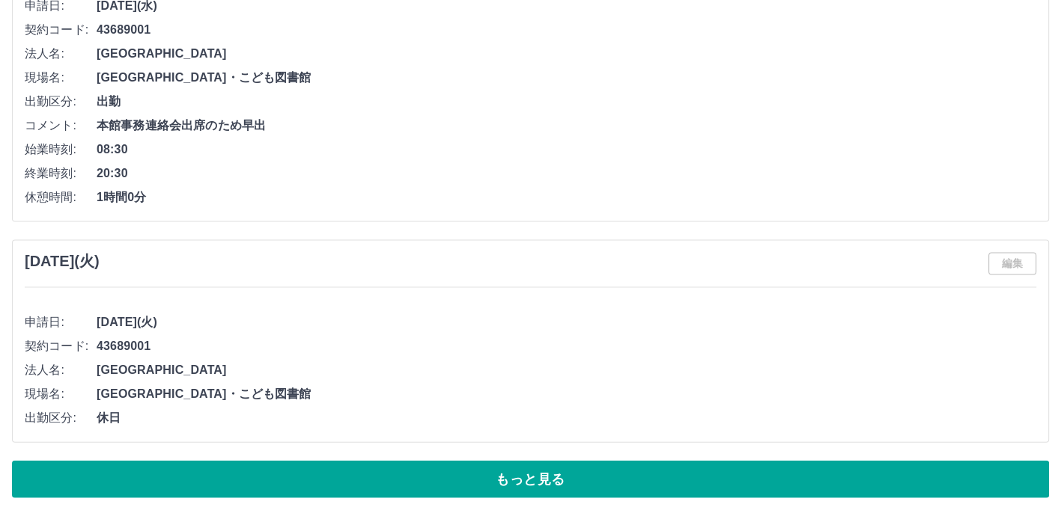
scroll to position [15307, 0]
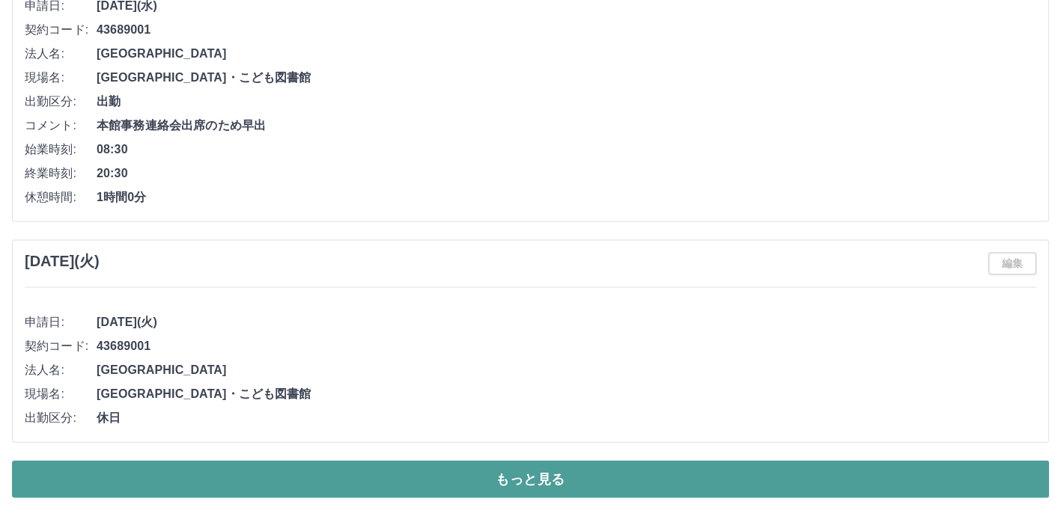
click at [580, 482] on button "もっと見る" at bounding box center [530, 479] width 1037 height 37
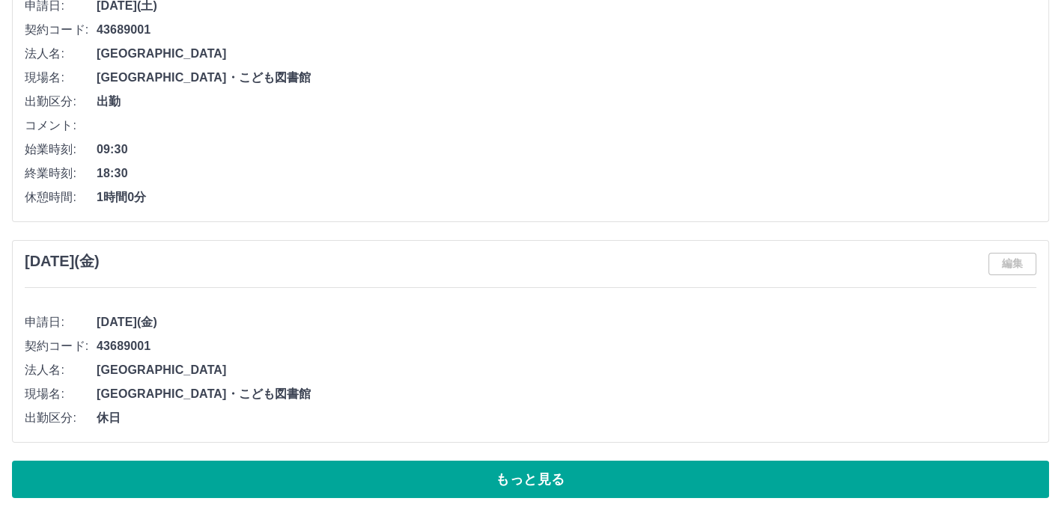
scroll to position [23277, 0]
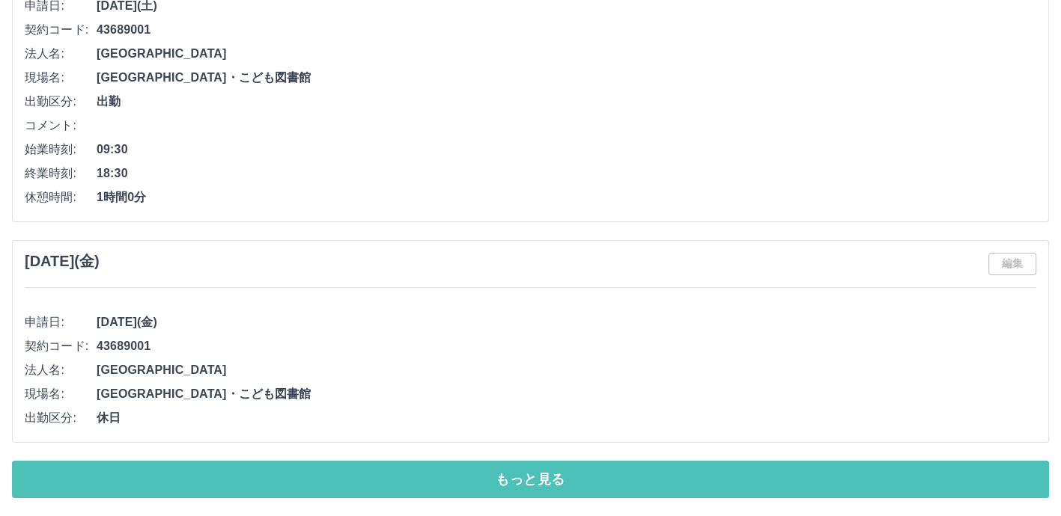
click at [536, 483] on button "もっと見る" at bounding box center [530, 479] width 1037 height 37
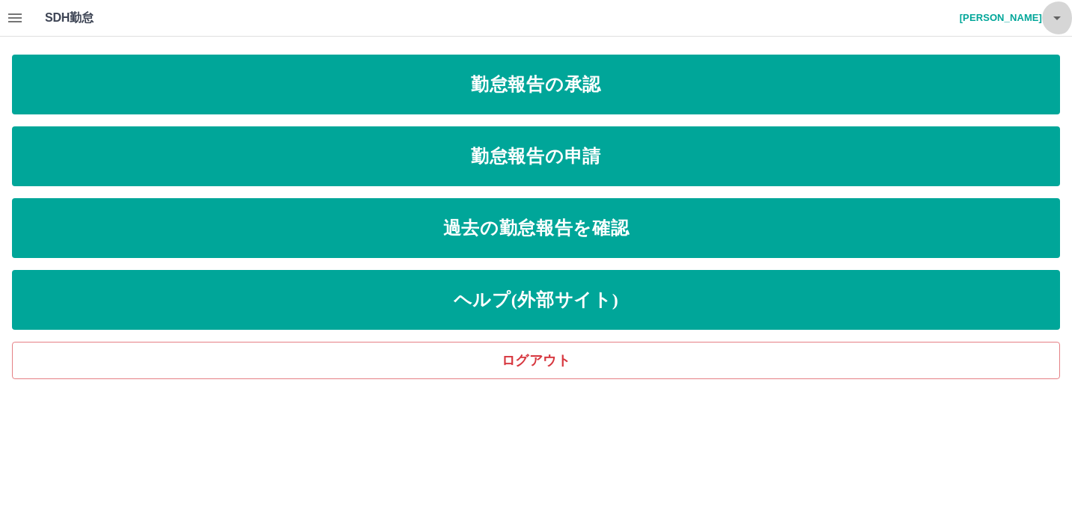
click at [1052, 25] on icon "button" at bounding box center [1057, 18] width 18 height 18
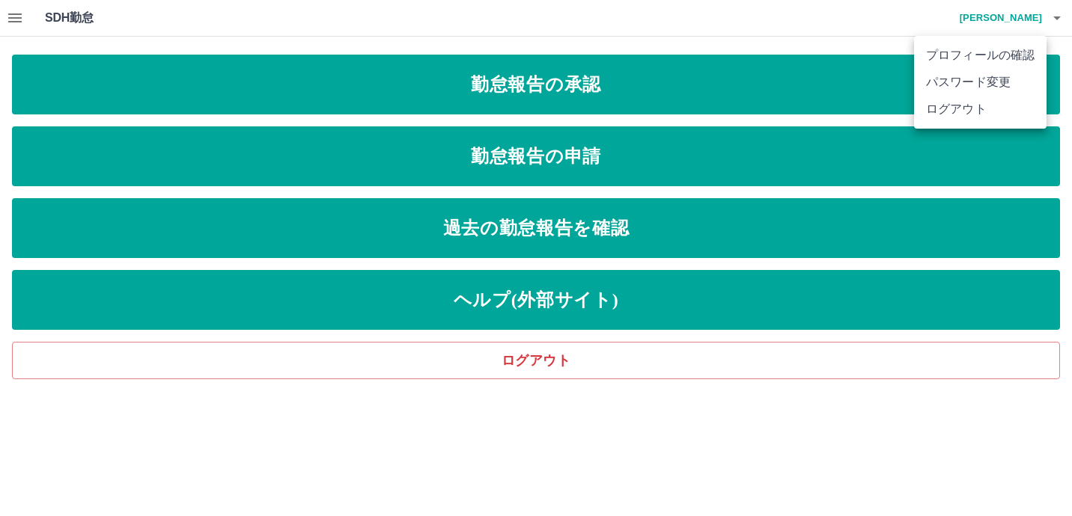
click at [556, 80] on div at bounding box center [536, 258] width 1072 height 516
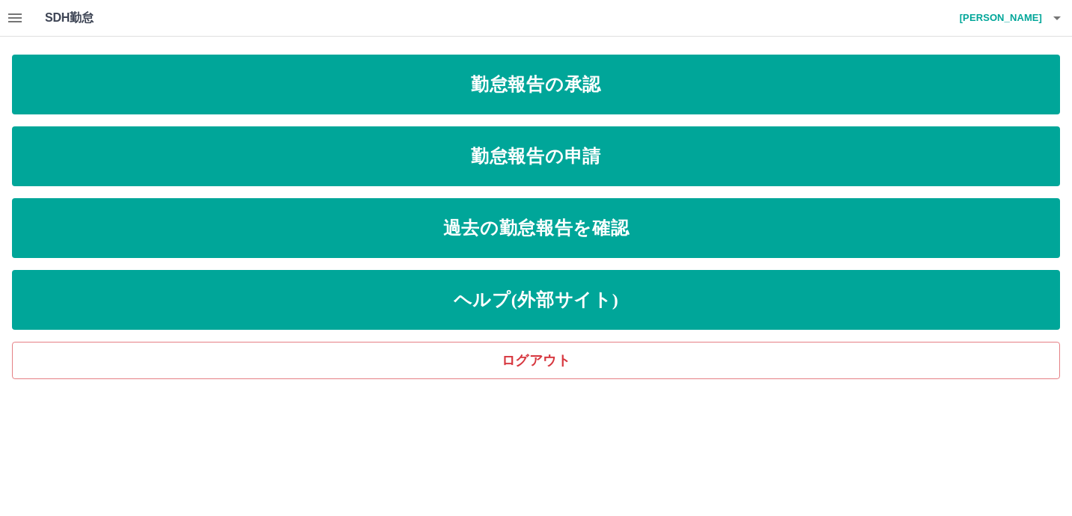
click at [558, 90] on link "勤怠報告の承認" at bounding box center [536, 85] width 1048 height 60
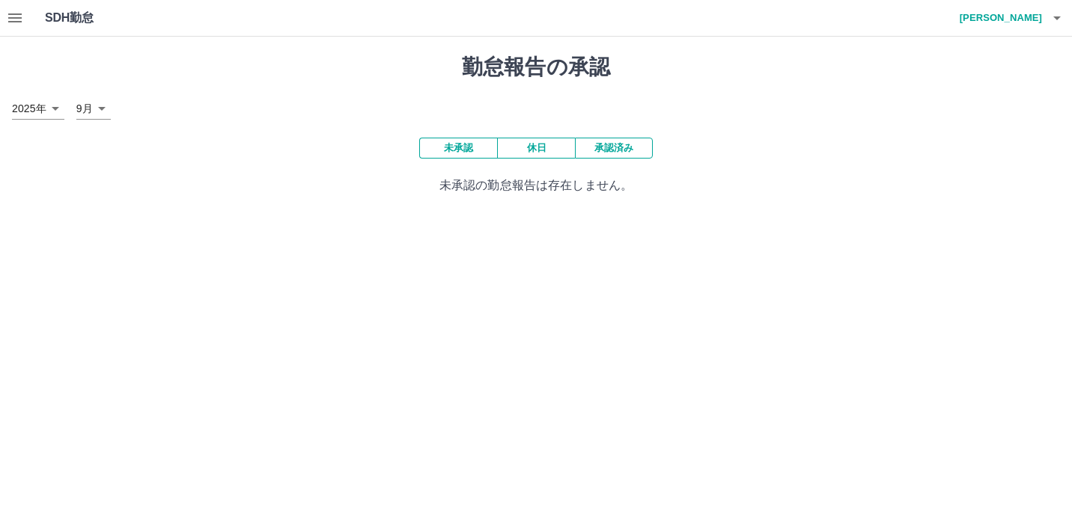
click at [473, 152] on button "未承認" at bounding box center [458, 148] width 78 height 21
click at [541, 156] on button "休日" at bounding box center [536, 148] width 78 height 21
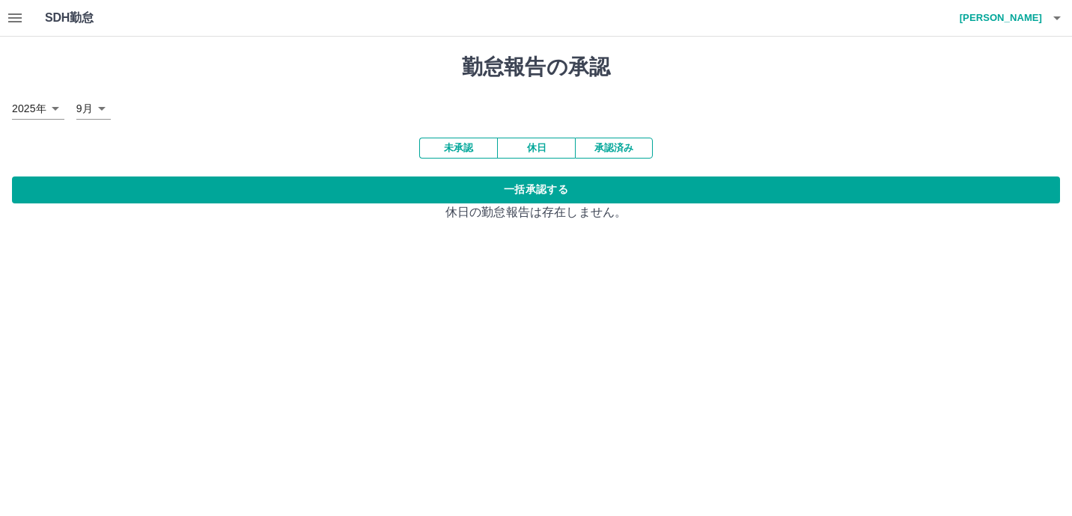
click at [612, 151] on button "承認済み" at bounding box center [614, 148] width 78 height 21
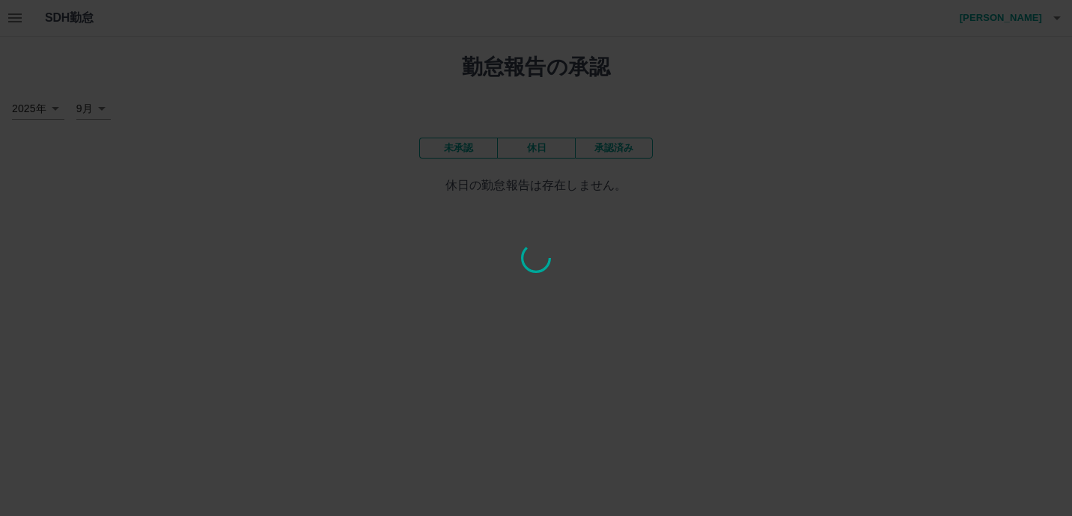
click at [101, 107] on div at bounding box center [536, 258] width 1072 height 516
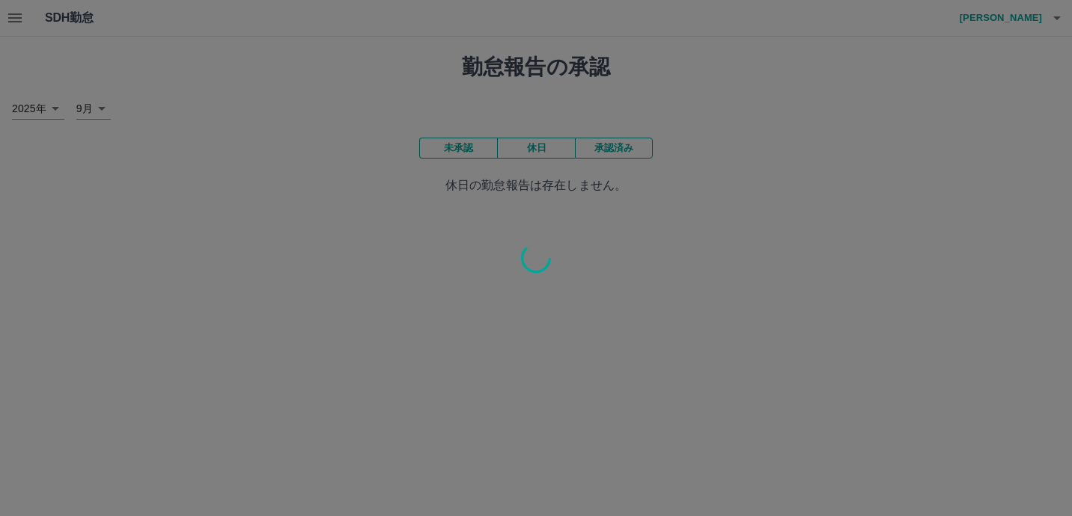
click at [101, 107] on div at bounding box center [536, 258] width 1072 height 516
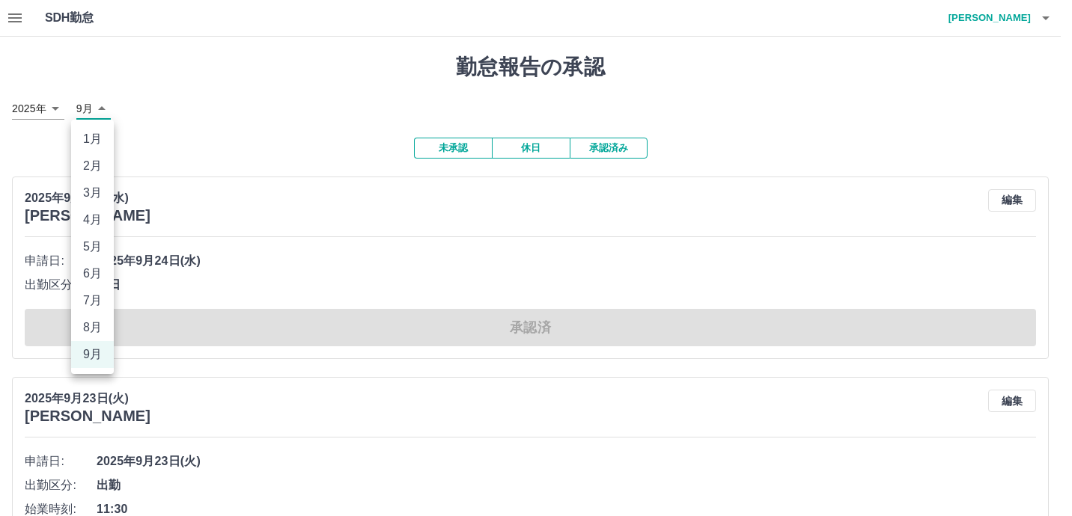
click at [94, 341] on li "8月" at bounding box center [92, 327] width 43 height 27
type input "*"
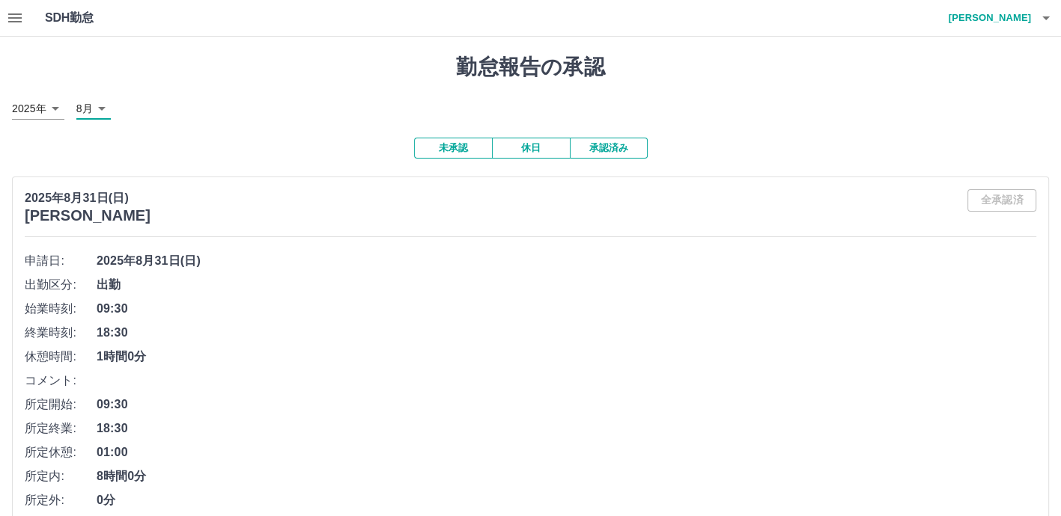
click at [470, 149] on button "未承認" at bounding box center [453, 148] width 78 height 21
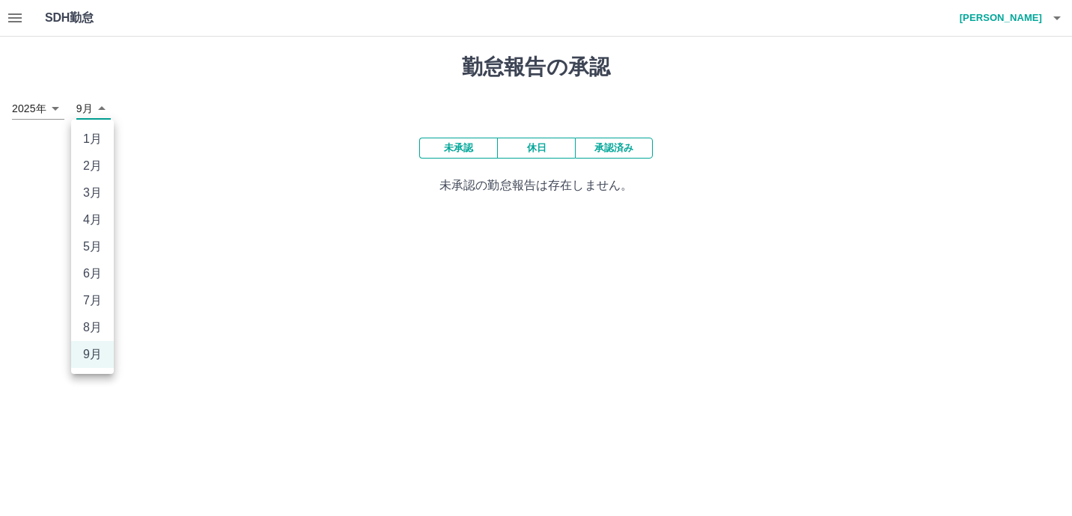
click at [102, 114] on body "SDH勤怠 矢野　好美 勤怠報告の承認 2025年 **** 9月 * 未承認 休日 承認済み 未承認の勤怠報告は存在しません。 SDH勤怠 1月 2月 3月…" at bounding box center [536, 106] width 1072 height 213
drag, startPoint x: 92, startPoint y: 341, endPoint x: 288, endPoint y: 325, distance: 196.7
click at [97, 338] on li "8月" at bounding box center [92, 327] width 43 height 27
type input "*"
click at [547, 150] on button "休日" at bounding box center [536, 148] width 78 height 21
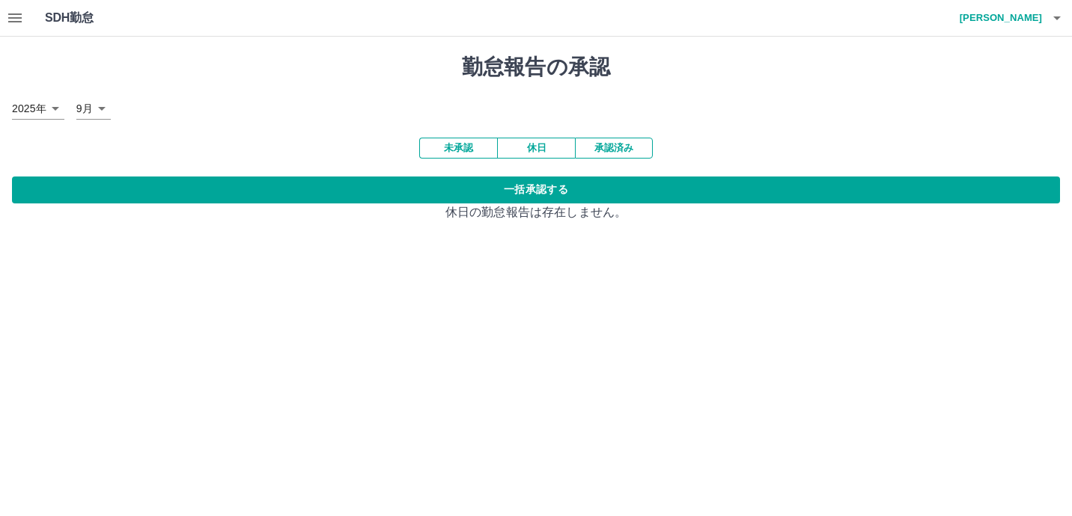
drag, startPoint x: 611, startPoint y: 153, endPoint x: 867, endPoint y: 142, distance: 255.4
click at [850, 153] on div "未承認 休日 承認済み 一括承認する 休日の勤怠報告は存在しません。" at bounding box center [536, 180] width 1048 height 84
click at [1053, 16] on icon "button" at bounding box center [1056, 18] width 7 height 4
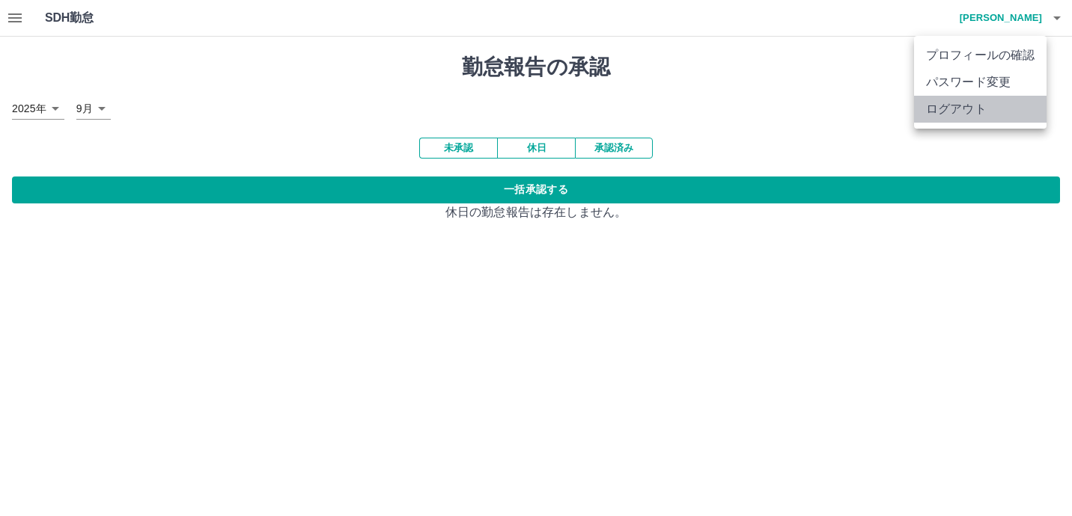
click at [971, 115] on li "ログアウト" at bounding box center [980, 109] width 132 height 27
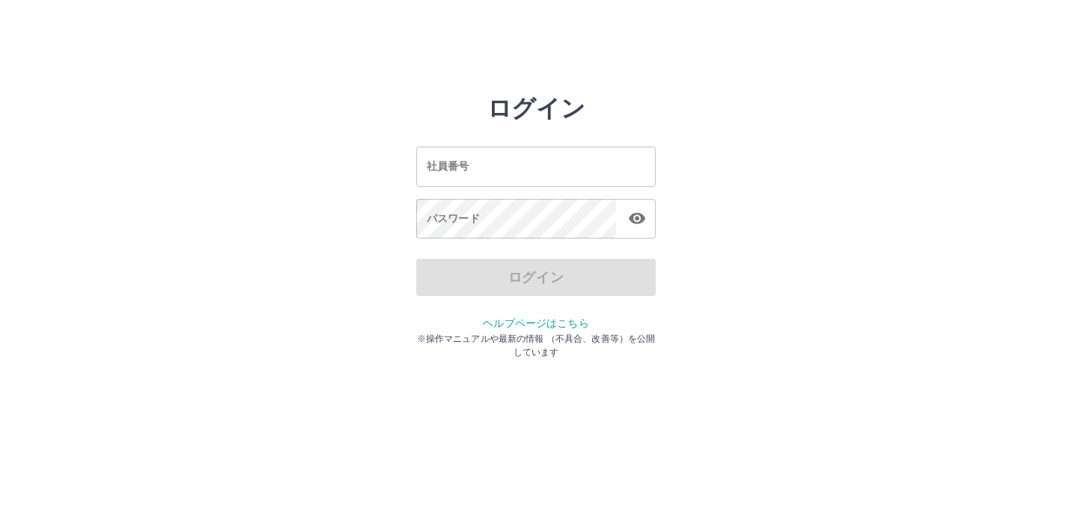
click at [937, 174] on div "ログイン 社員番号 社員番号 パスワード パスワード ログイン ヘルプページはこちら ※操作マニュアルや最新の情報 （不具合、改善等）を公開しています" at bounding box center [536, 214] width 898 height 240
